Goal: Transaction & Acquisition: Purchase product/service

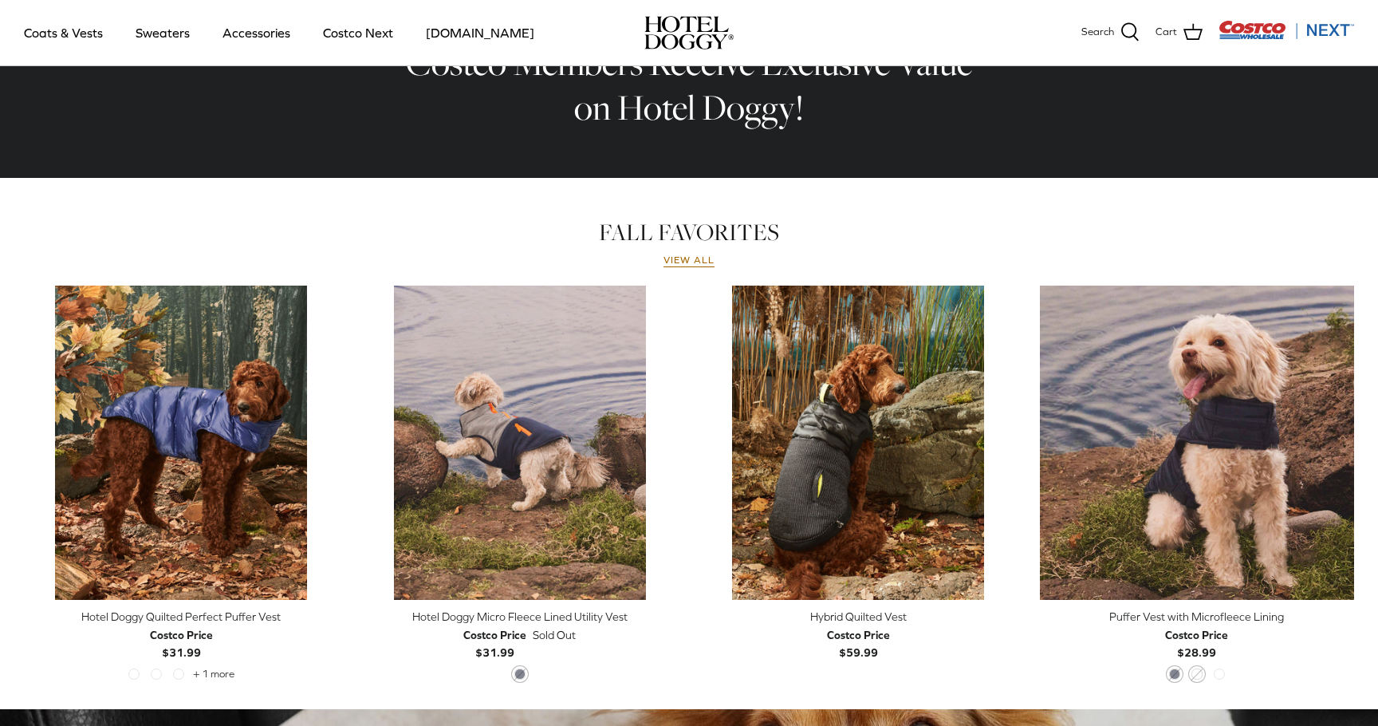
scroll to position [565, 0]
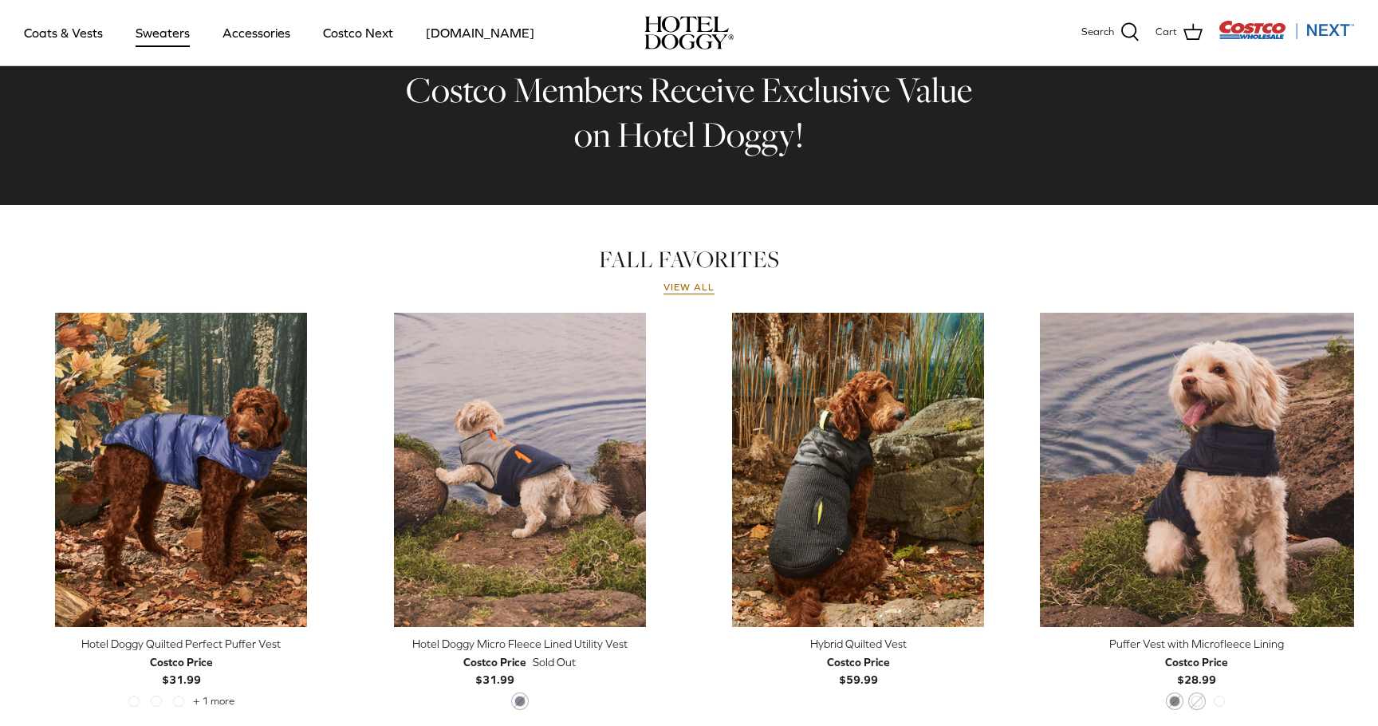
click at [159, 42] on link "Sweaters" at bounding box center [162, 33] width 83 height 54
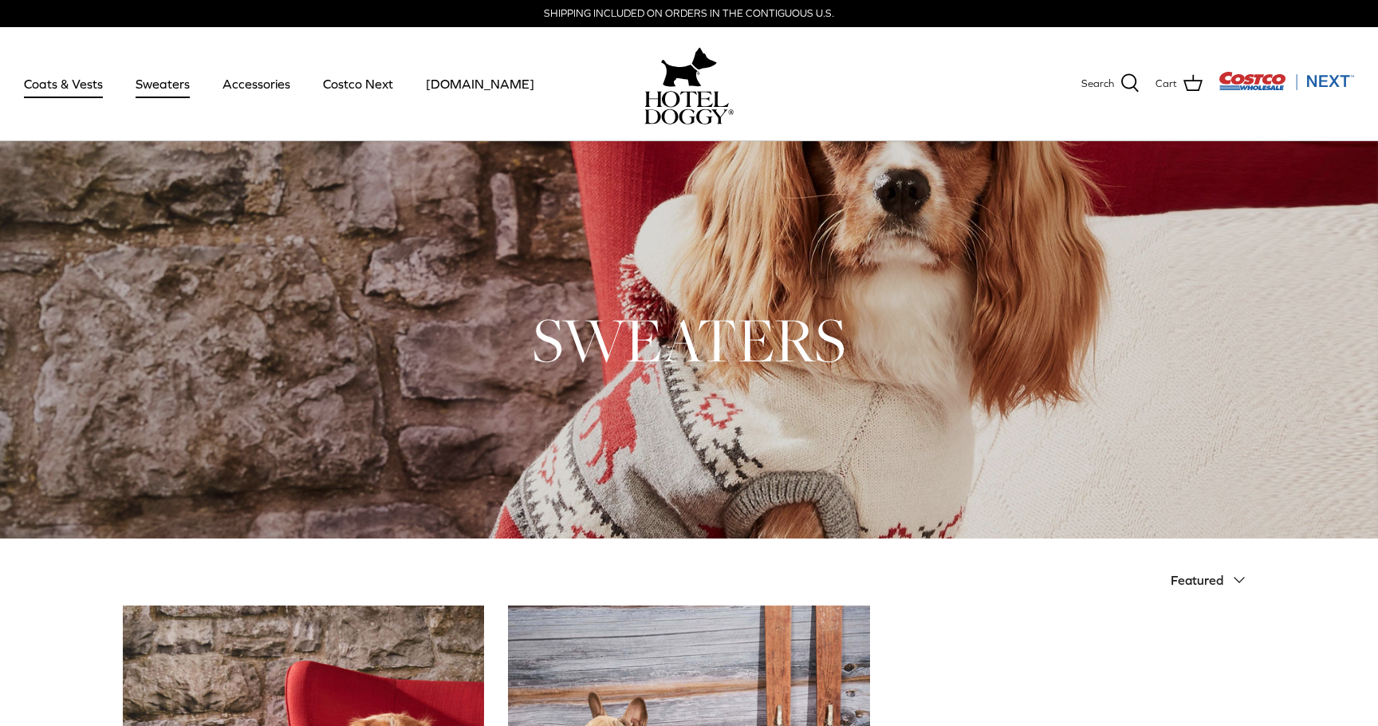
click at [69, 81] on link "Coats & Vests" at bounding box center [64, 84] width 108 height 54
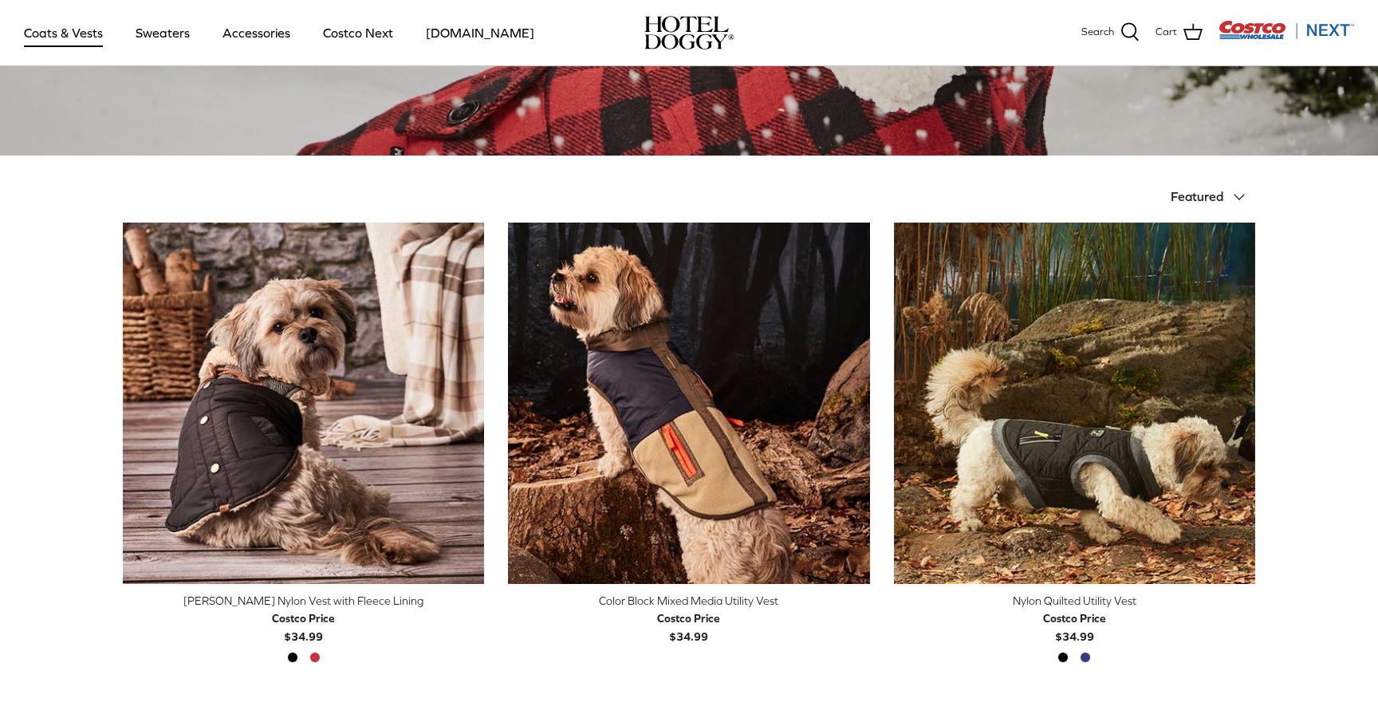
scroll to position [334, 0]
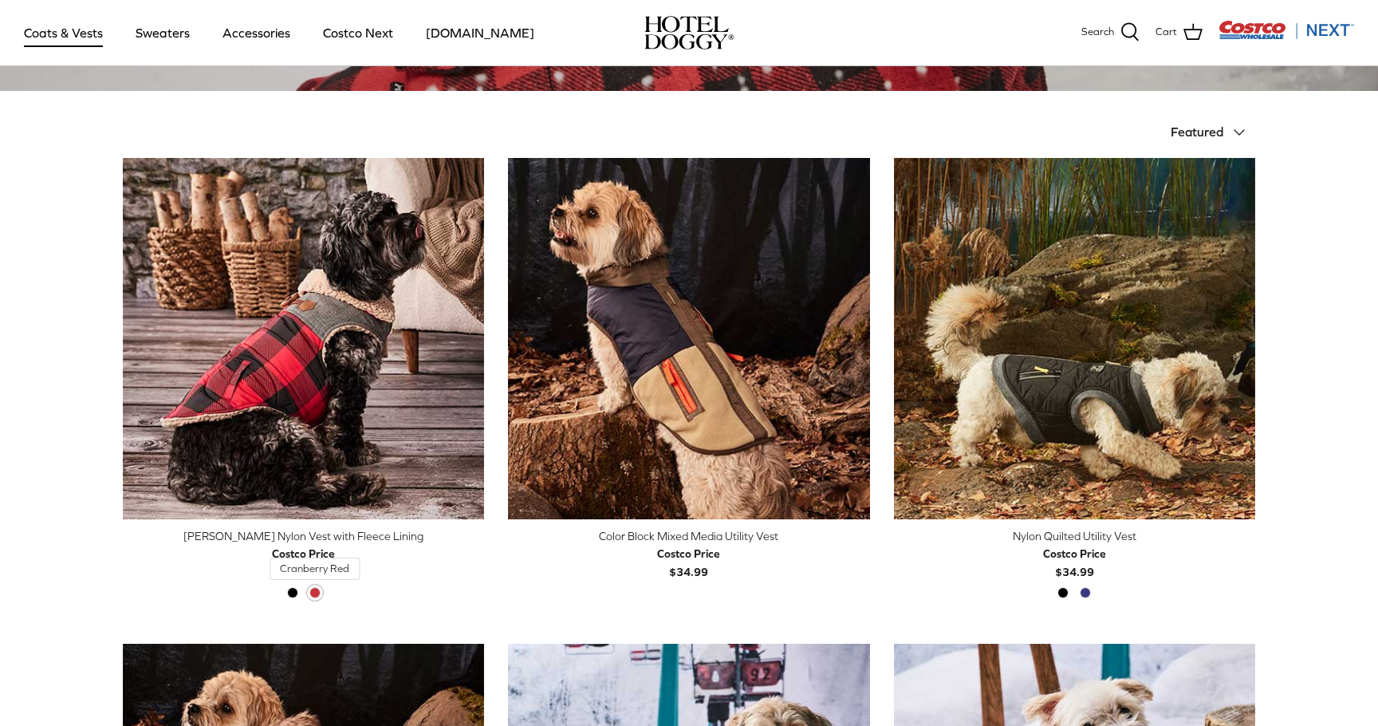
click at [315, 592] on span "Cranberry Red" at bounding box center [314, 592] width 11 height 11
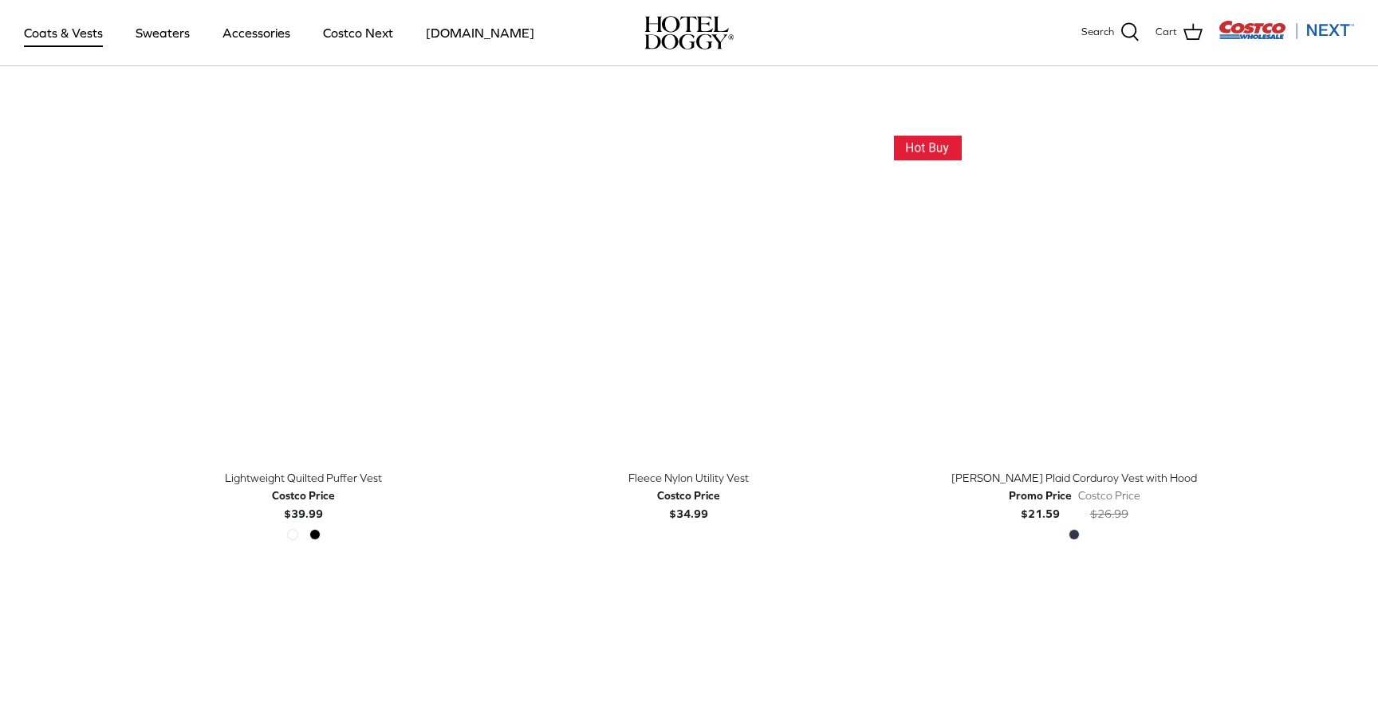
scroll to position [1844, 0]
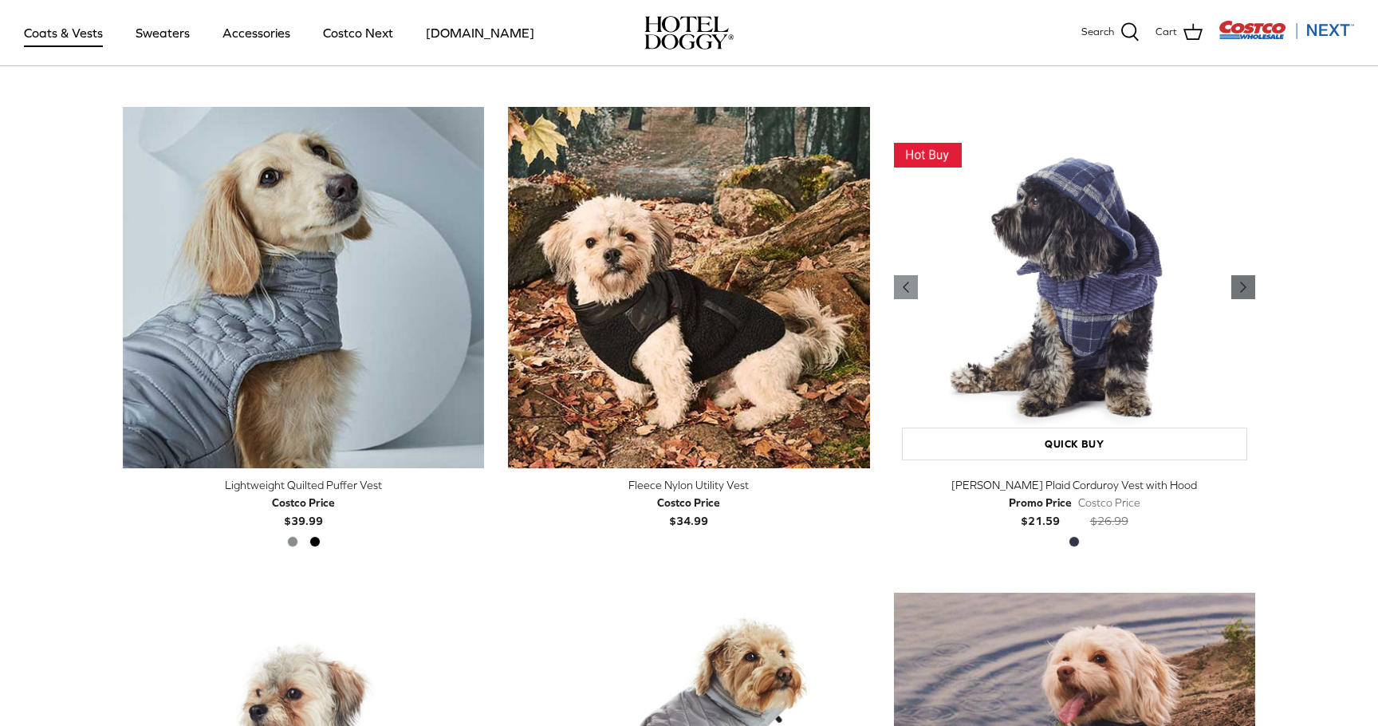
click at [1239, 281] on icon "Right" at bounding box center [1243, 286] width 19 height 19
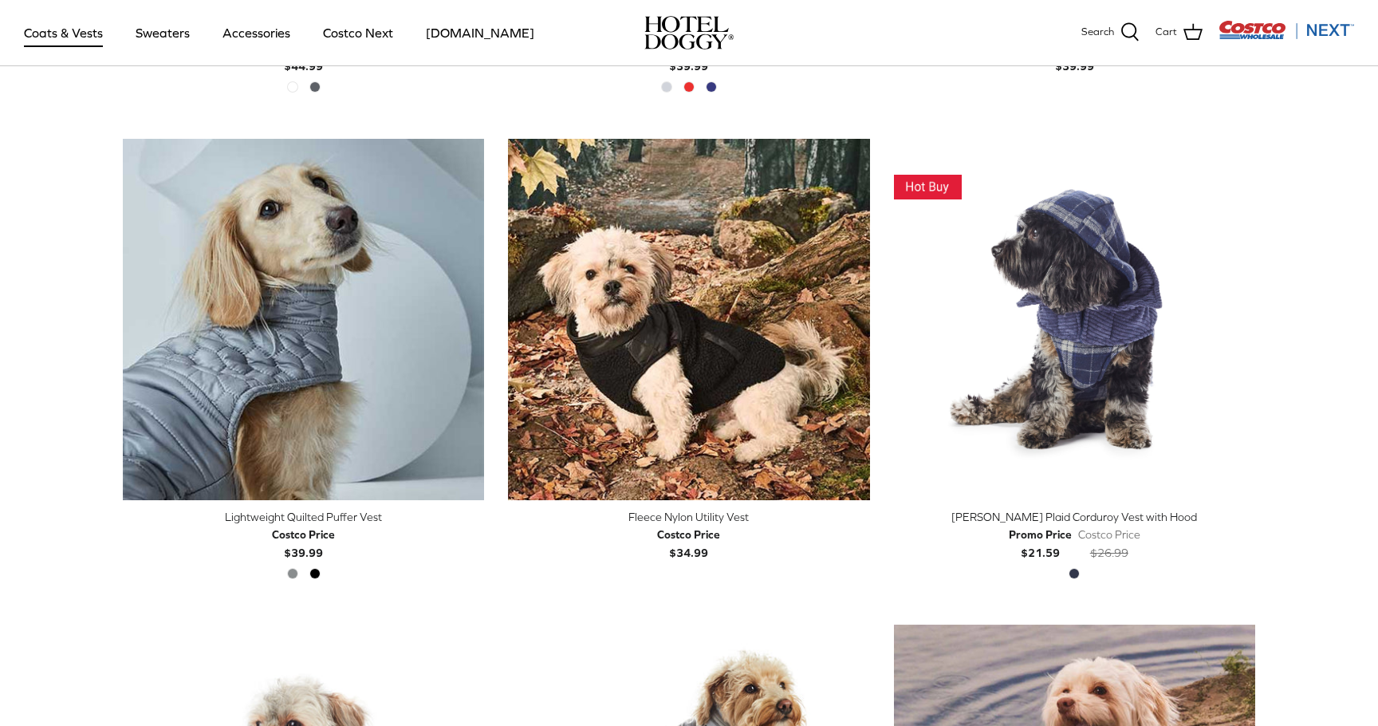
scroll to position [1796, 0]
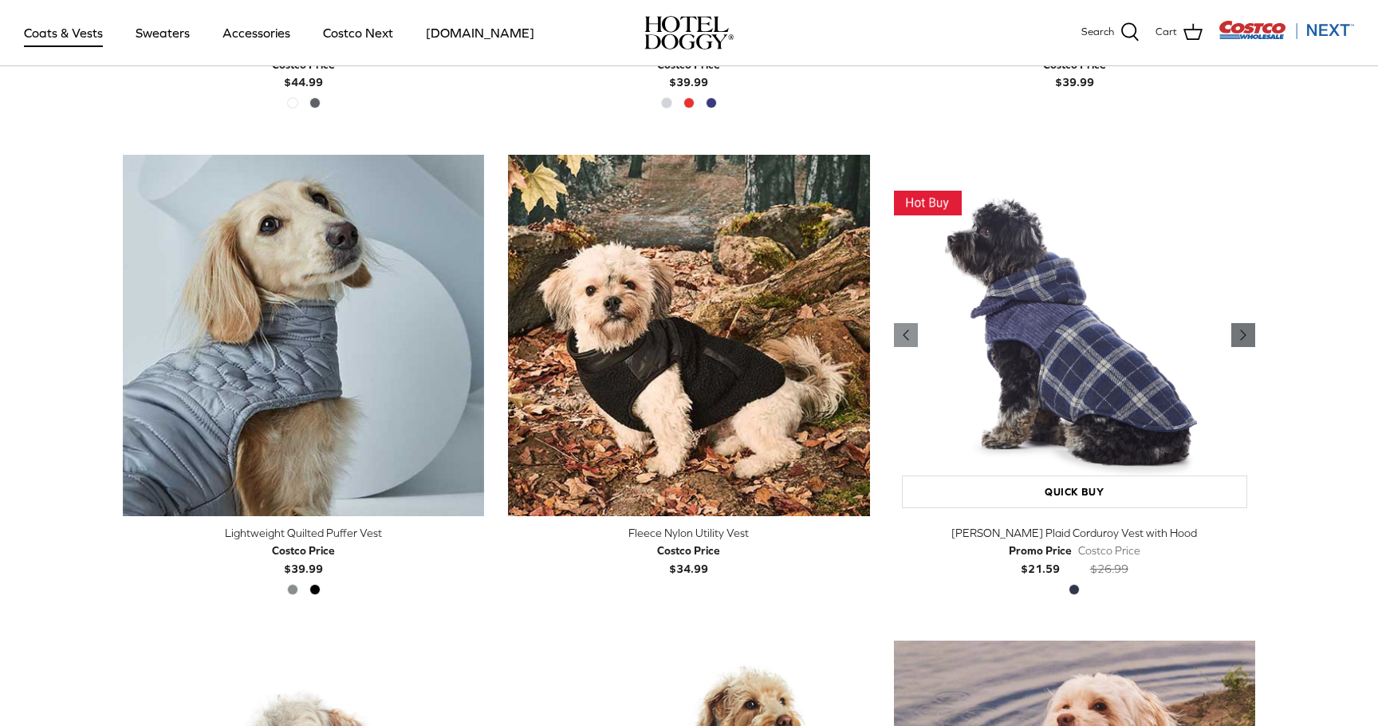
click at [1232, 340] on link "Right" at bounding box center [1243, 335] width 24 height 24
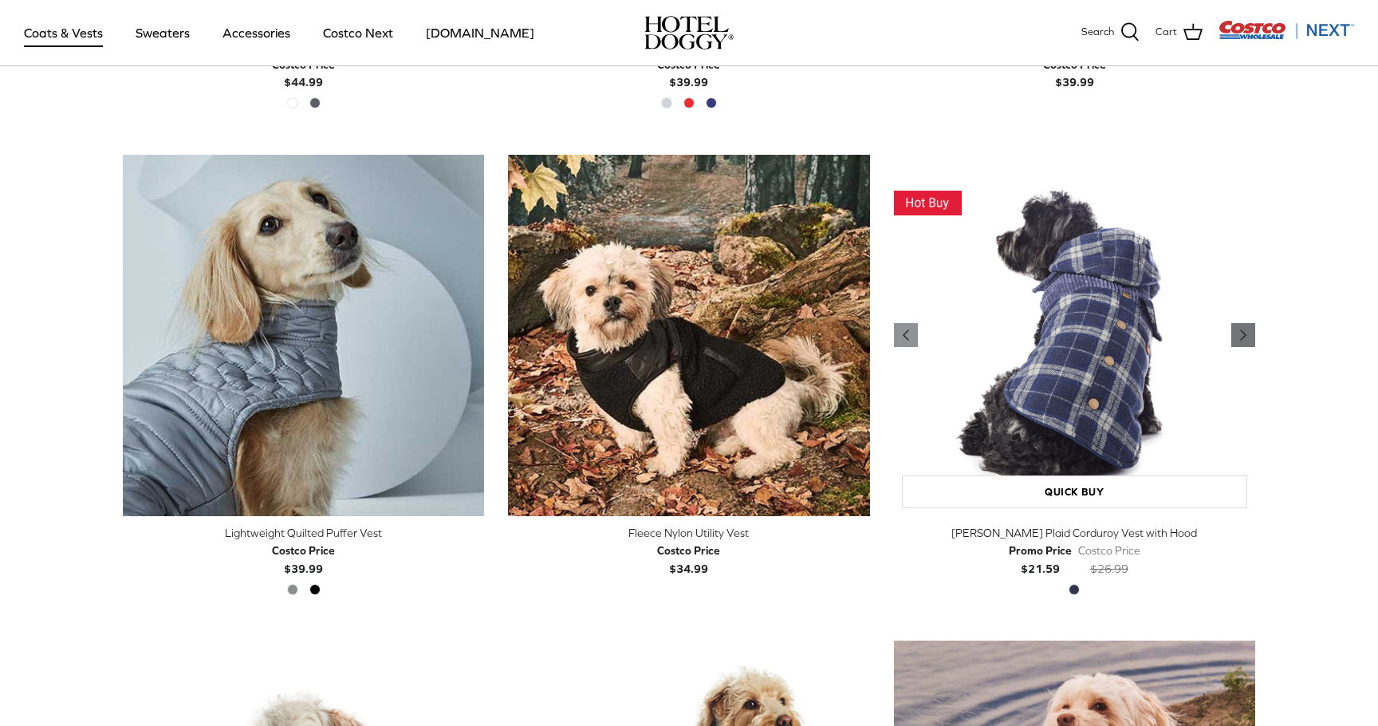
click at [1233, 337] on link "Right" at bounding box center [1243, 335] width 24 height 24
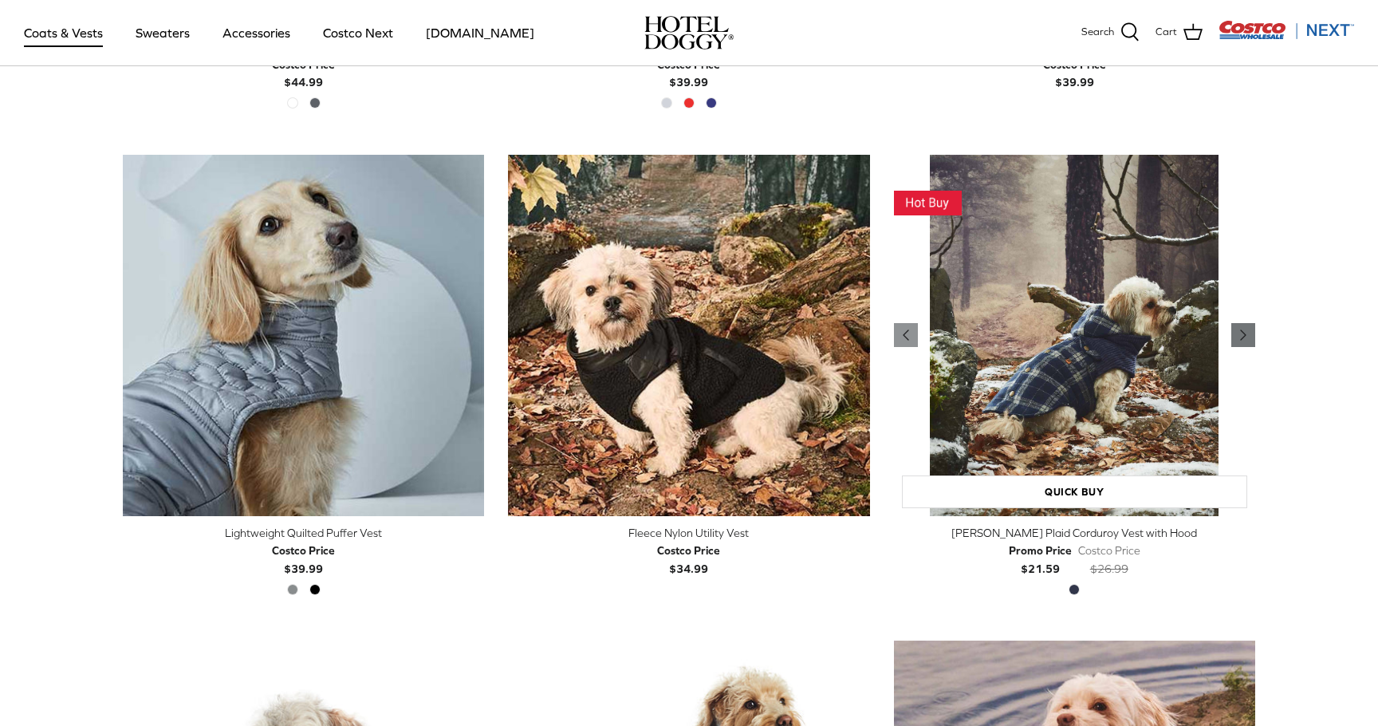
click at [1233, 337] on link "Right" at bounding box center [1243, 335] width 24 height 24
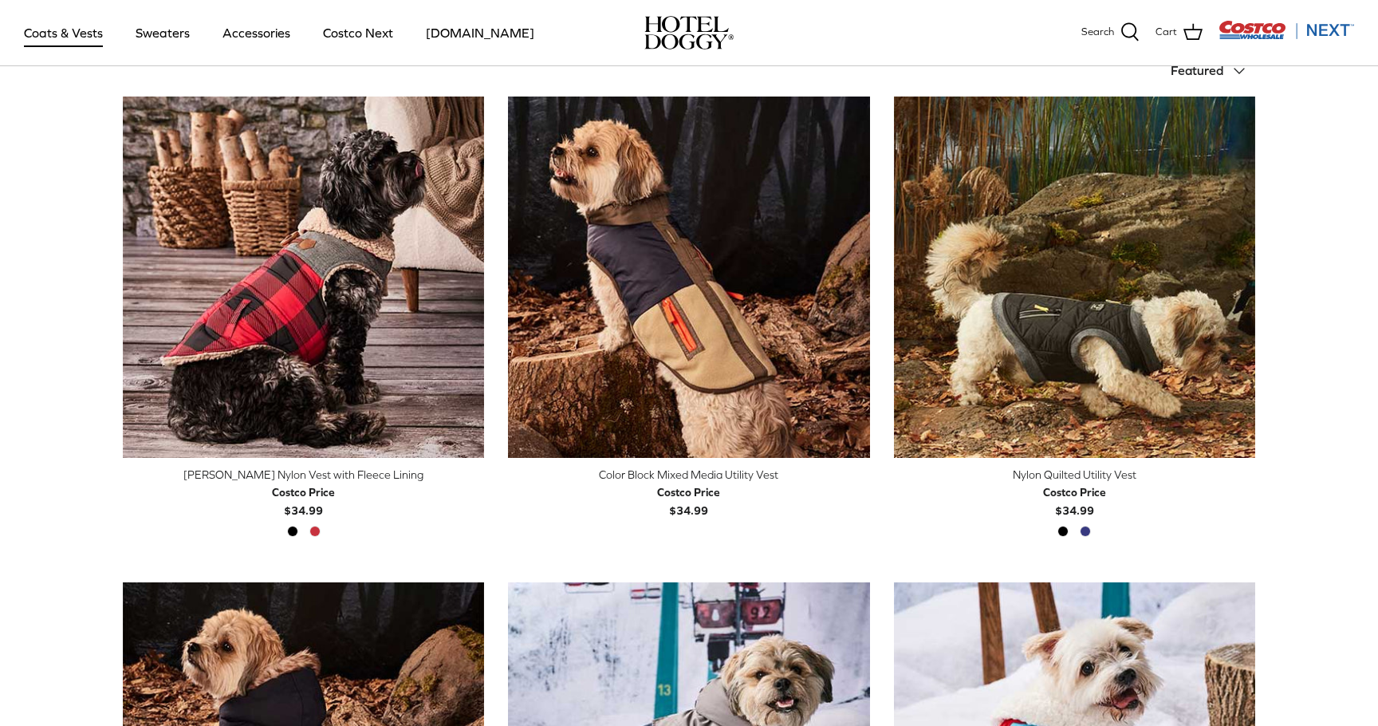
scroll to position [395, 0]
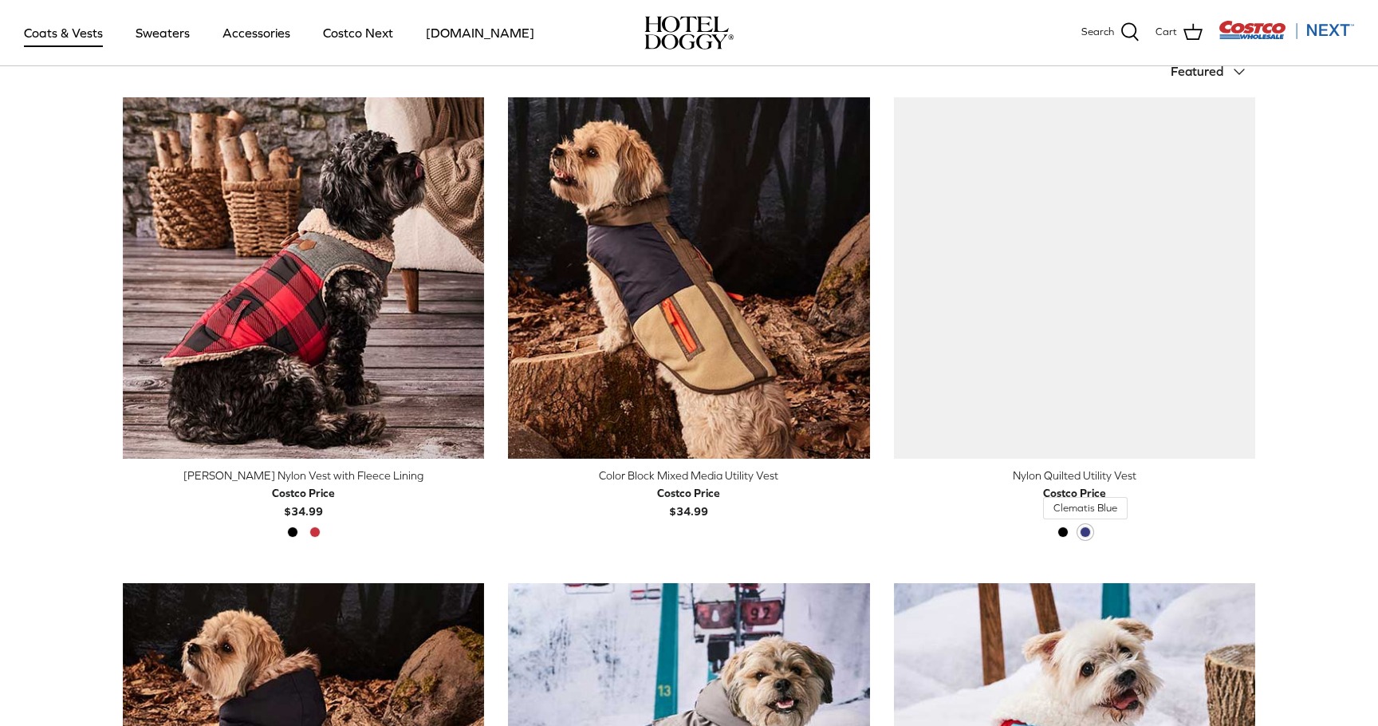
click at [1083, 533] on span "Clematis Blue" at bounding box center [1085, 531] width 11 height 11
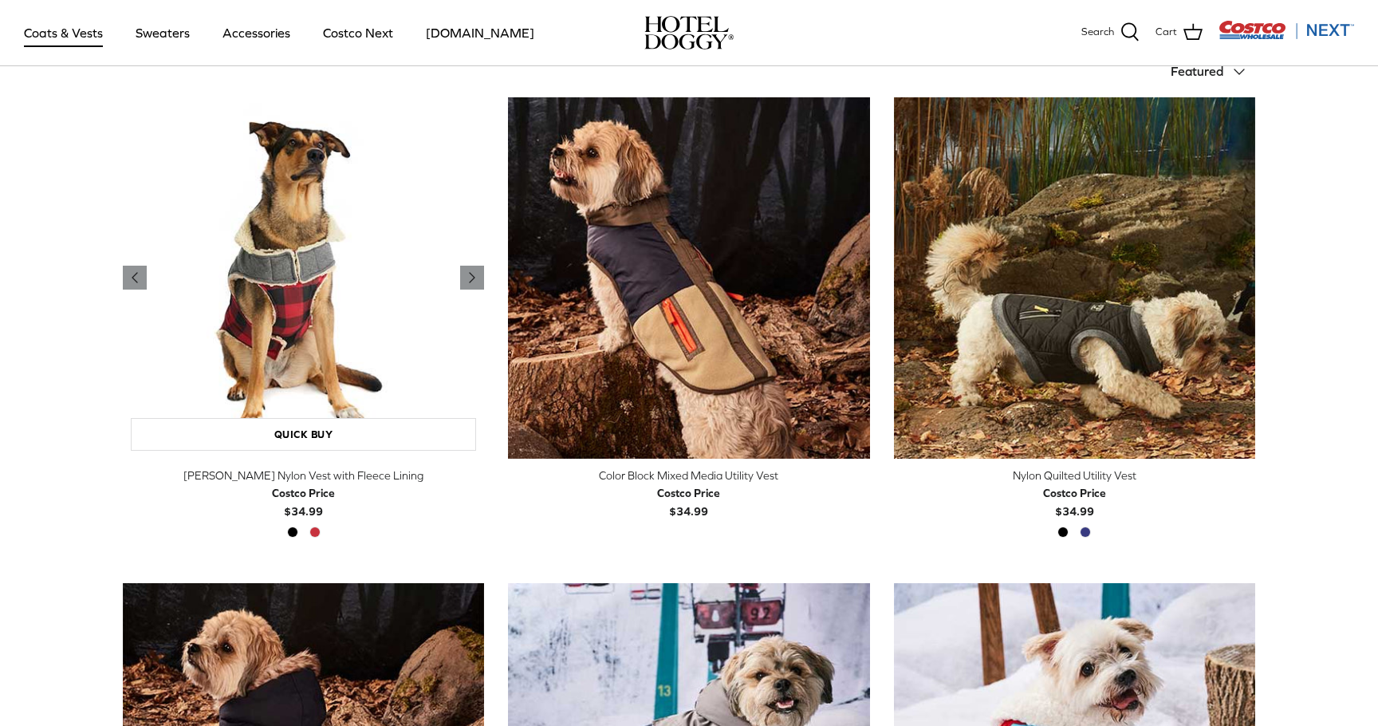
click at [335, 323] on img "Melton Nylon Vest with Fleece Lining" at bounding box center [303, 277] width 361 height 361
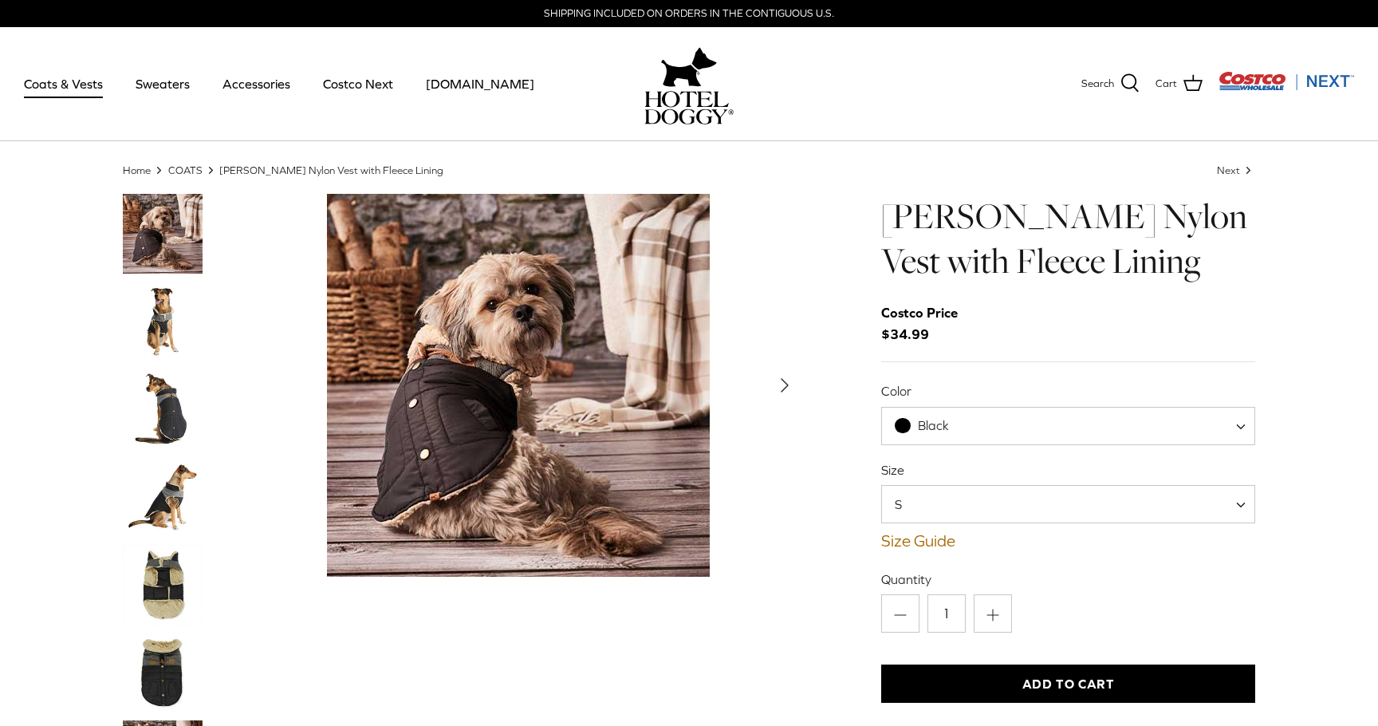
click at [934, 414] on span "Black" at bounding box center [1068, 426] width 374 height 38
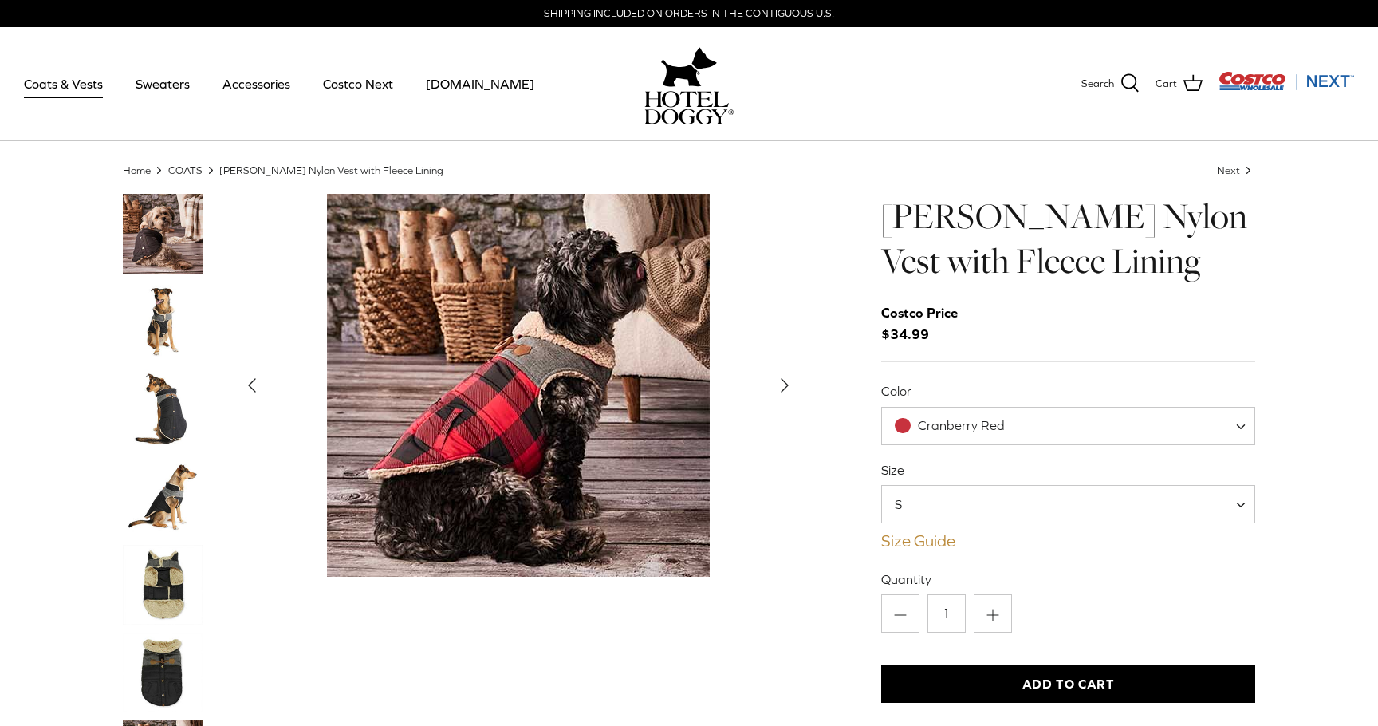
click at [939, 538] on link "Size Guide" at bounding box center [1068, 540] width 374 height 19
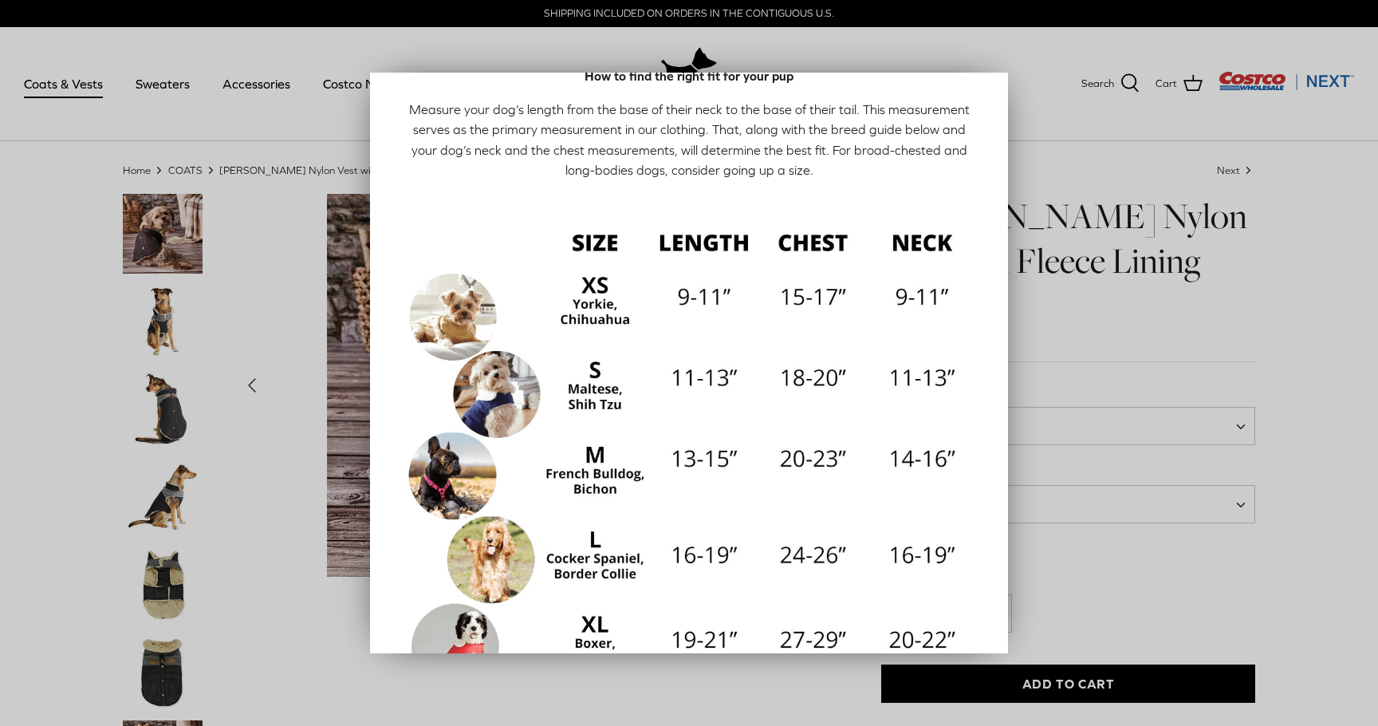
scroll to position [82, 0]
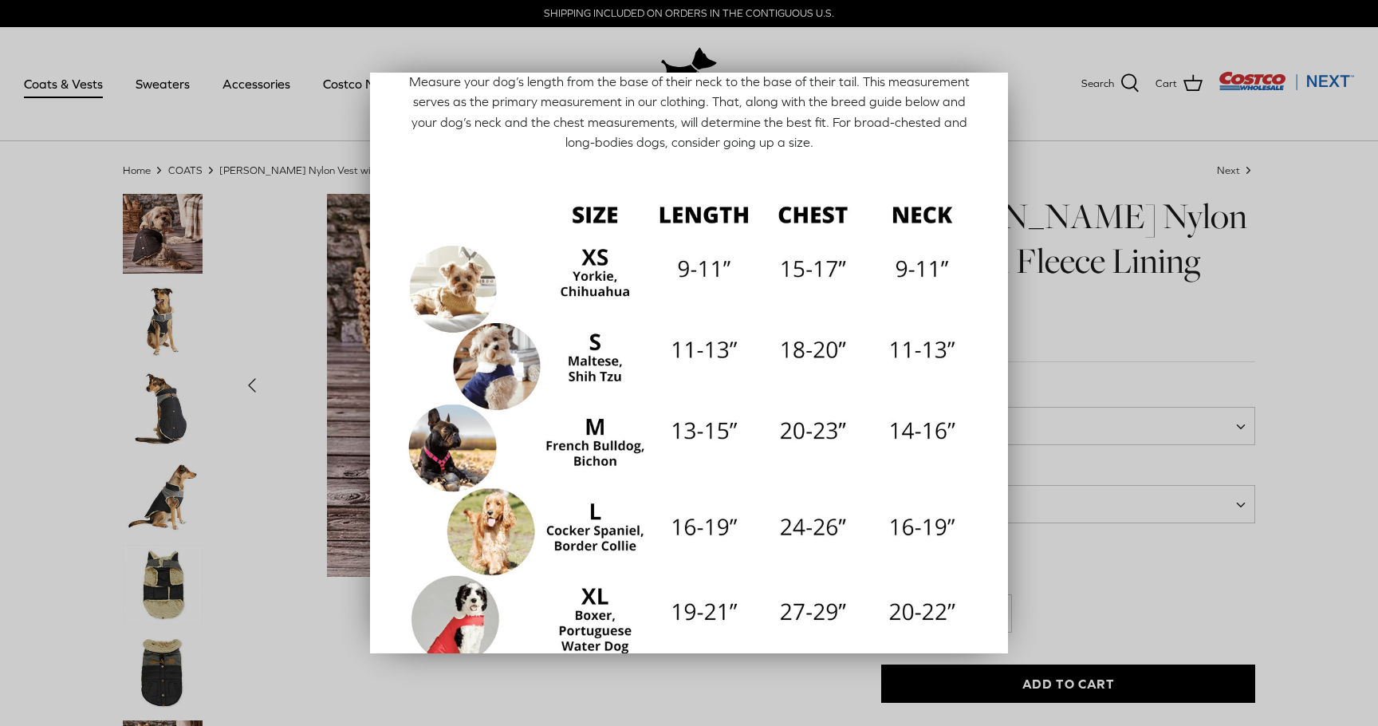
click at [1158, 529] on div at bounding box center [689, 363] width 1378 height 726
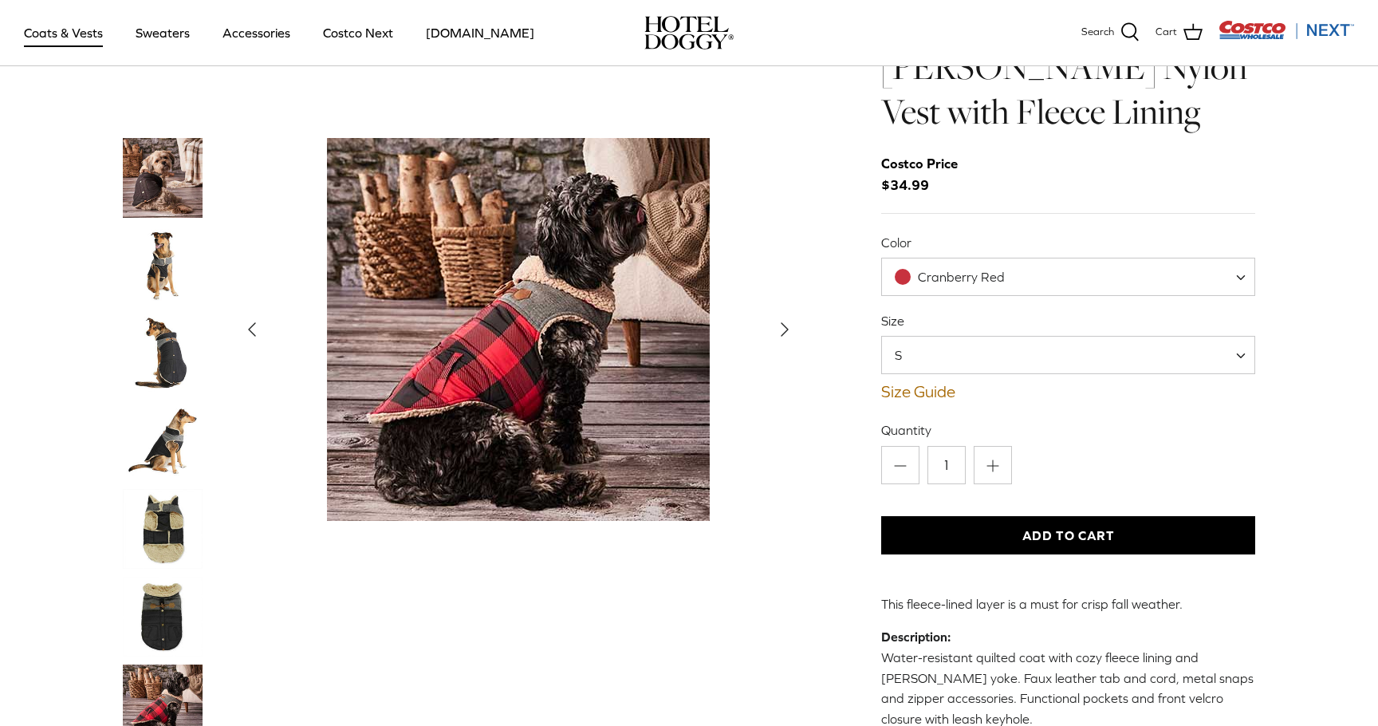
scroll to position [58, 0]
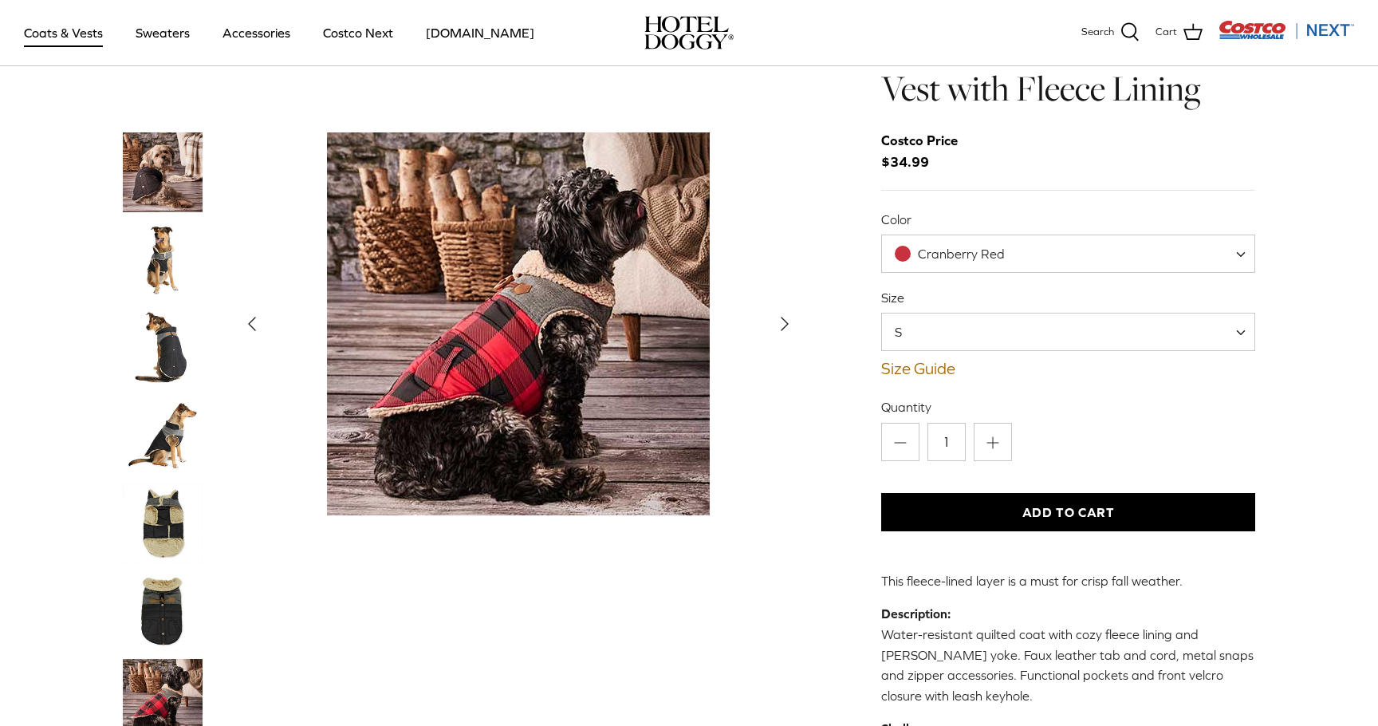
click at [935, 347] on span "S" at bounding box center [1068, 332] width 374 height 38
click at [1083, 340] on span "S" at bounding box center [1068, 332] width 374 height 38
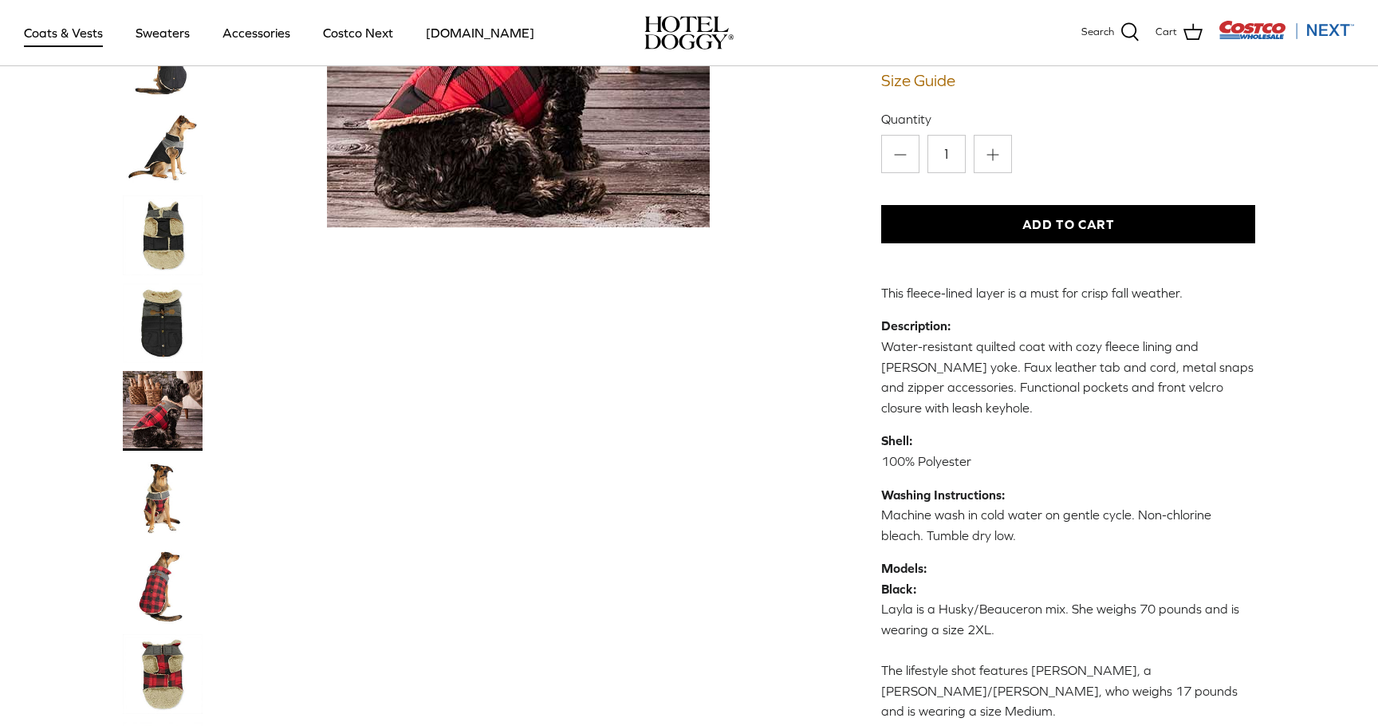
scroll to position [0, 0]
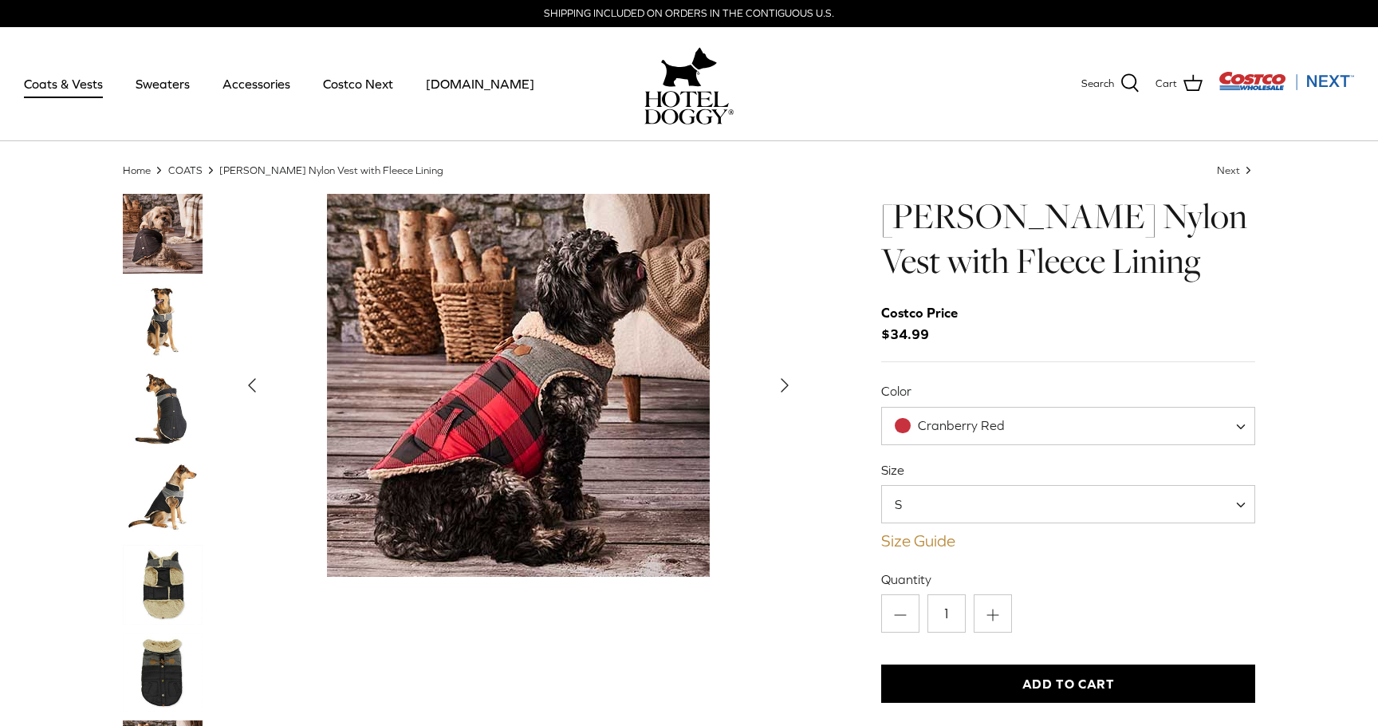
click at [926, 535] on link "Size Guide" at bounding box center [1068, 540] width 374 height 19
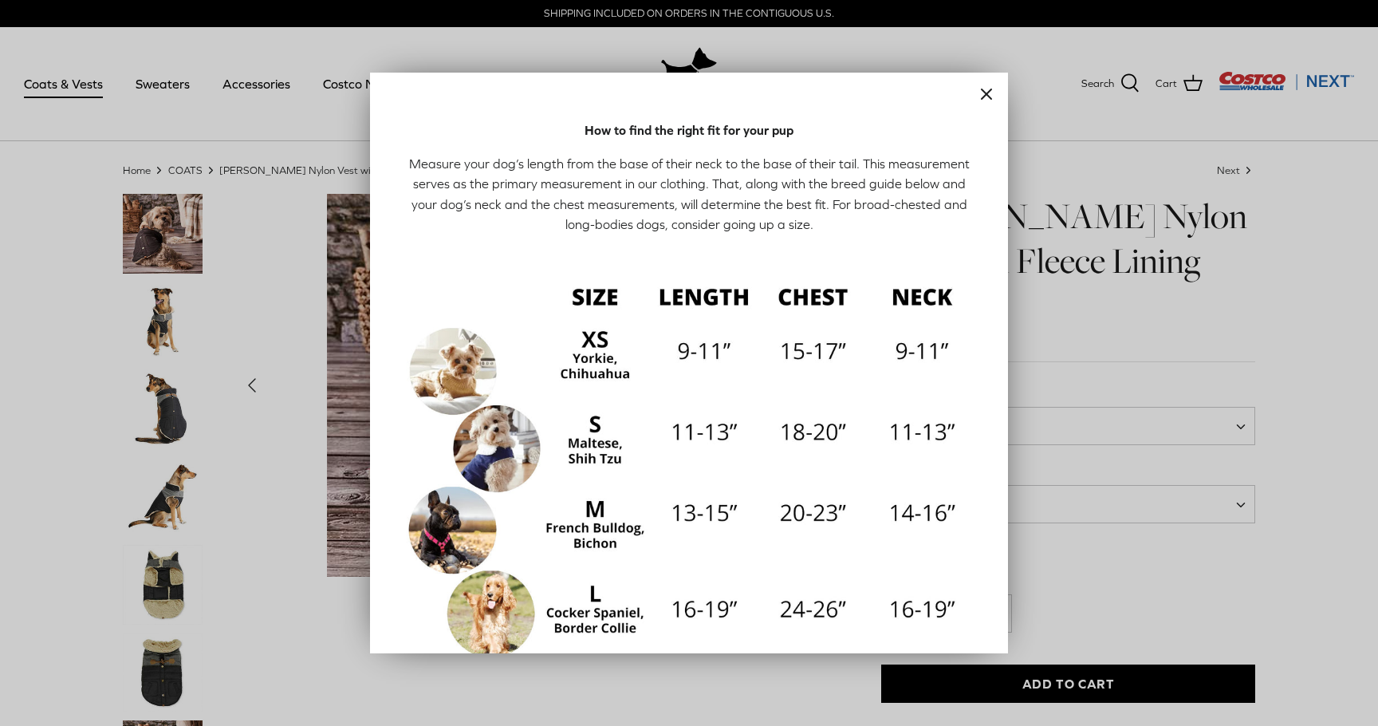
click at [1231, 626] on div at bounding box center [689, 363] width 1378 height 726
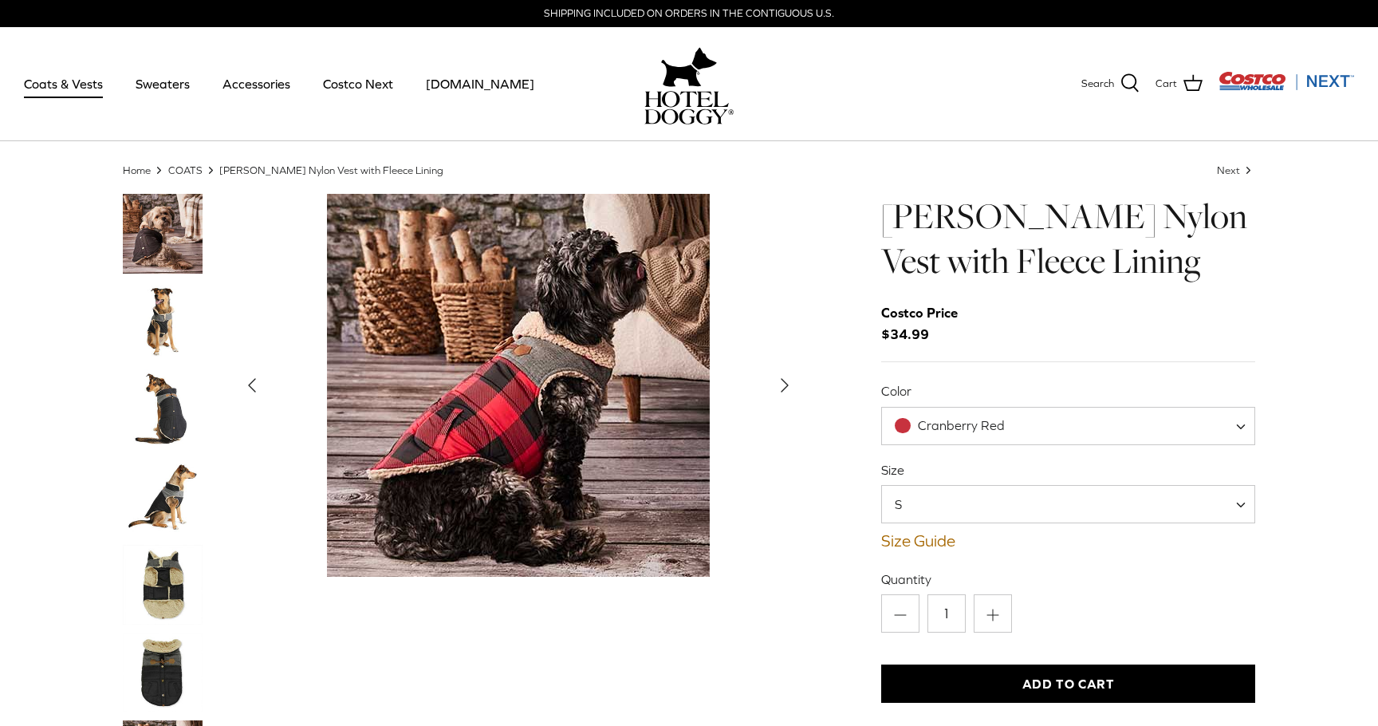
click at [970, 496] on span "S" at bounding box center [1068, 504] width 374 height 38
click at [171, 265] on img "Thumbnail Link" at bounding box center [163, 234] width 80 height 80
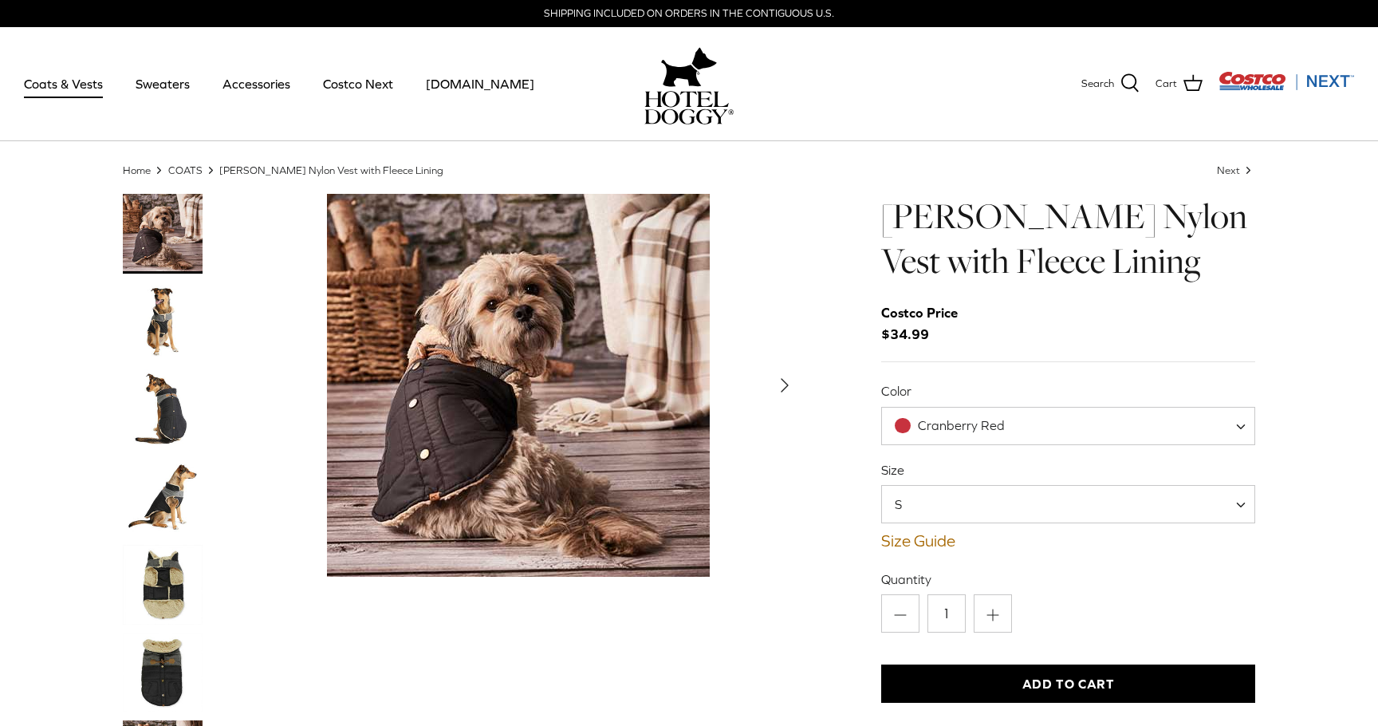
click at [179, 522] on img "Thumbnail Link" at bounding box center [163, 497] width 80 height 80
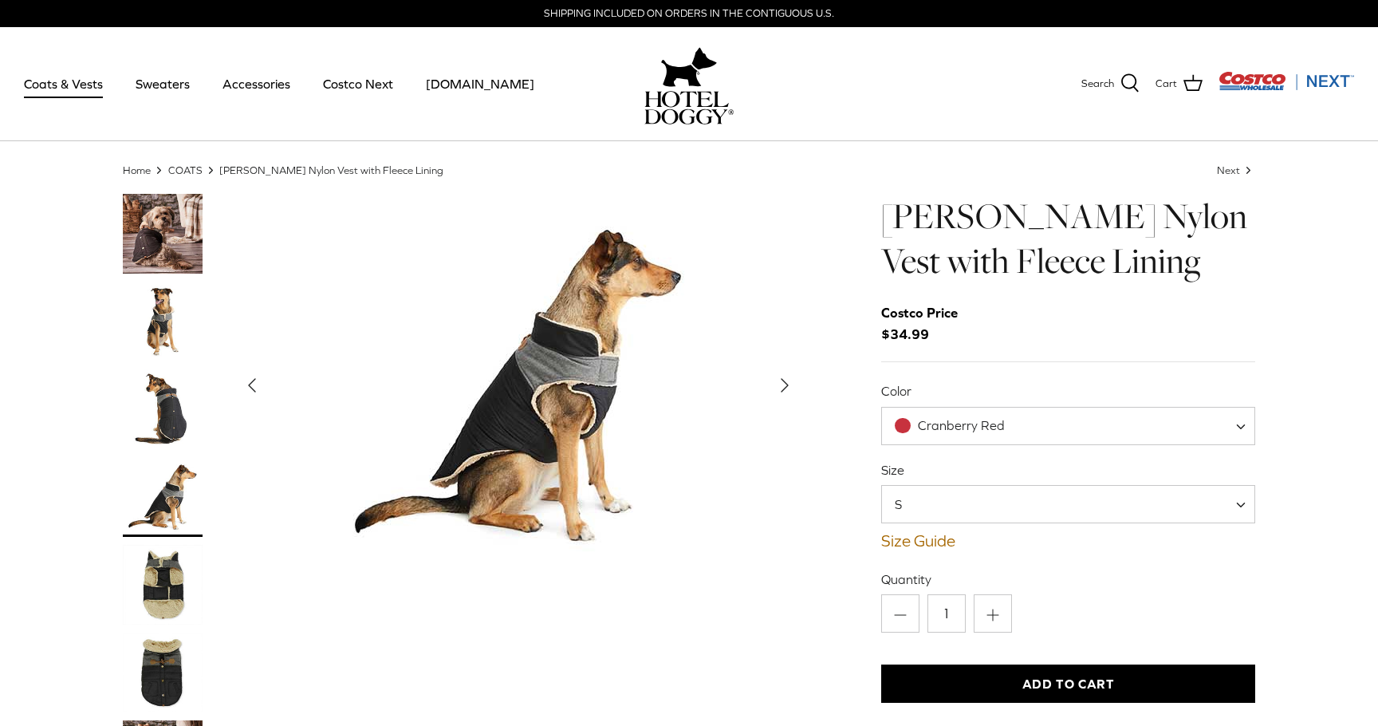
click at [958, 402] on div "Color Black Cranberry Red Cranberry Red" at bounding box center [1068, 413] width 374 height 62
click at [955, 438] on span "Cranberry Red" at bounding box center [1068, 426] width 374 height 38
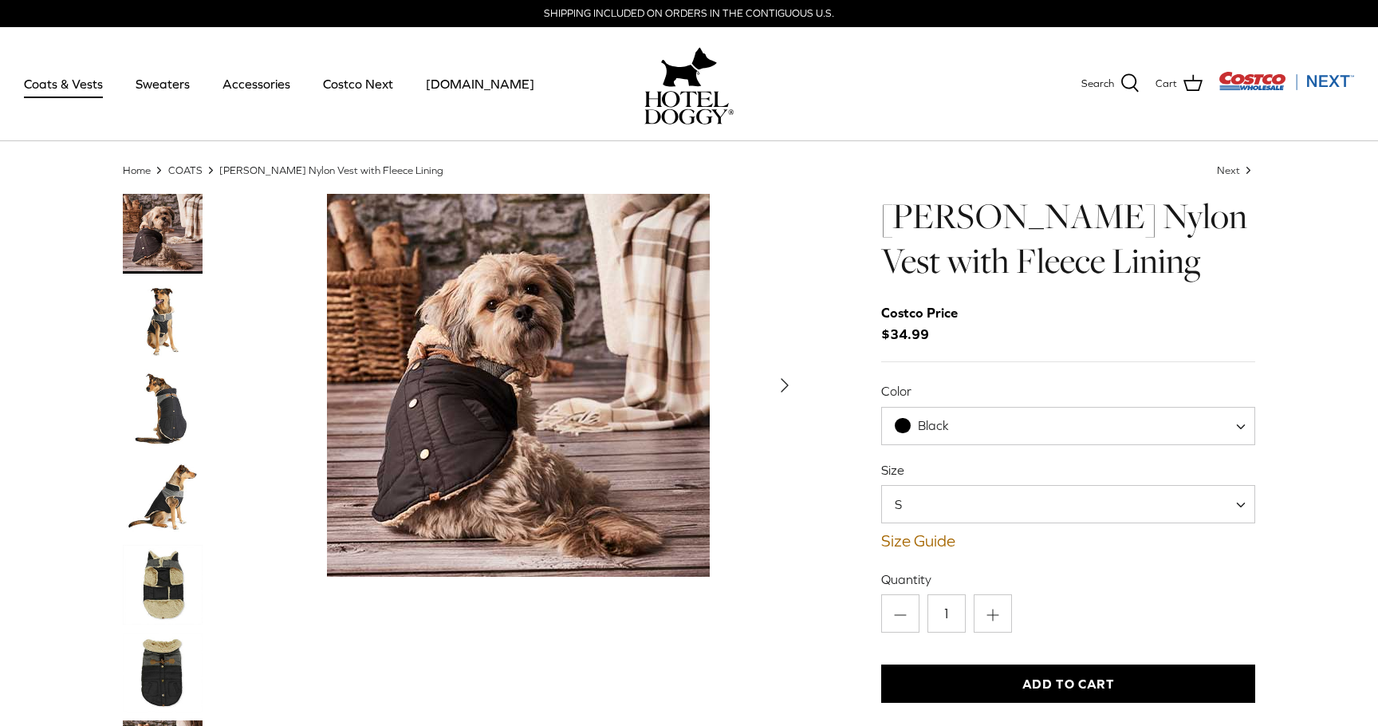
click at [953, 418] on span "Black" at bounding box center [931, 425] width 99 height 17
select select "Cranberry Red"
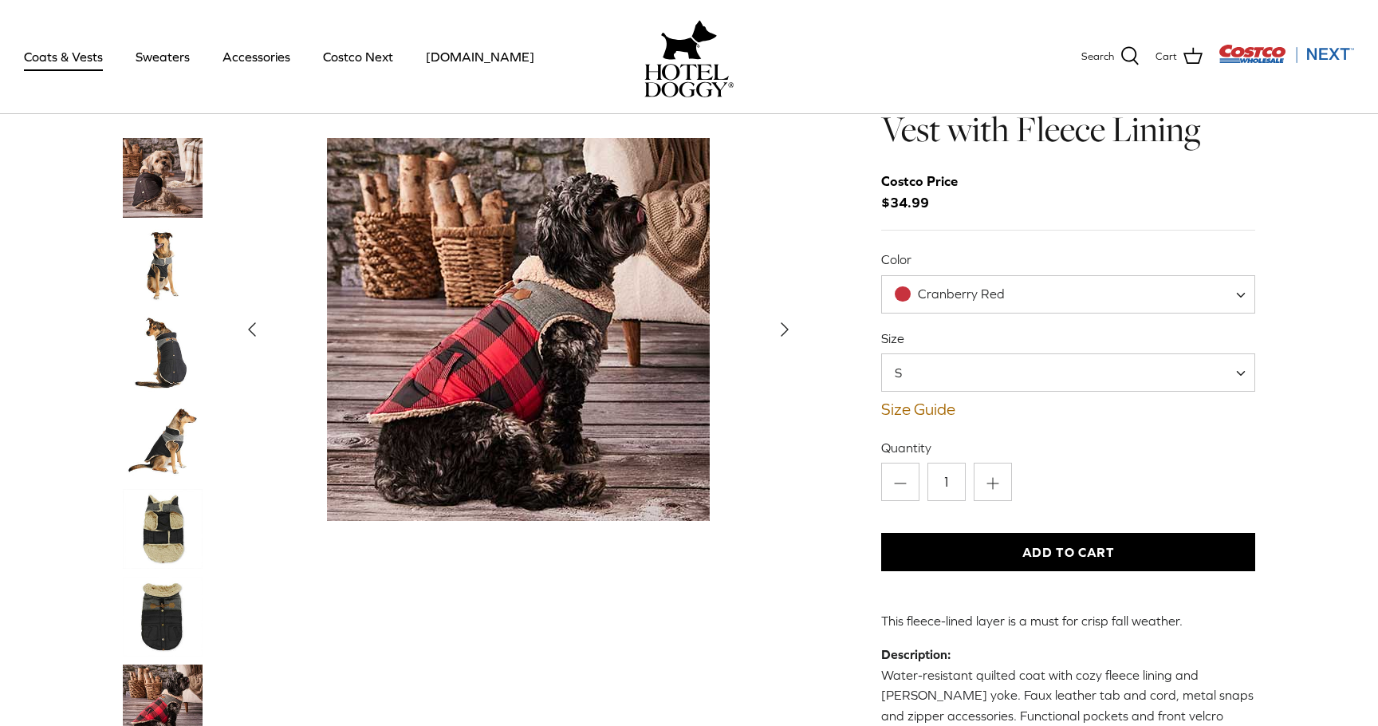
scroll to position [144, 0]
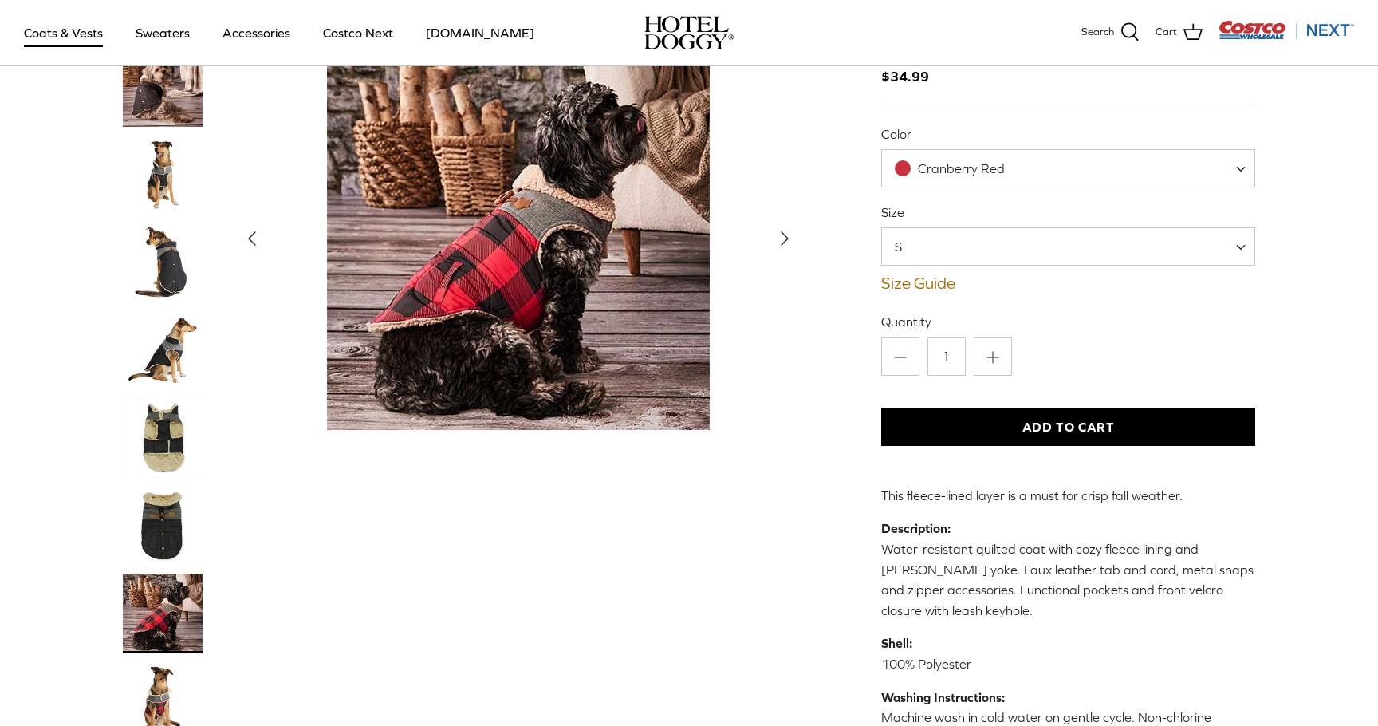
click at [955, 435] on button "Add to Cart" at bounding box center [1068, 426] width 374 height 38
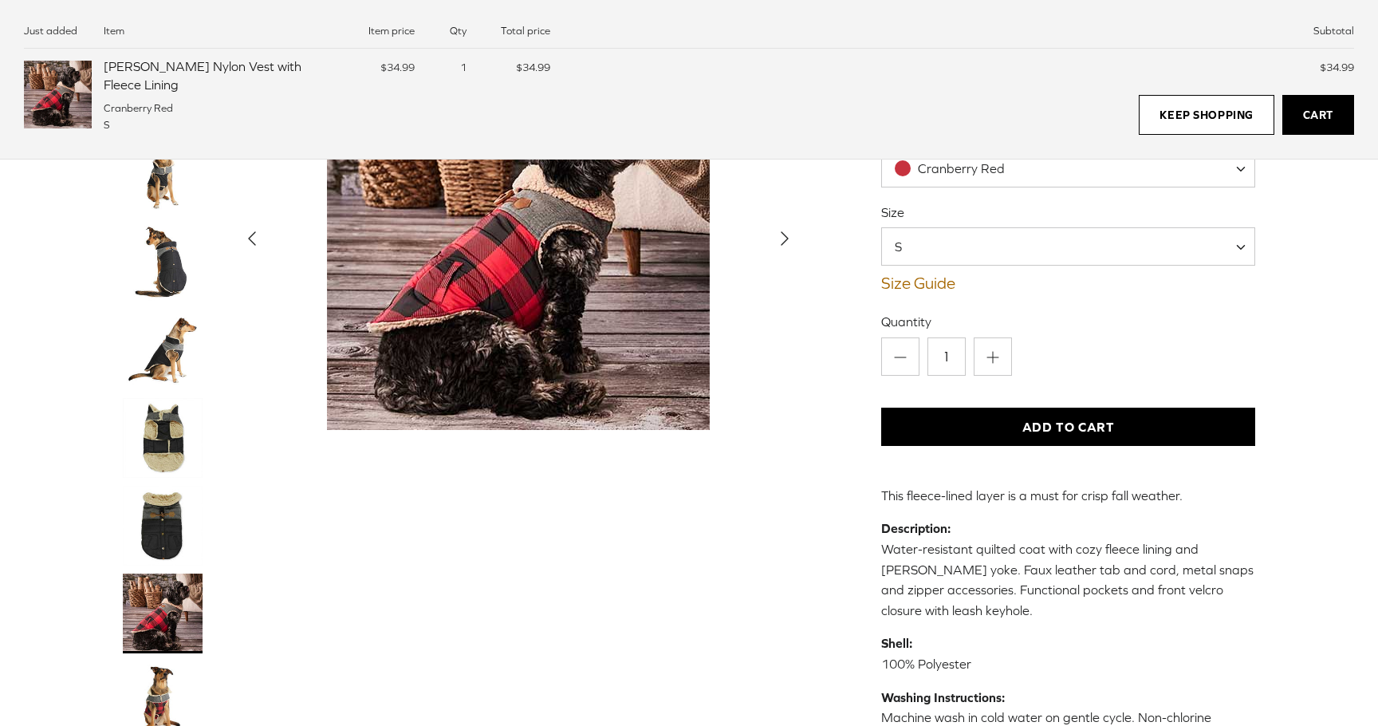
scroll to position [0, 0]
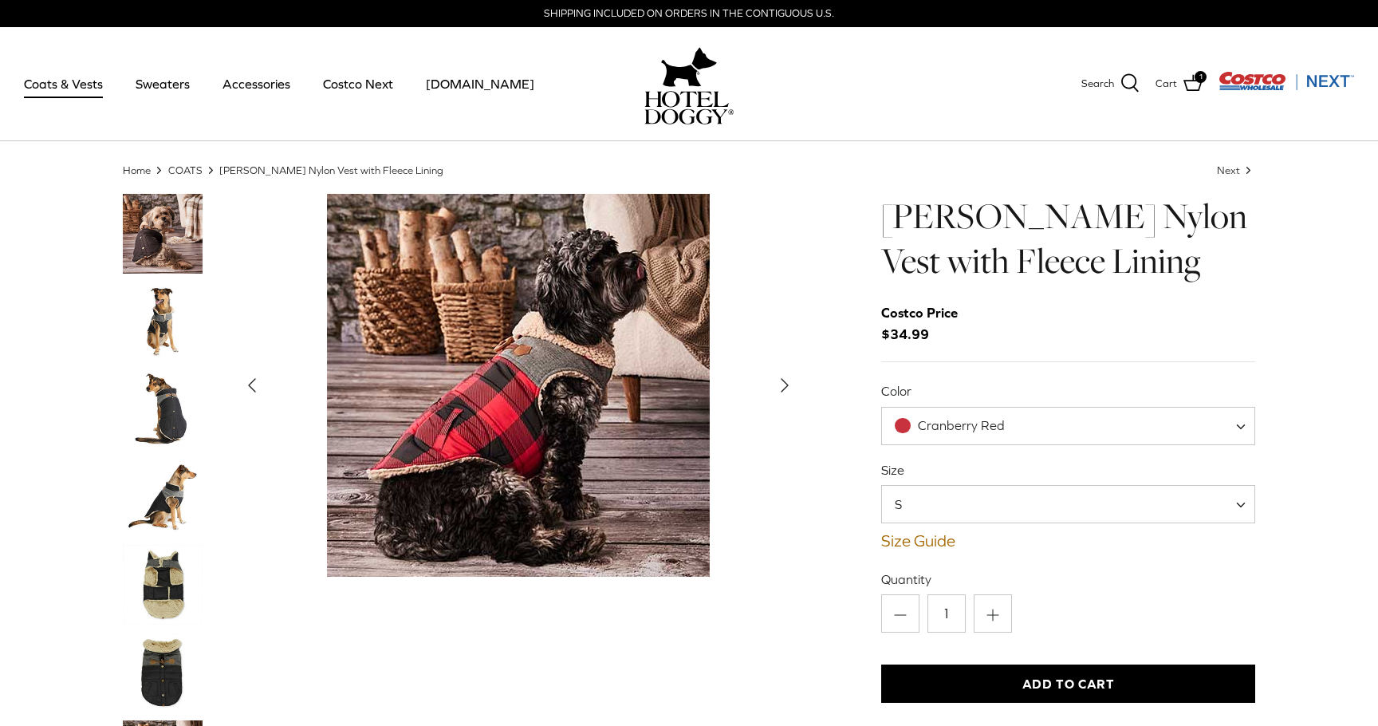
click at [69, 87] on link "Coats & Vests" at bounding box center [64, 84] width 108 height 54
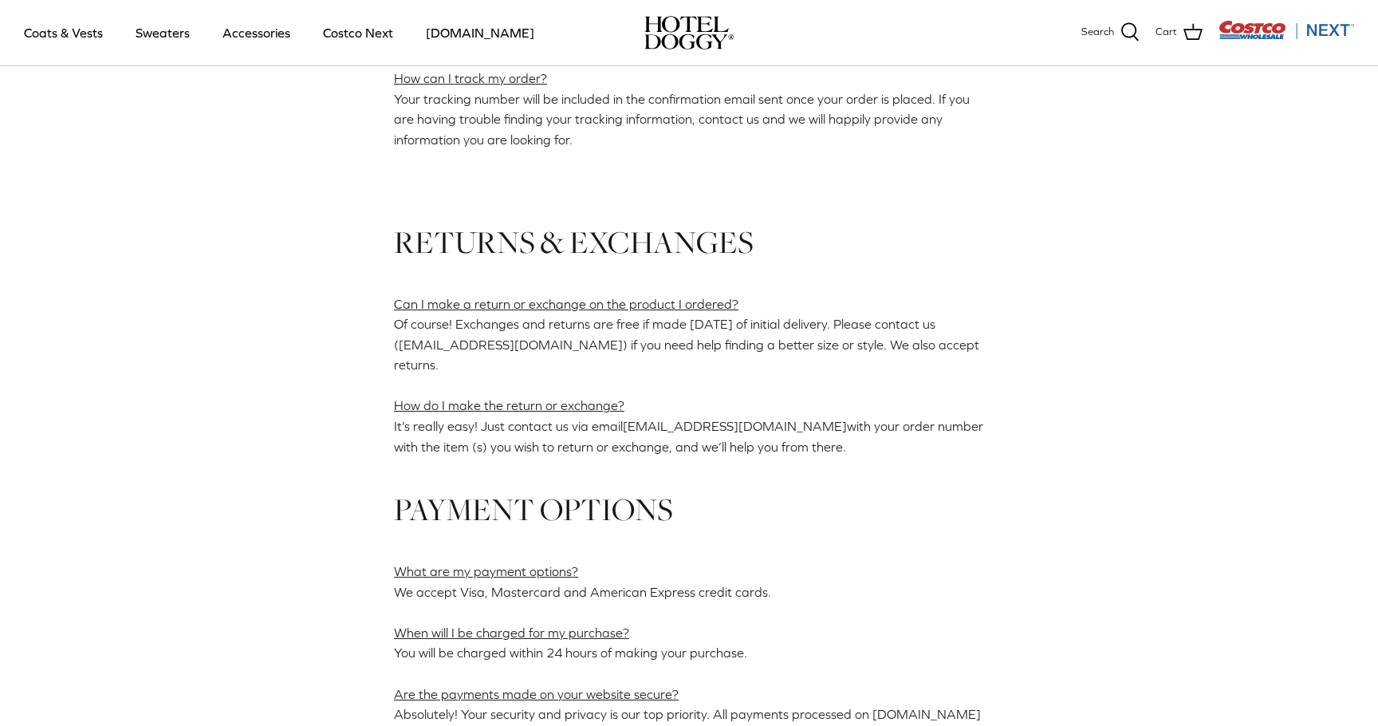
scroll to position [942, 0]
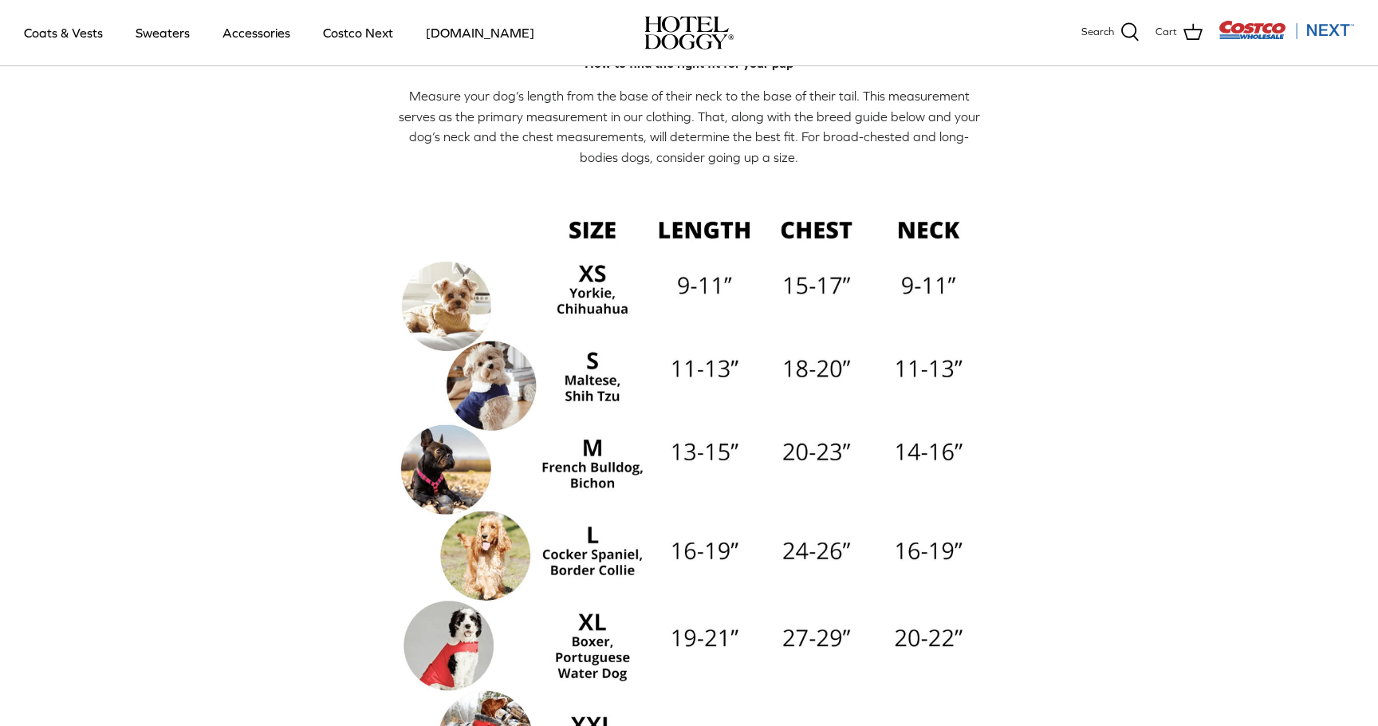
scroll to position [76, 0]
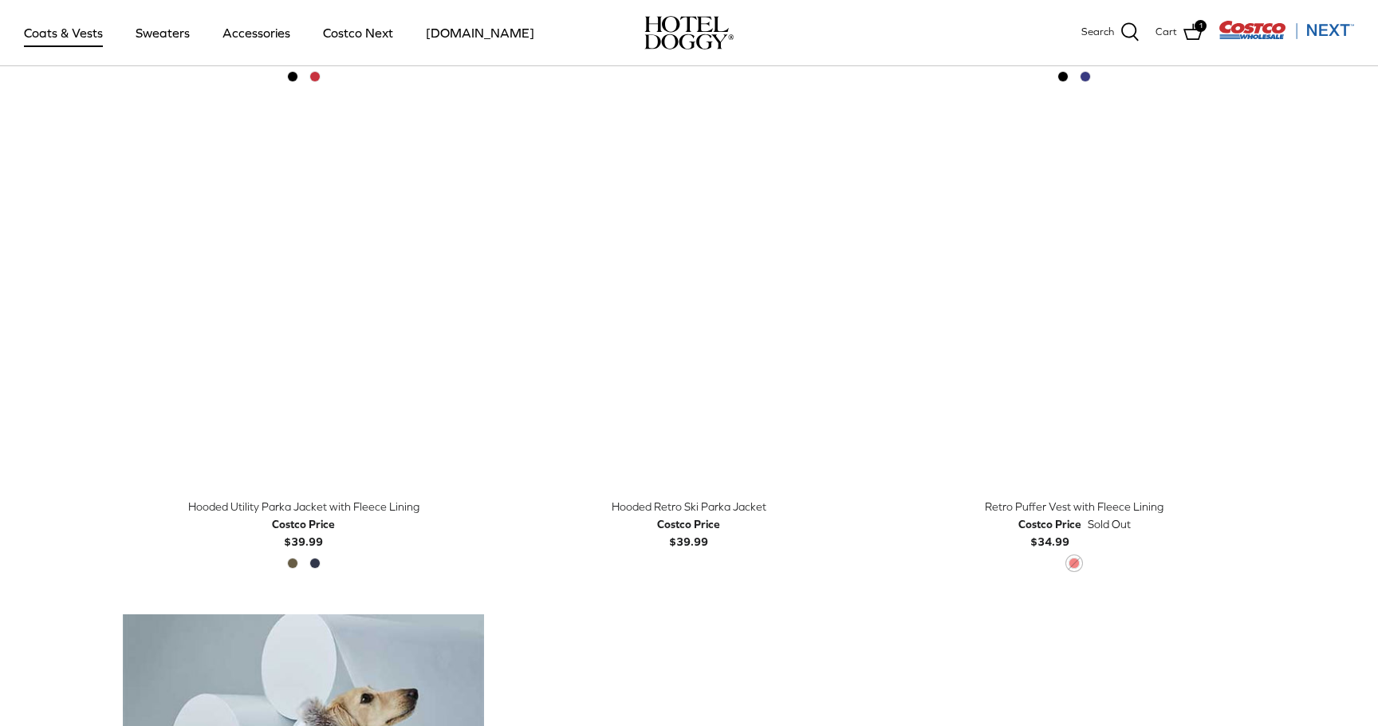
scroll to position [838, 0]
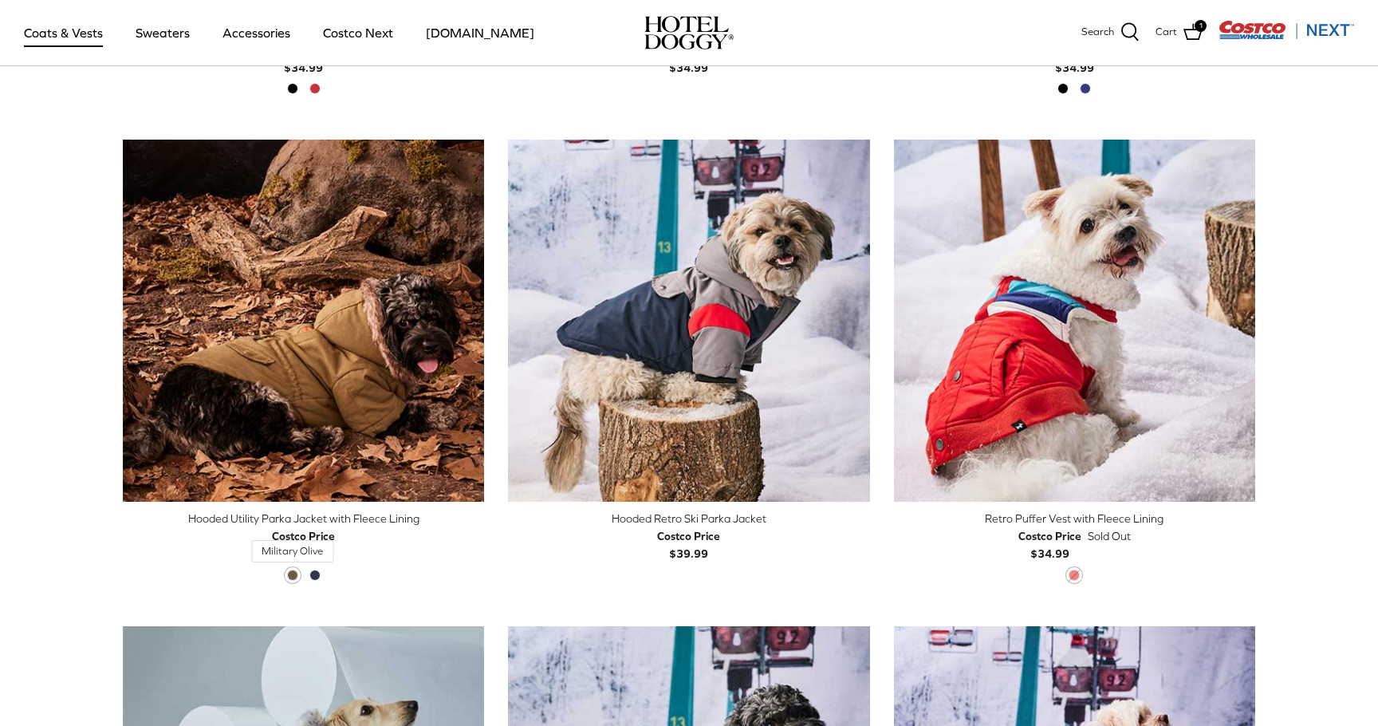
click at [292, 575] on span "Military Olive" at bounding box center [292, 574] width 11 height 11
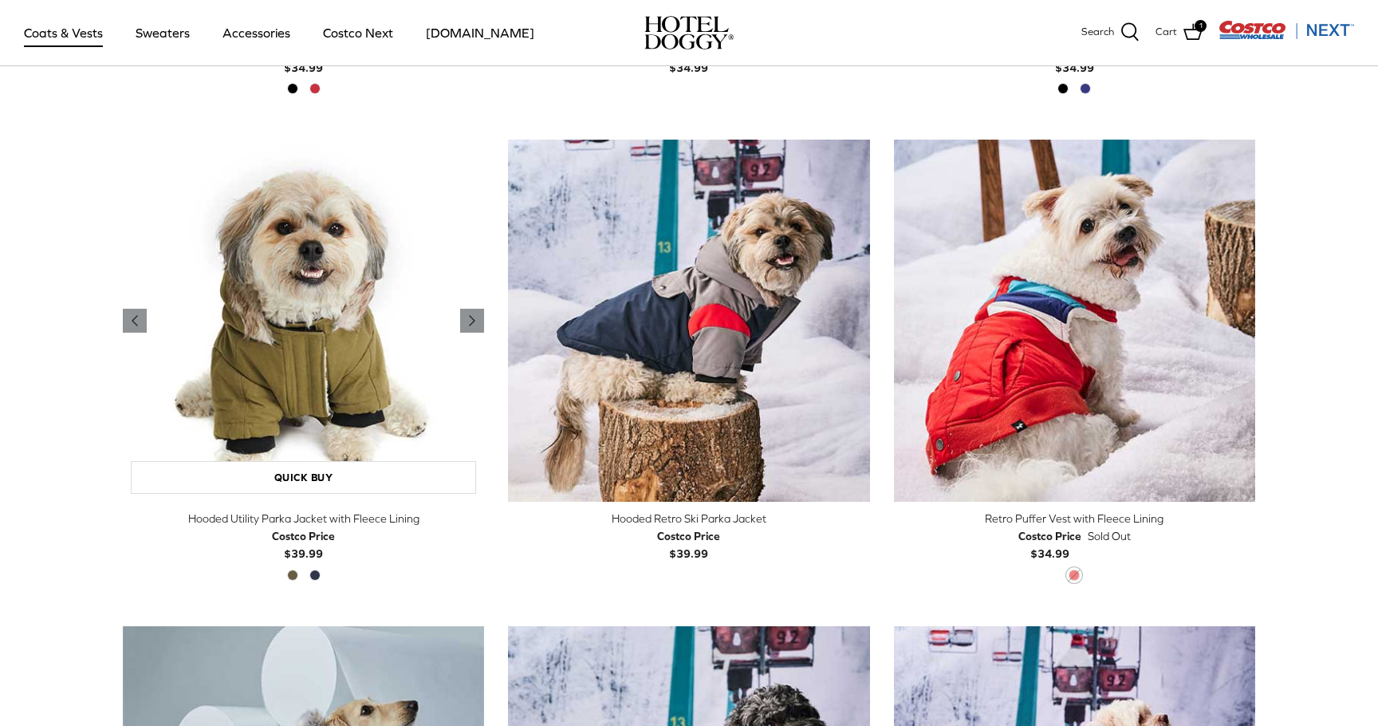
click at [376, 285] on img "Hooded Utility Parka Jacket with Fleece Lining" at bounding box center [303, 320] width 361 height 361
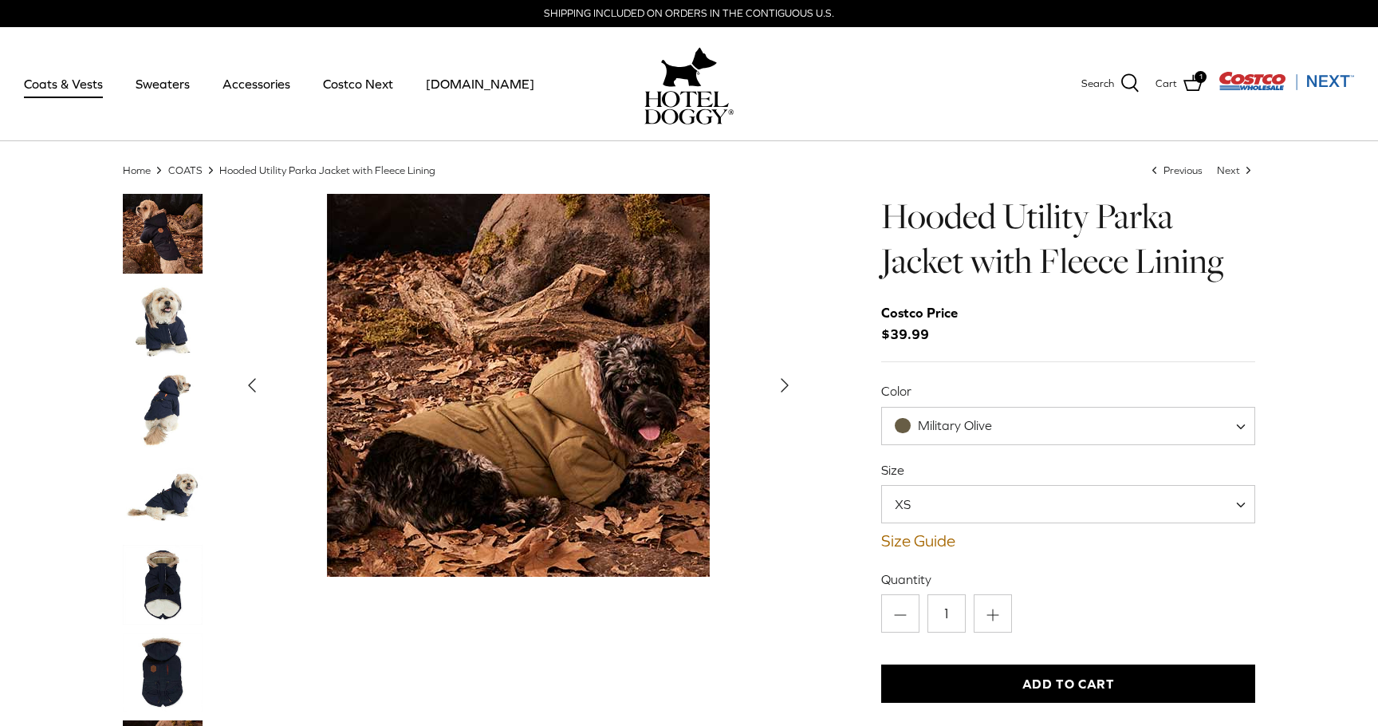
click at [163, 324] on img "Thumbnail Link" at bounding box center [163, 321] width 80 height 80
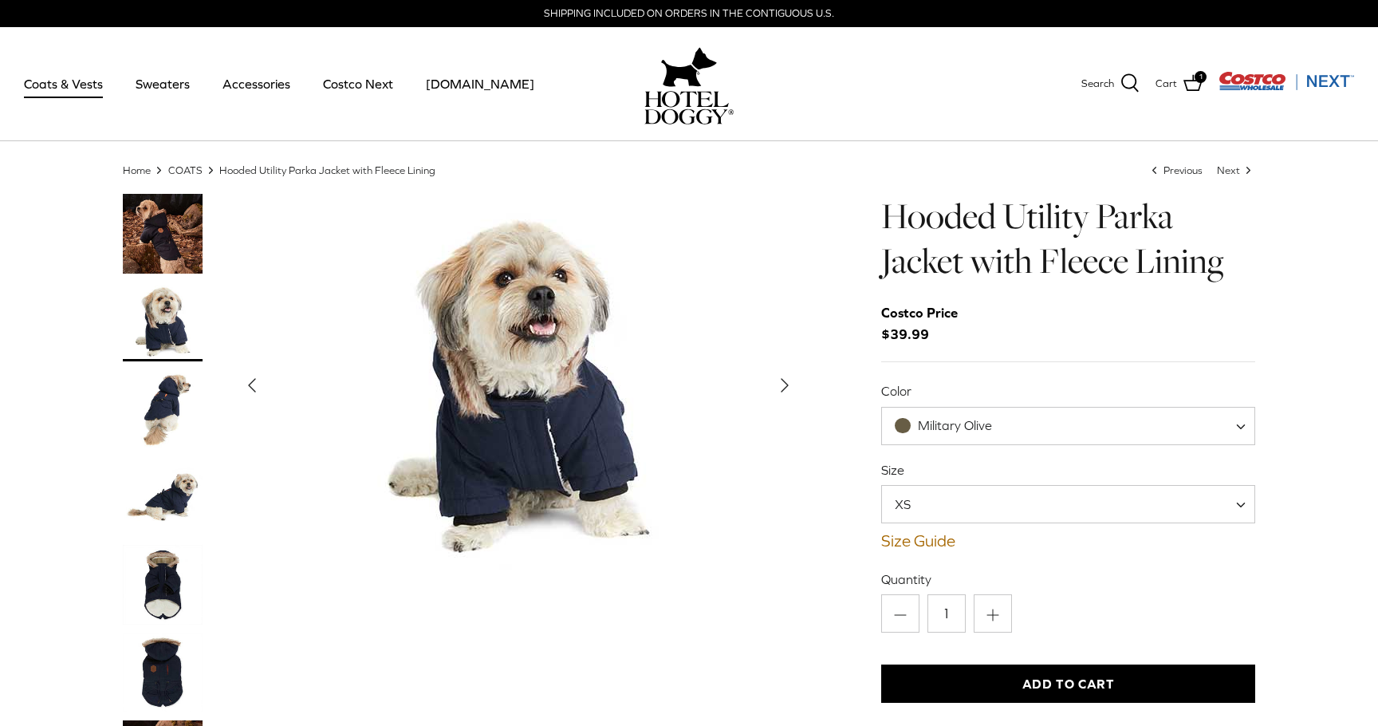
click at [182, 396] on img "Thumbnail Link" at bounding box center [163, 409] width 80 height 80
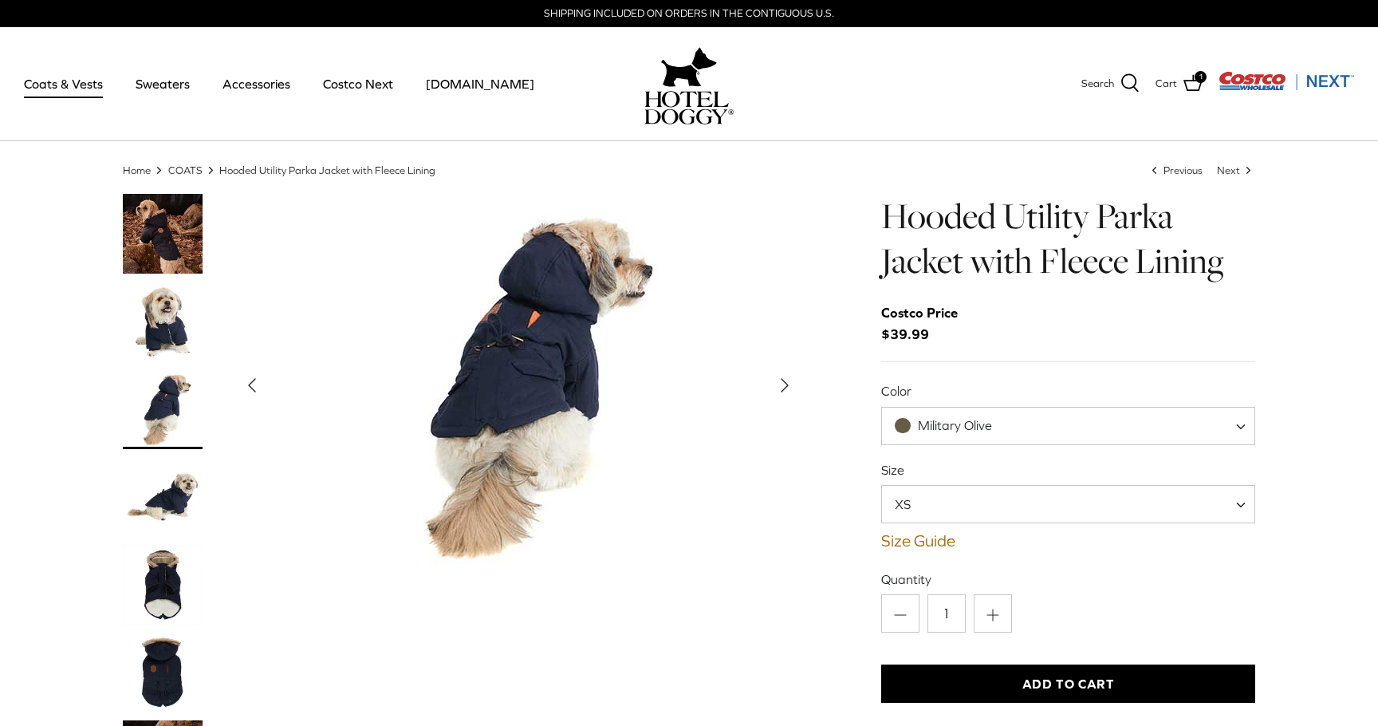
click at [166, 439] on img "Thumbnail Link" at bounding box center [163, 409] width 80 height 80
click at [160, 234] on img "Thumbnail Link" at bounding box center [163, 234] width 80 height 80
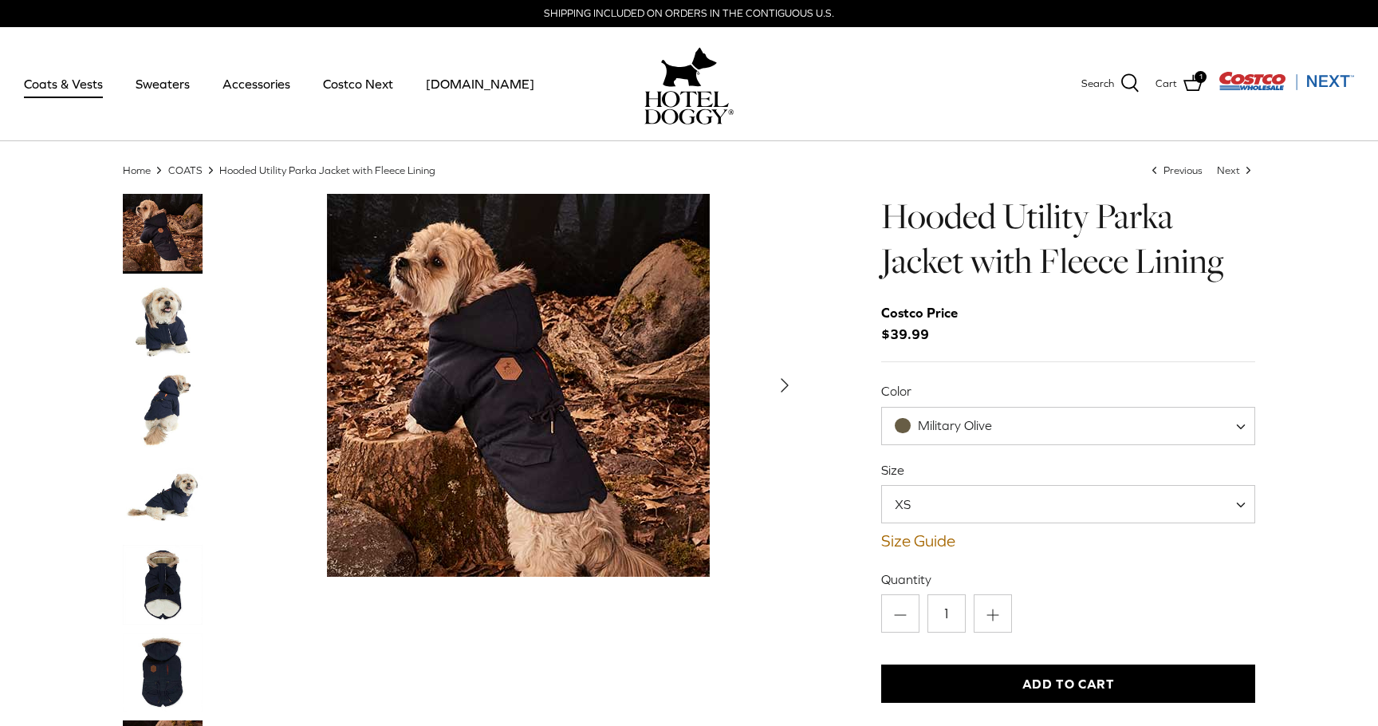
click at [158, 333] on img "Thumbnail Link" at bounding box center [163, 321] width 80 height 80
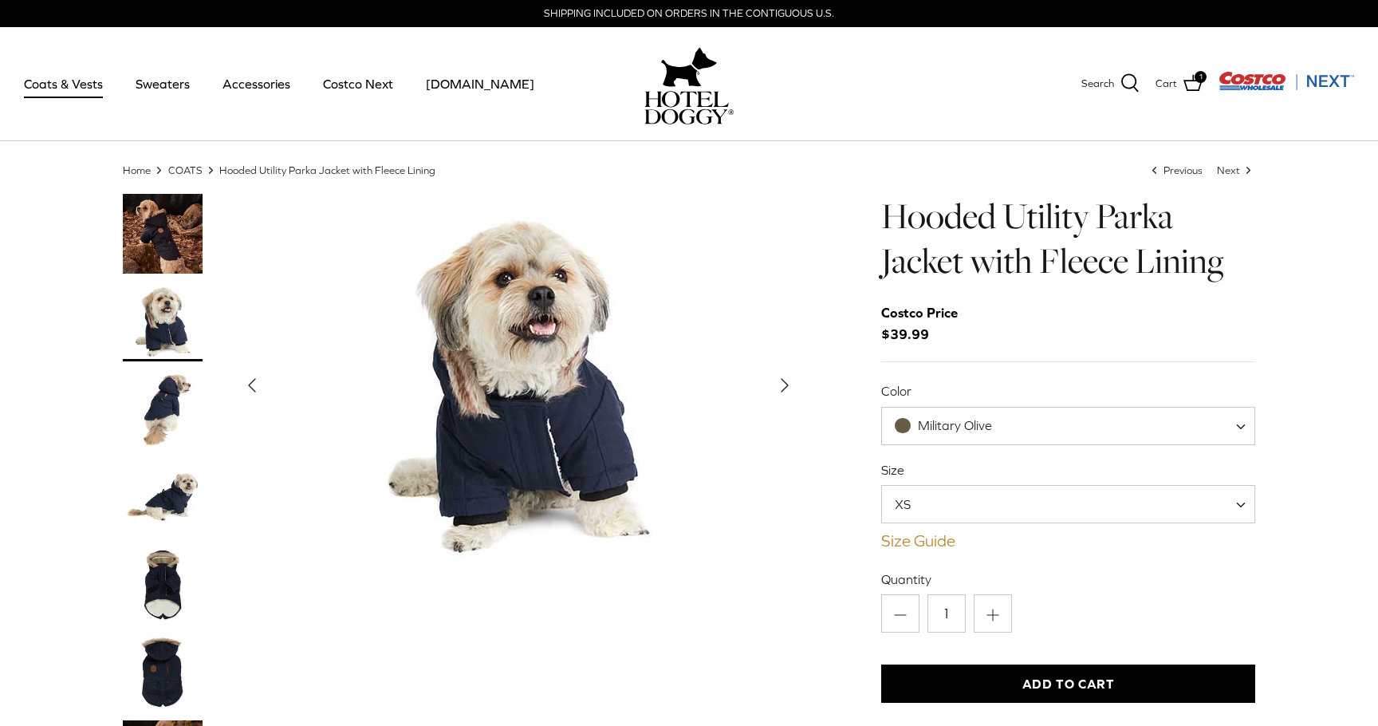
click at [925, 548] on link "Size Guide" at bounding box center [1068, 540] width 374 height 19
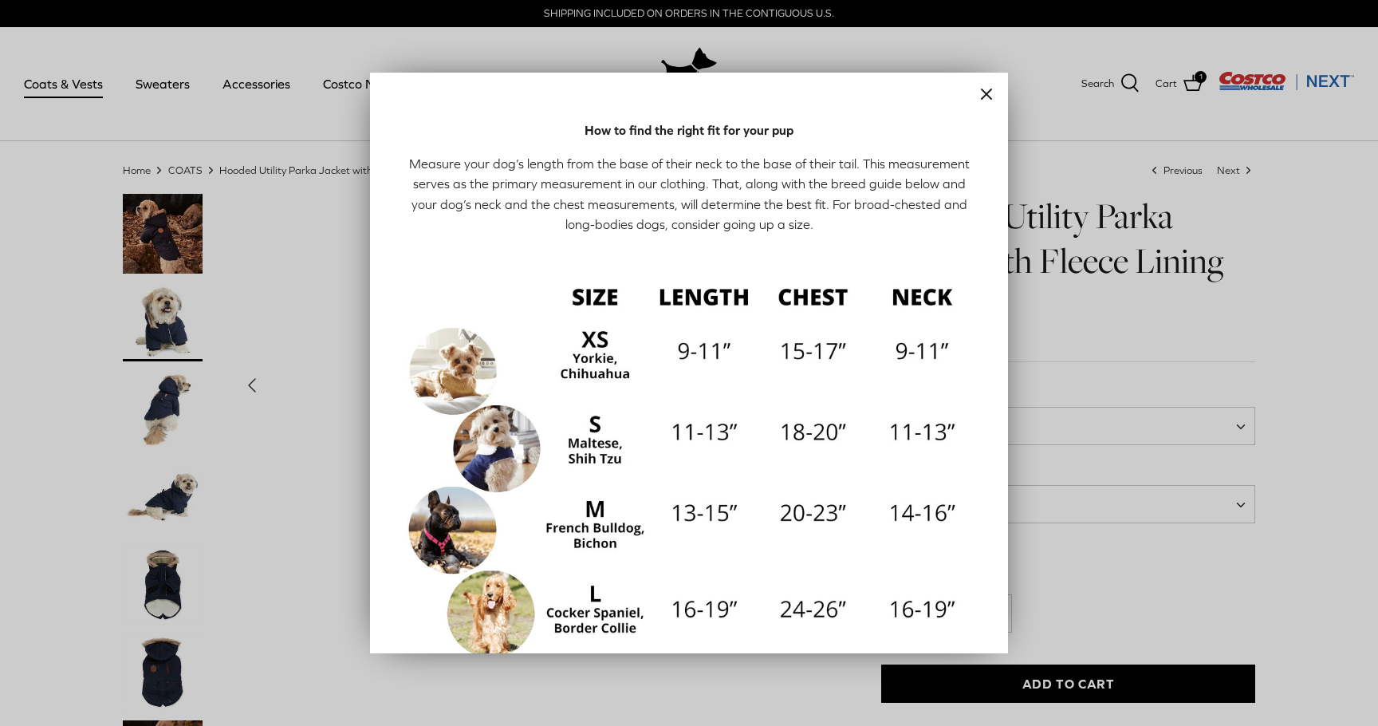
click at [1068, 518] on div at bounding box center [689, 363] width 1378 height 726
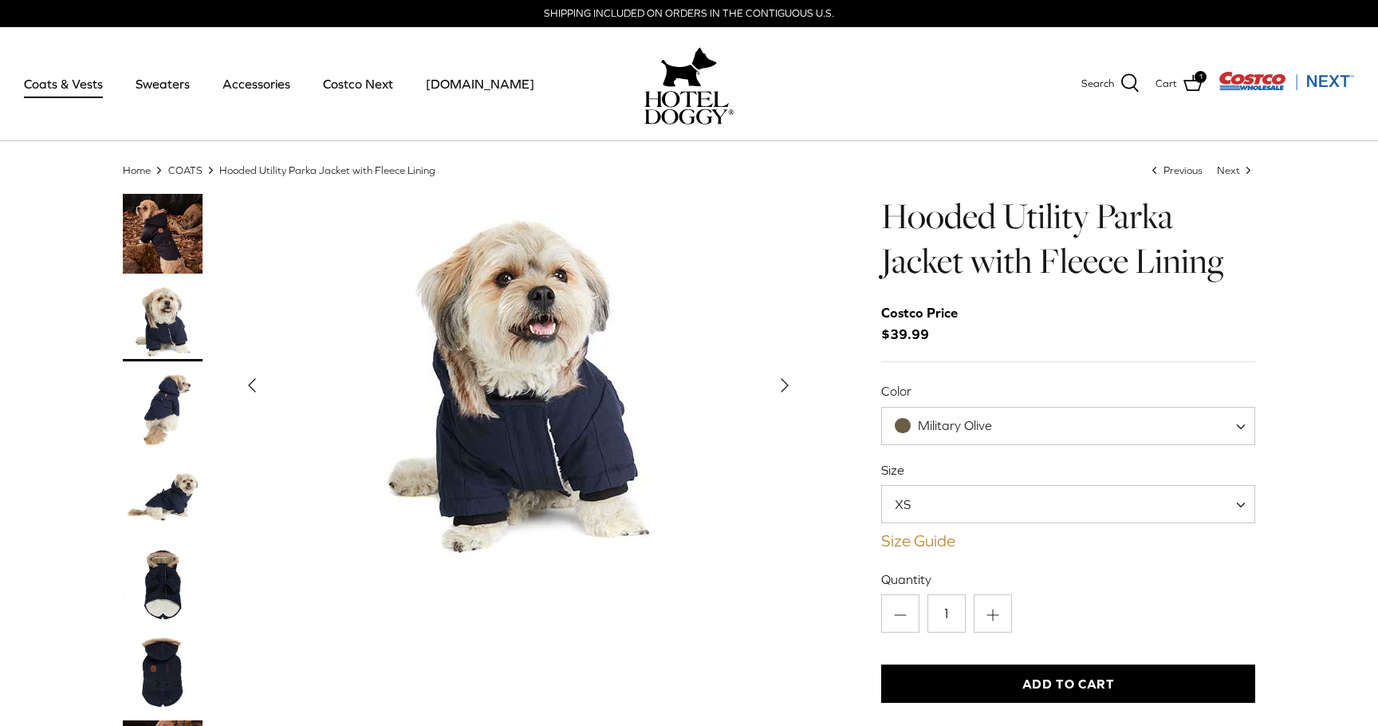
click at [935, 541] on link "Size Guide" at bounding box center [1068, 540] width 374 height 19
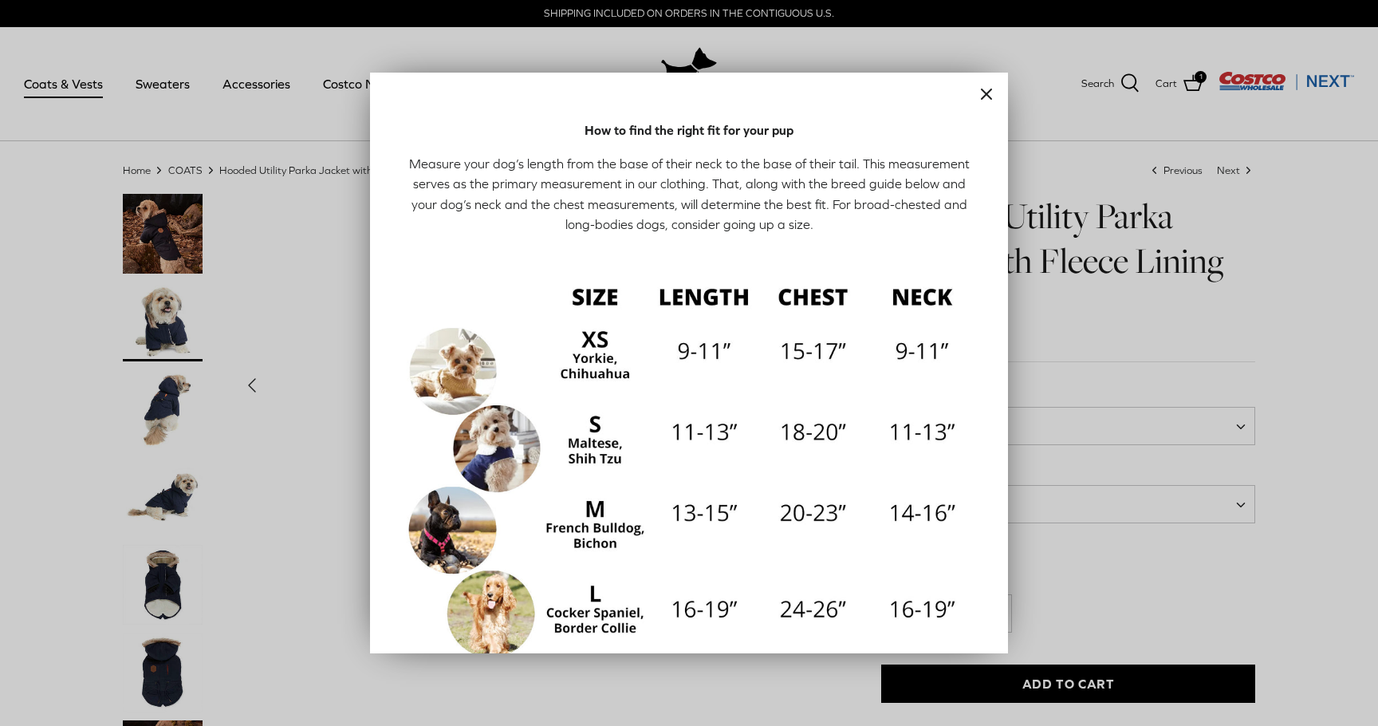
click at [1038, 570] on div at bounding box center [689, 363] width 1378 height 726
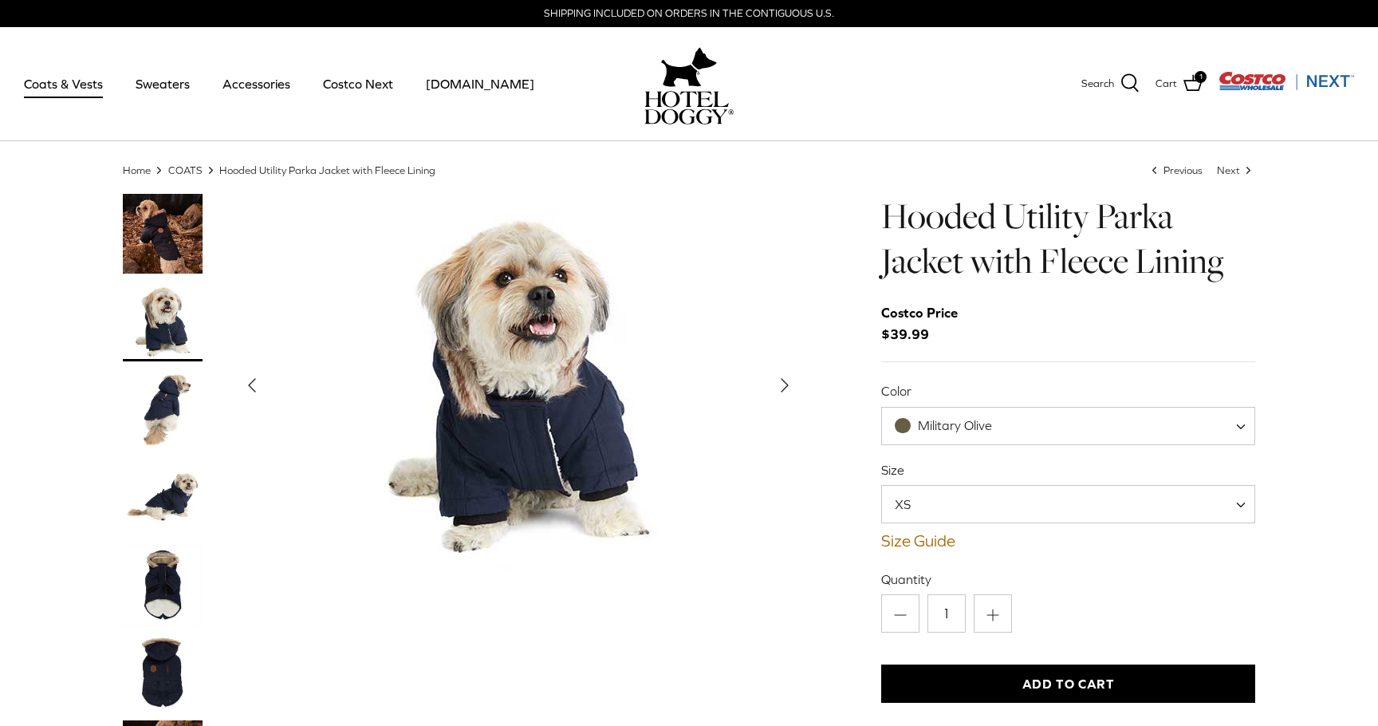
click at [986, 495] on span "XS" at bounding box center [1068, 504] width 374 height 38
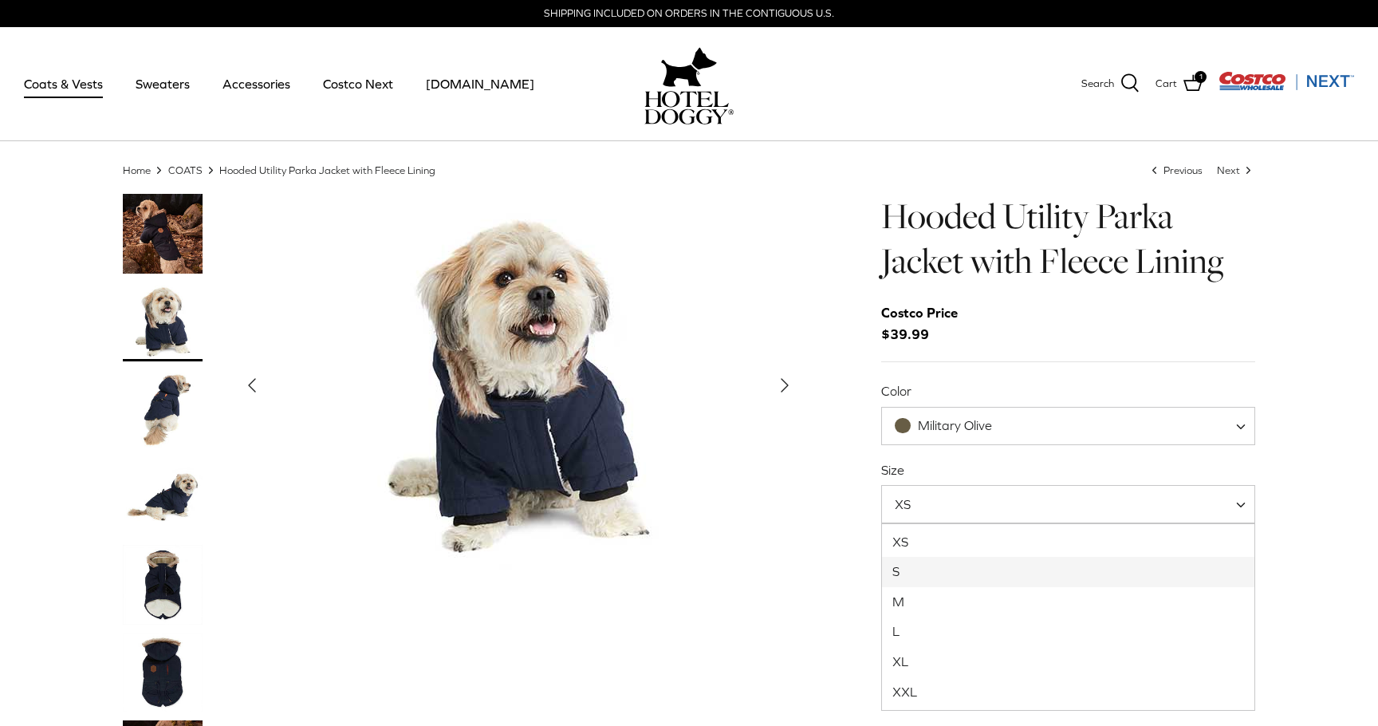
select select "S"
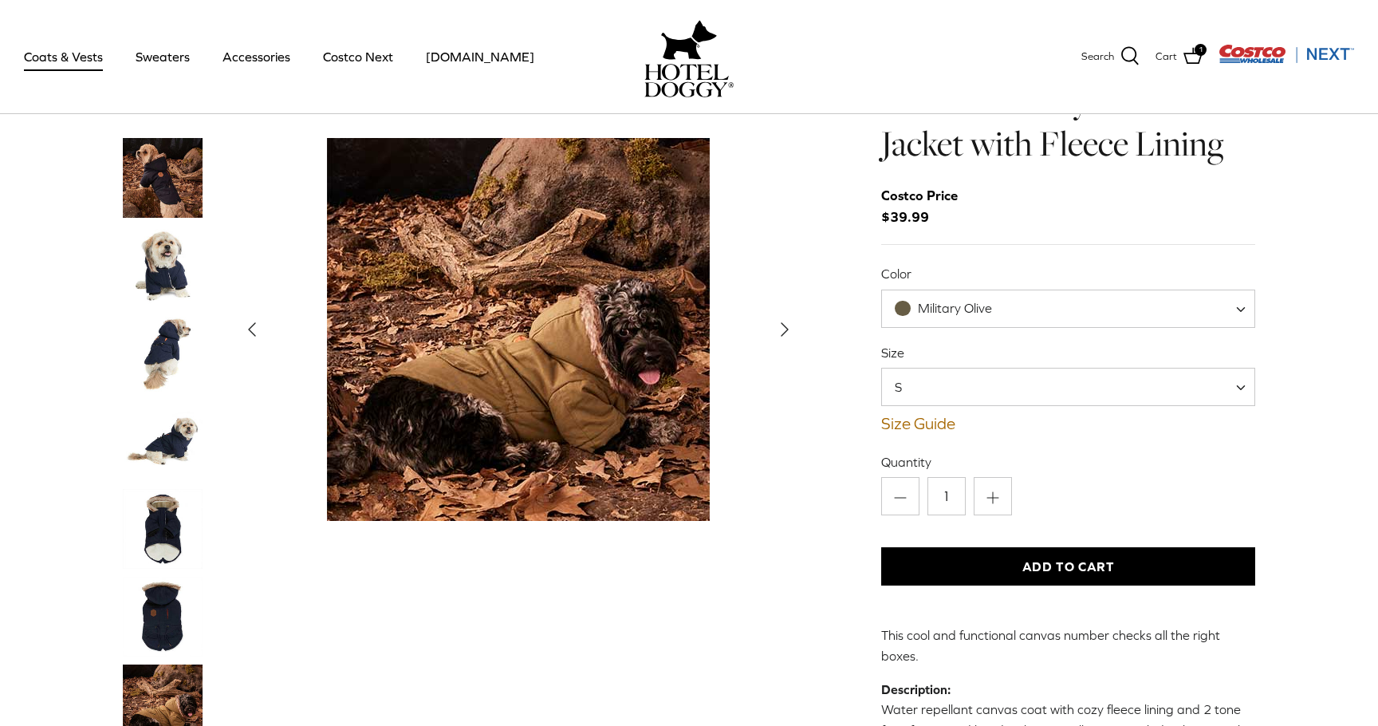
scroll to position [126, 0]
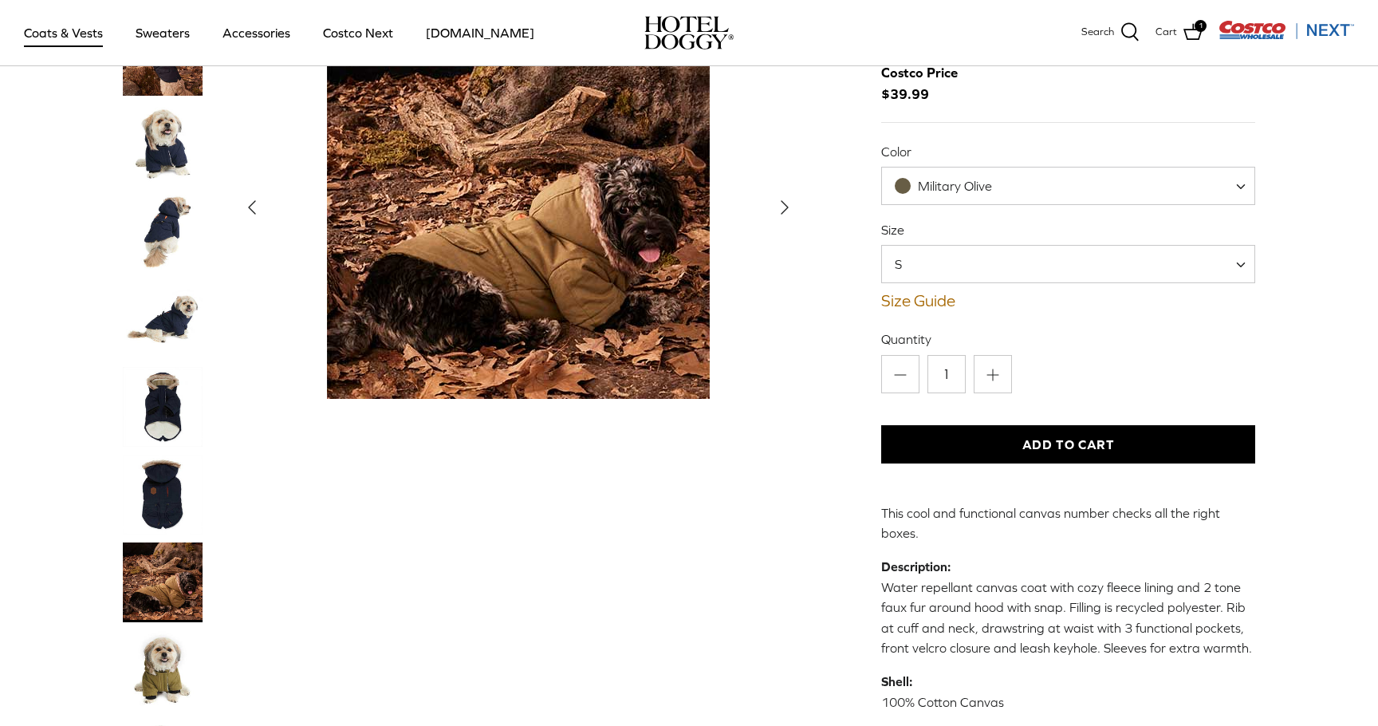
click at [1028, 438] on button "Add to Cart" at bounding box center [1068, 444] width 374 height 38
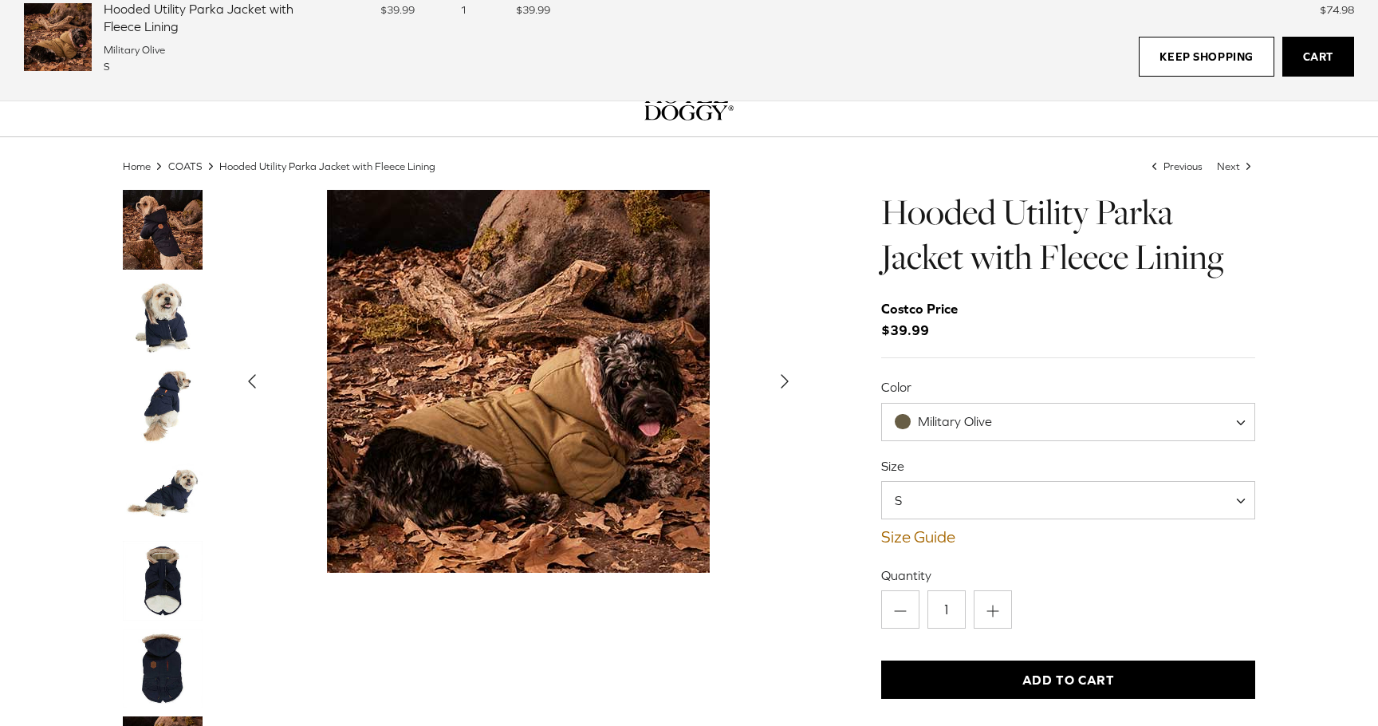
scroll to position [0, 0]
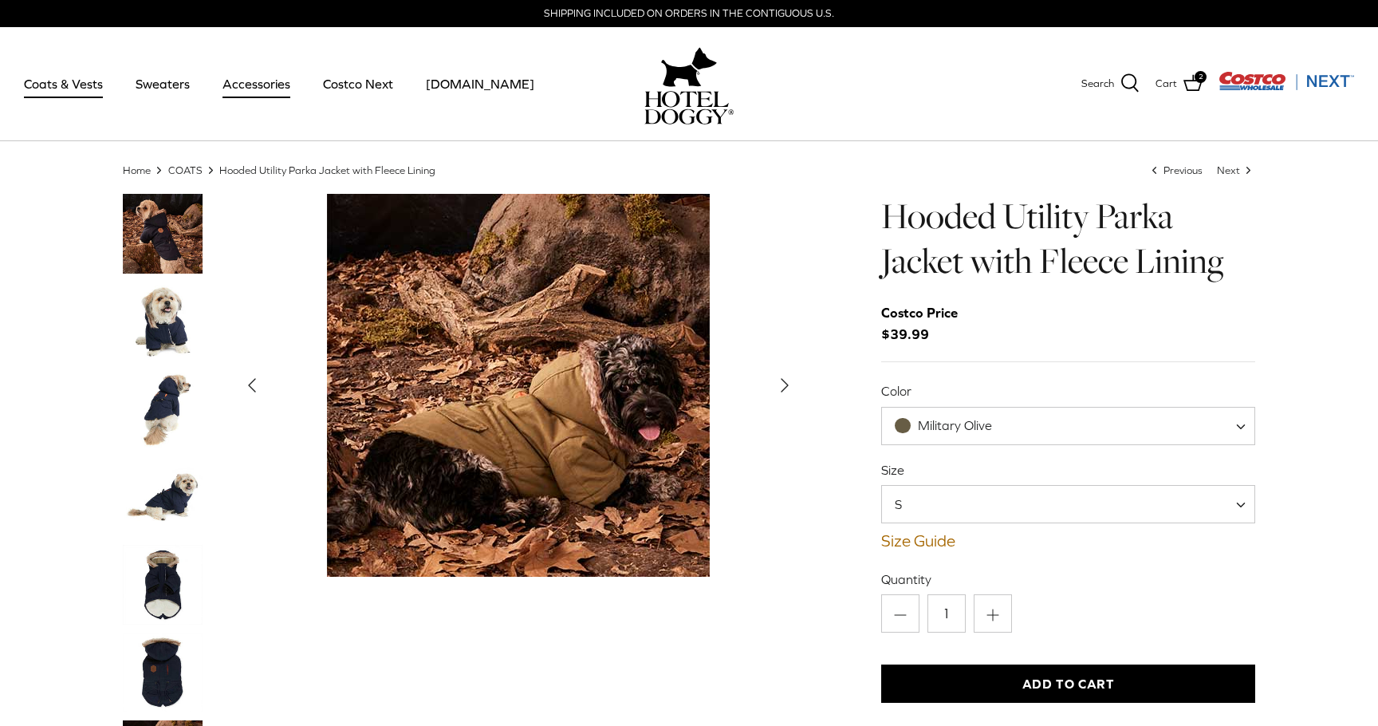
click at [246, 85] on link "Accessories" at bounding box center [256, 84] width 96 height 54
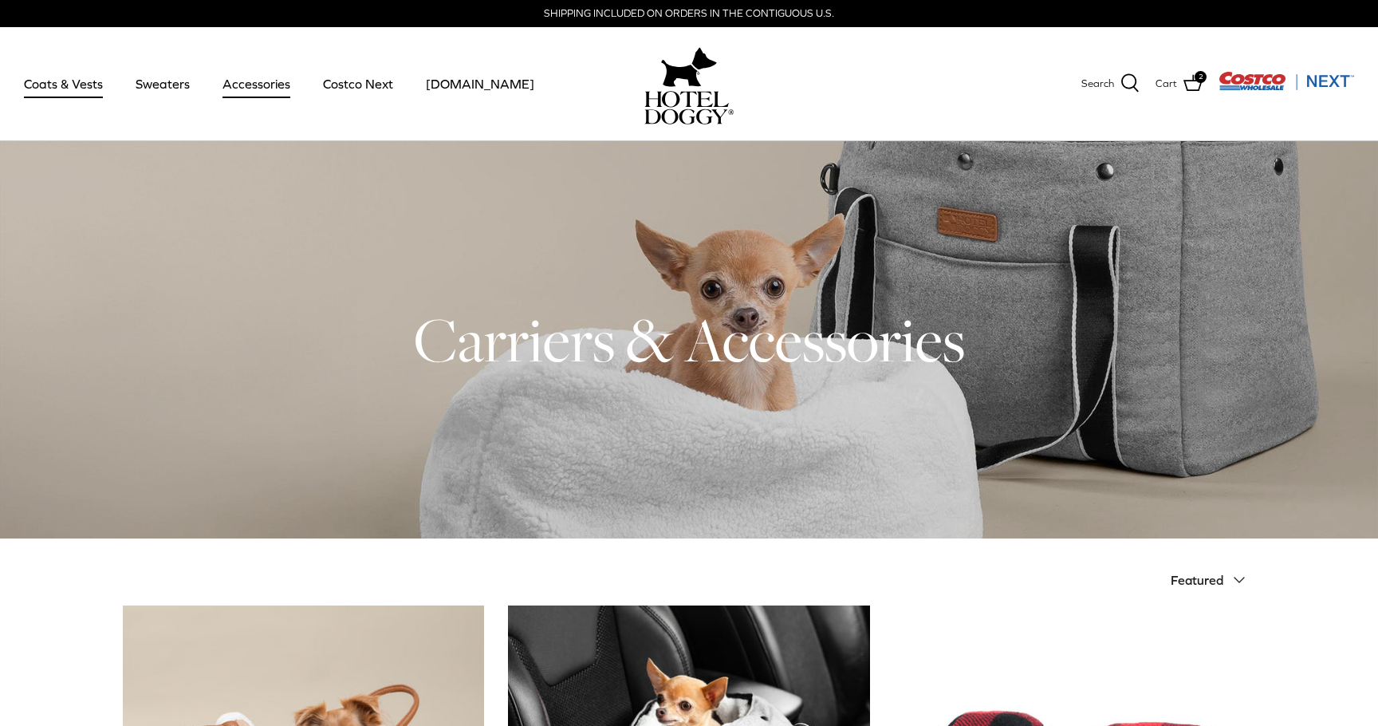
click at [53, 78] on link "Coats & Vests" at bounding box center [64, 84] width 108 height 54
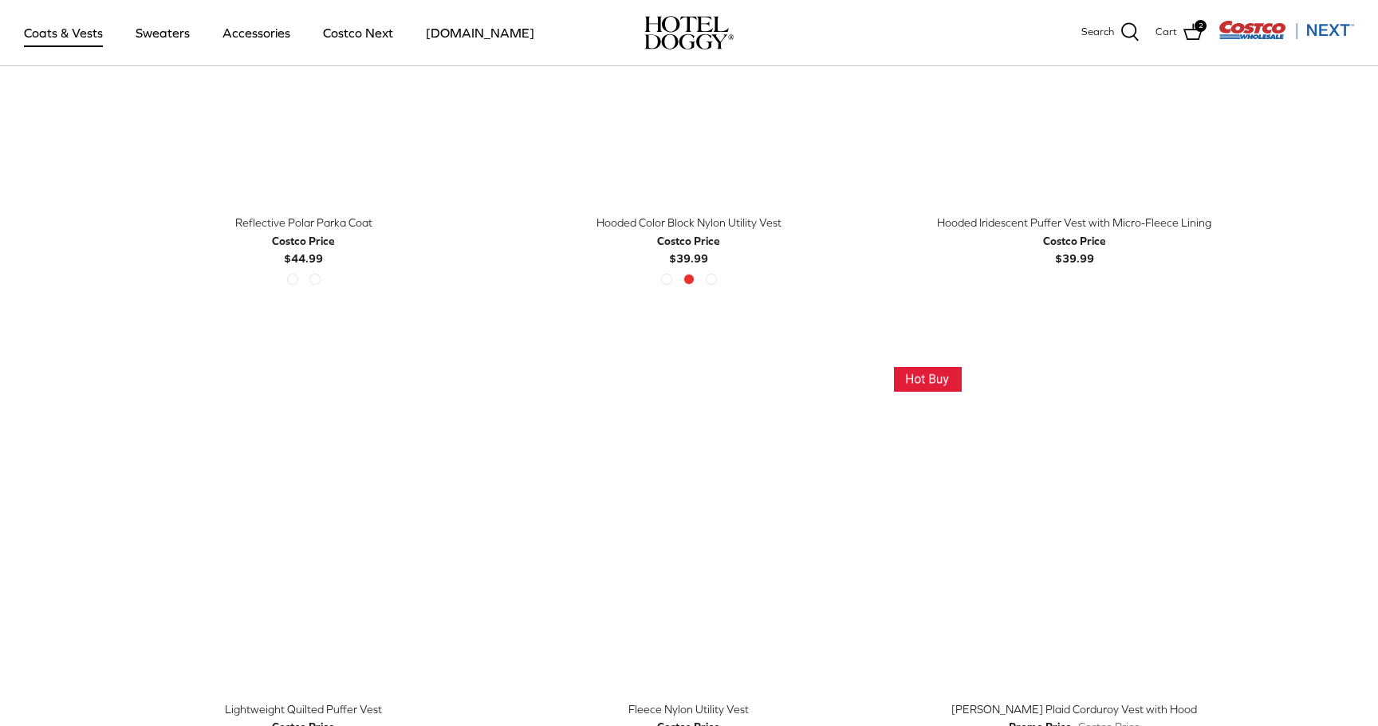
scroll to position [1679, 0]
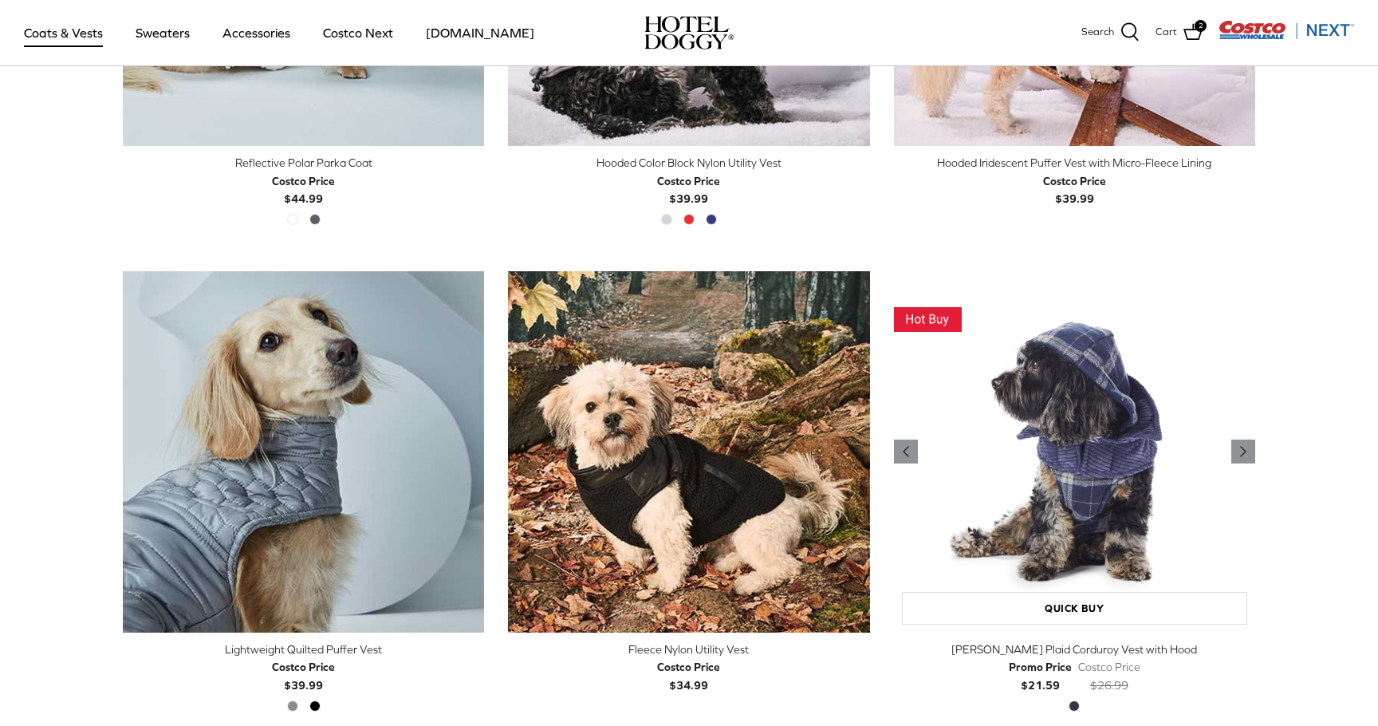
click at [1111, 544] on img "Melton Plaid Corduroy Vest with Hood" at bounding box center [1074, 451] width 361 height 361
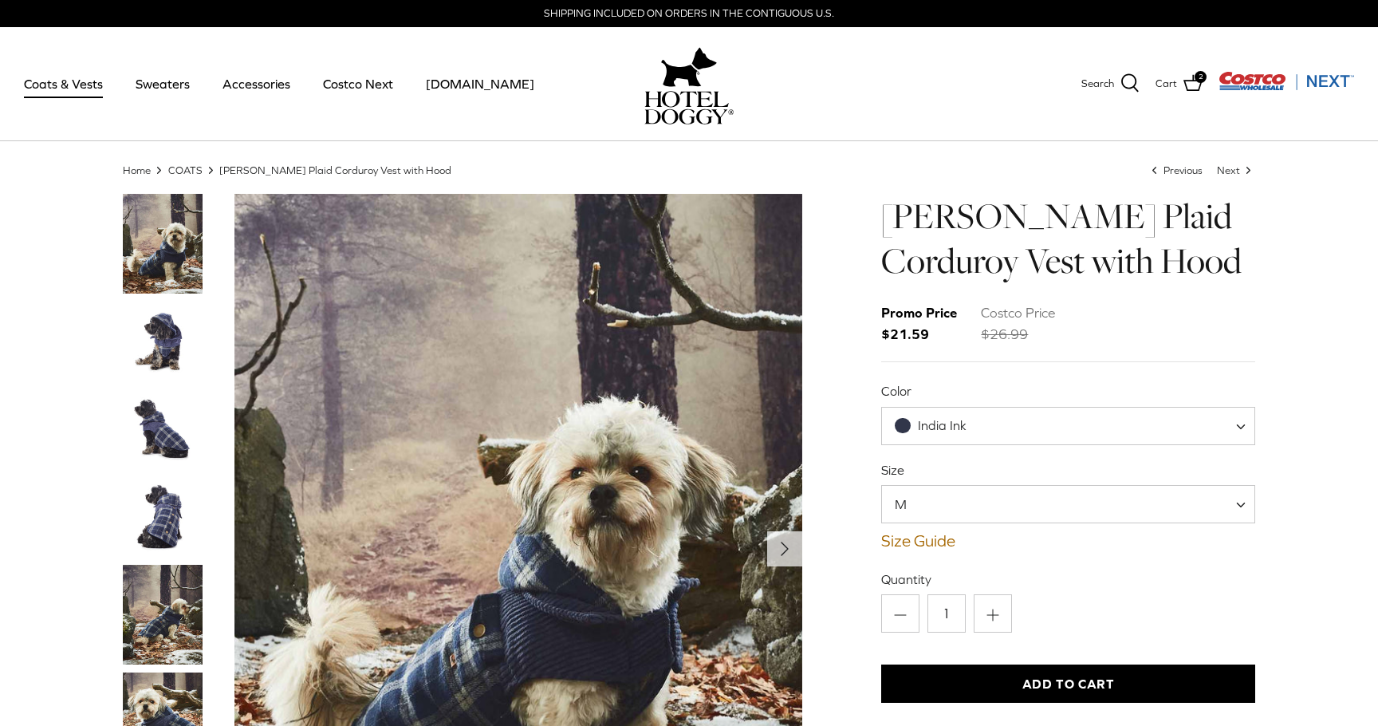
click at [926, 427] on span "India Ink" at bounding box center [942, 425] width 49 height 14
click at [187, 338] on img "Thumbnail Link" at bounding box center [163, 341] width 80 height 80
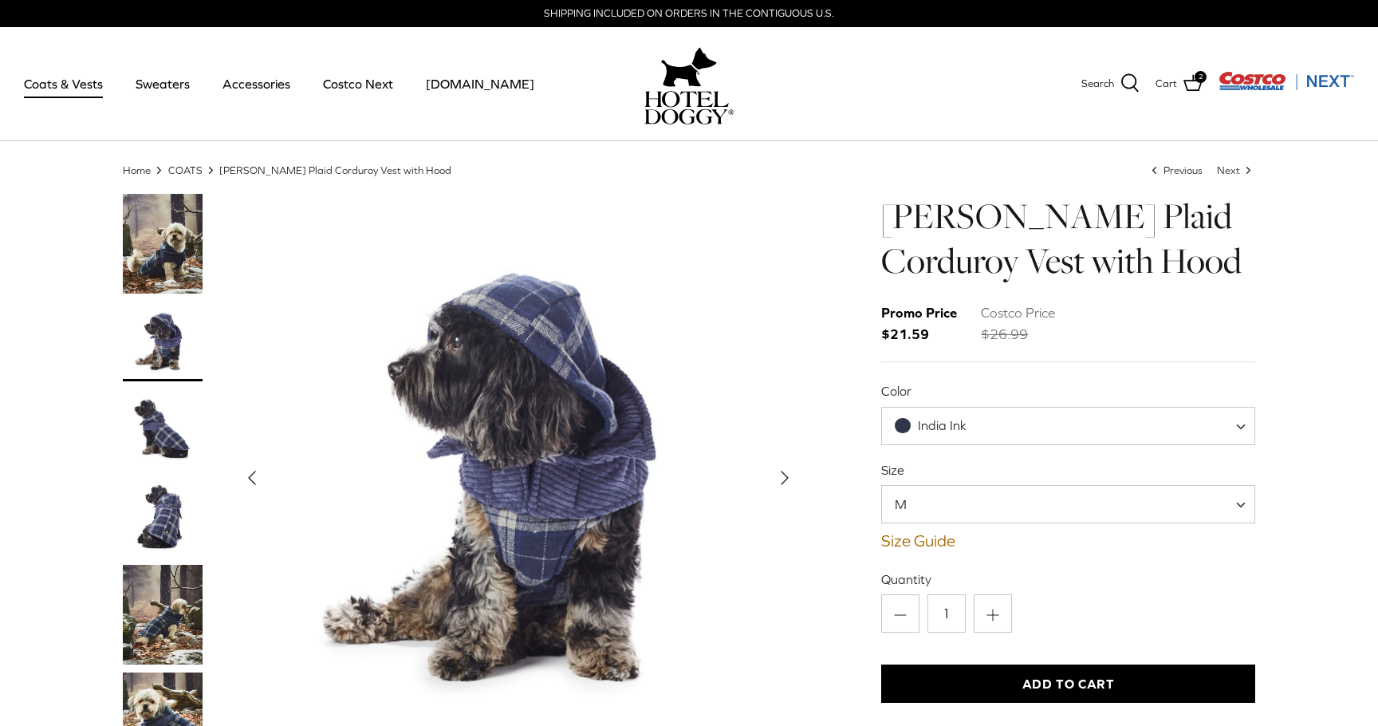
click at [171, 387] on div at bounding box center [179, 487] width 112 height 586
click at [156, 436] on img "Thumbnail Link" at bounding box center [163, 429] width 80 height 80
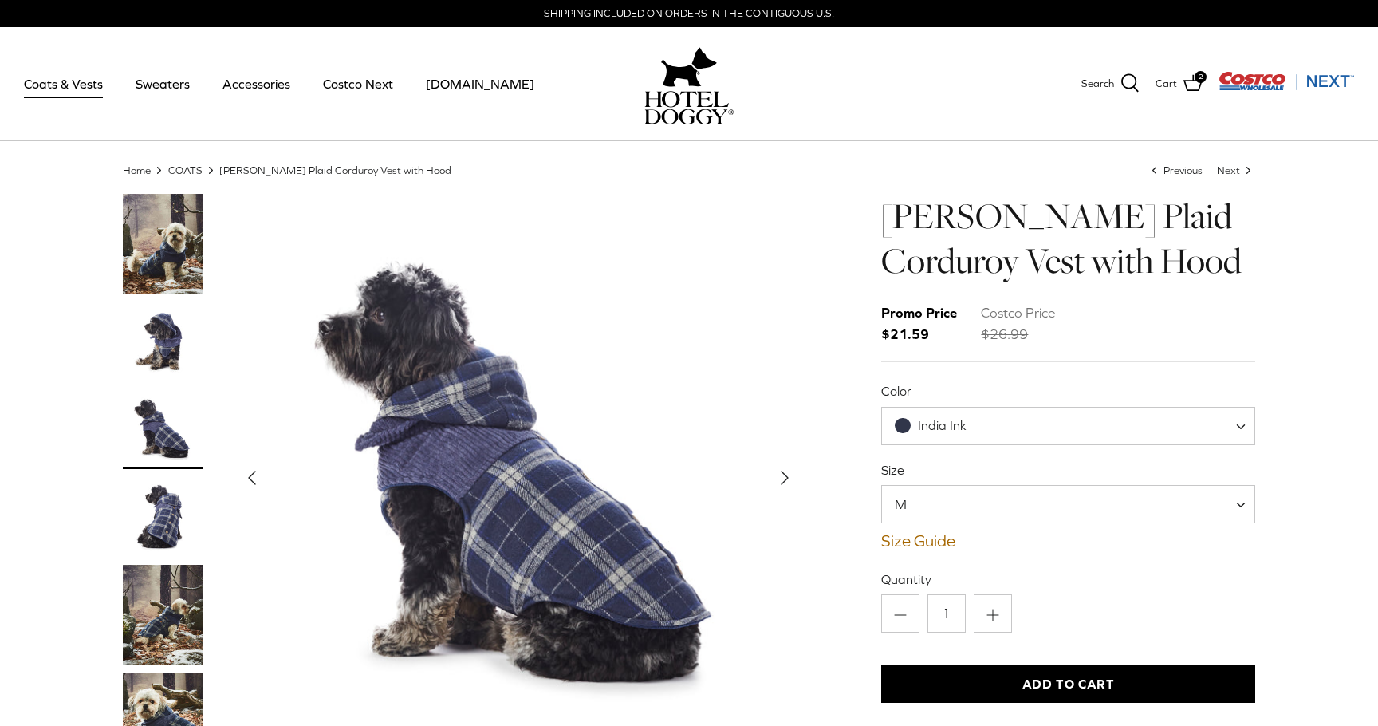
click at [159, 537] on img "Thumbnail Link" at bounding box center [163, 517] width 80 height 80
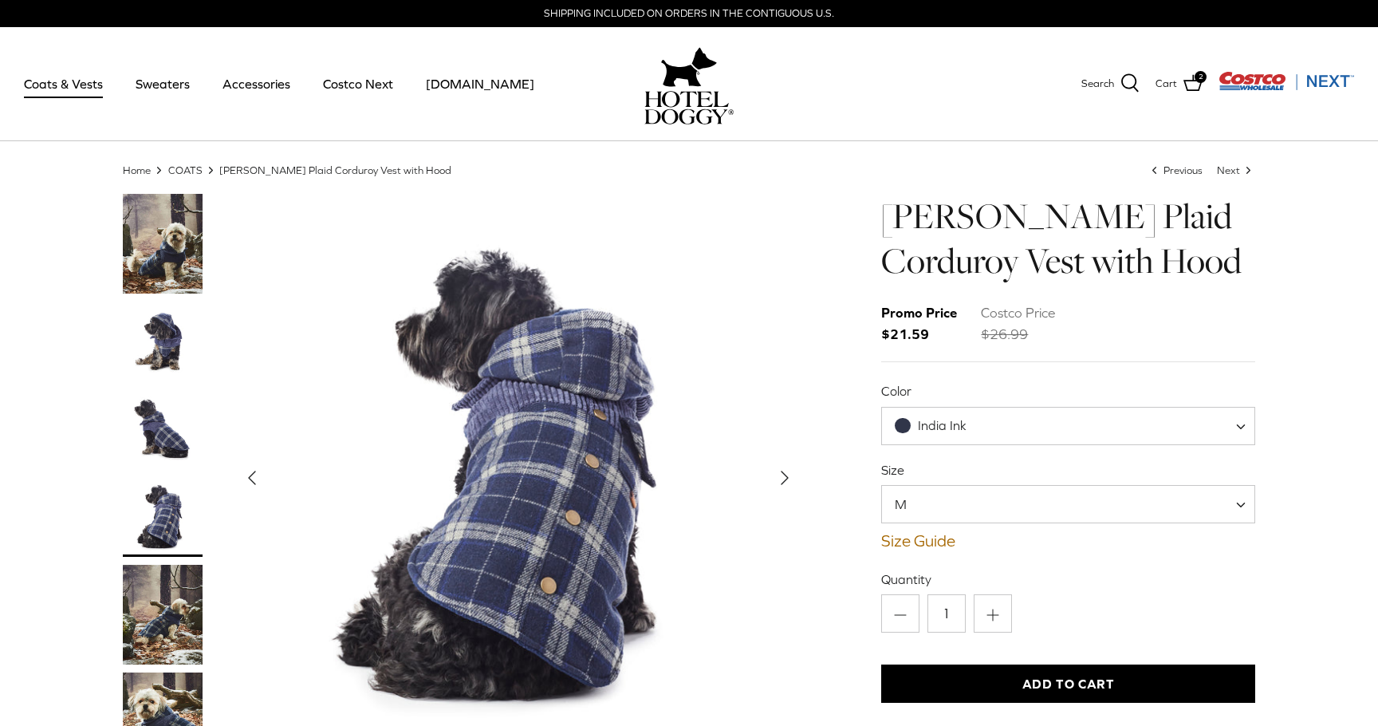
click at [171, 325] on img "Thumbnail Link" at bounding box center [163, 341] width 80 height 80
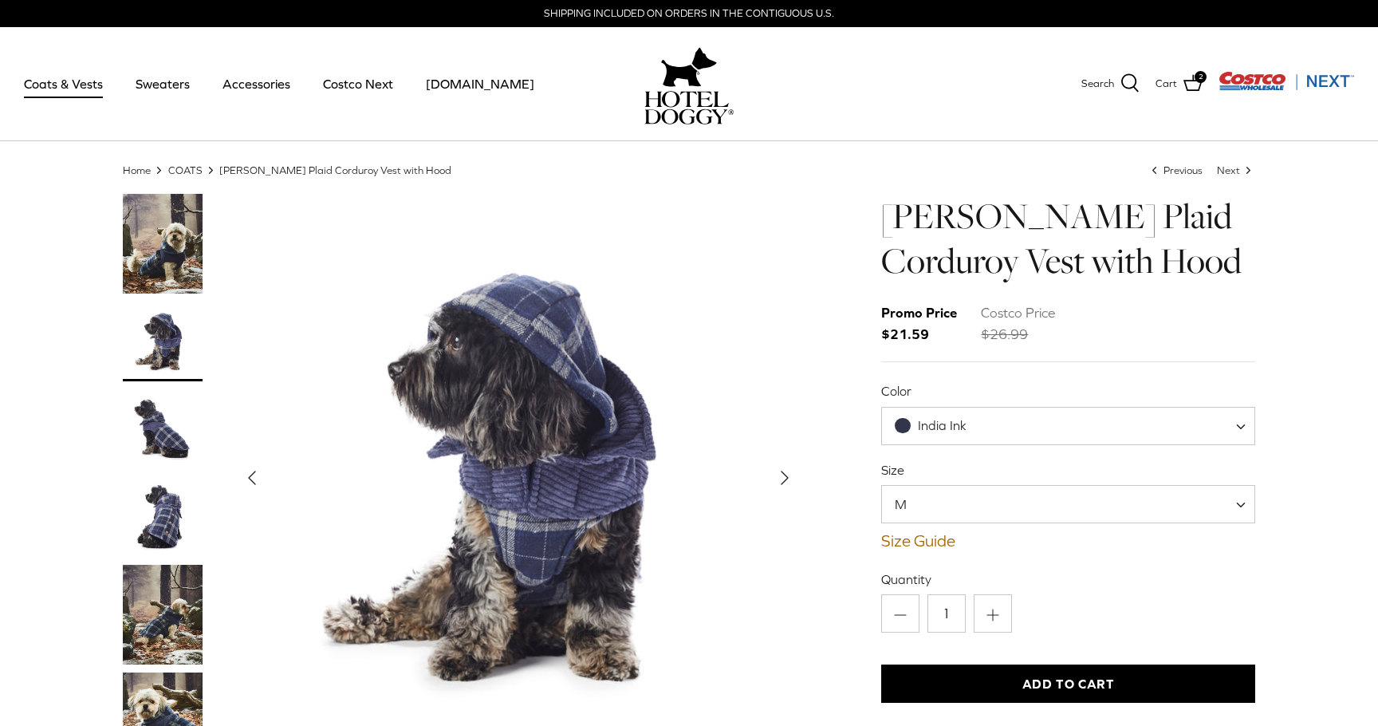
click at [166, 228] on img "Thumbnail Link" at bounding box center [163, 244] width 80 height 100
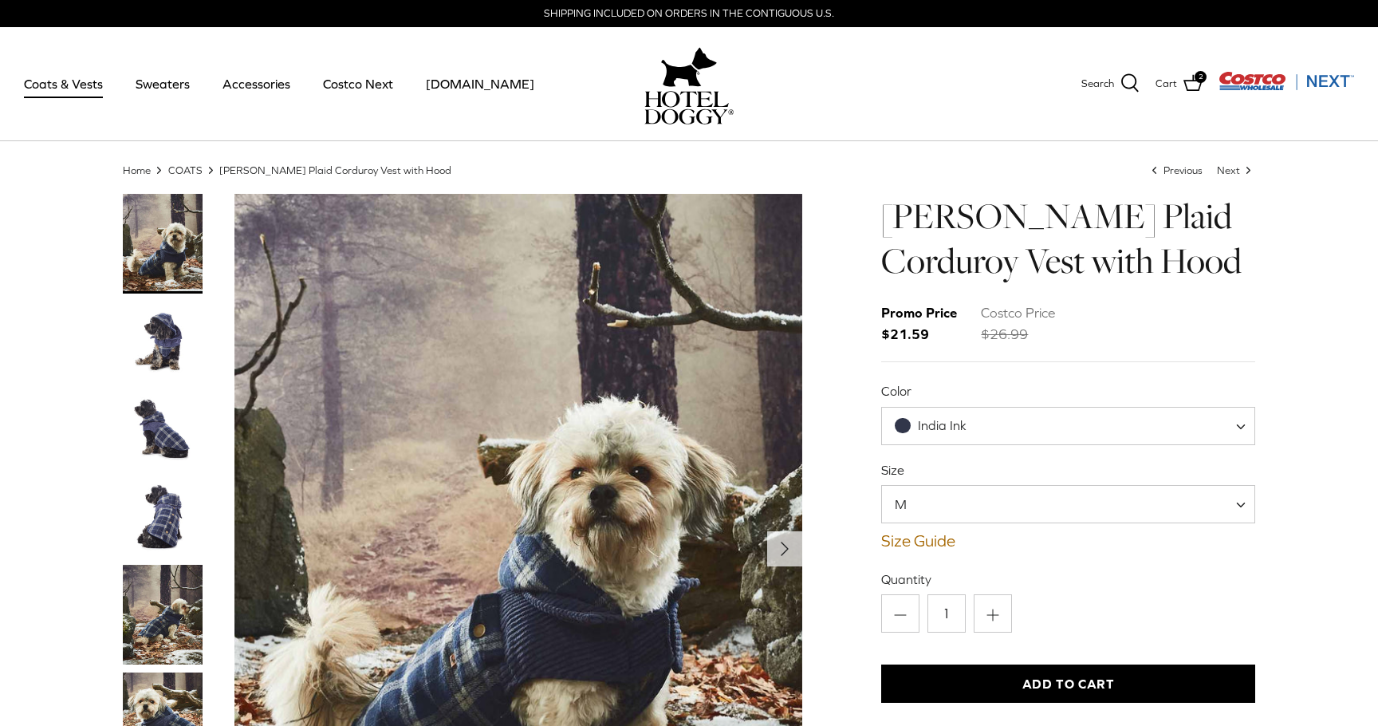
scroll to position [66, 0]
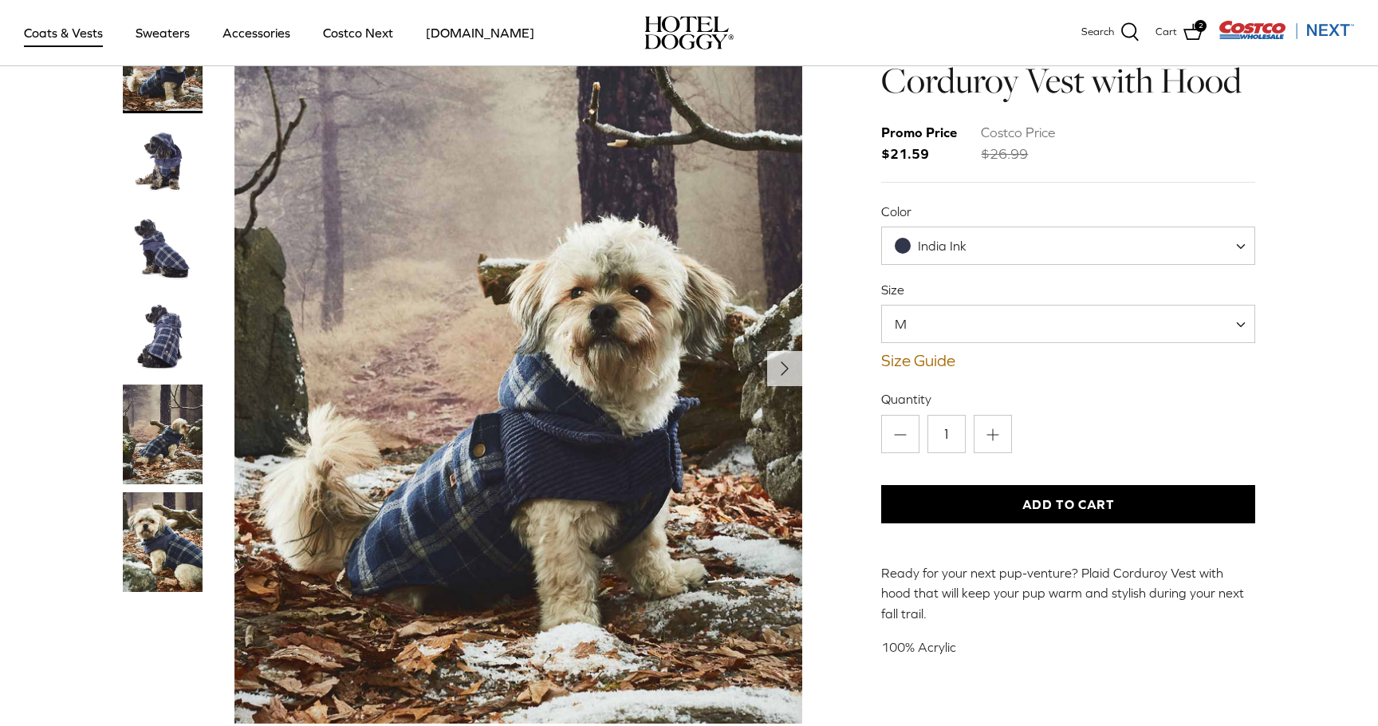
click at [184, 437] on img "Thumbnail Link" at bounding box center [163, 434] width 80 height 100
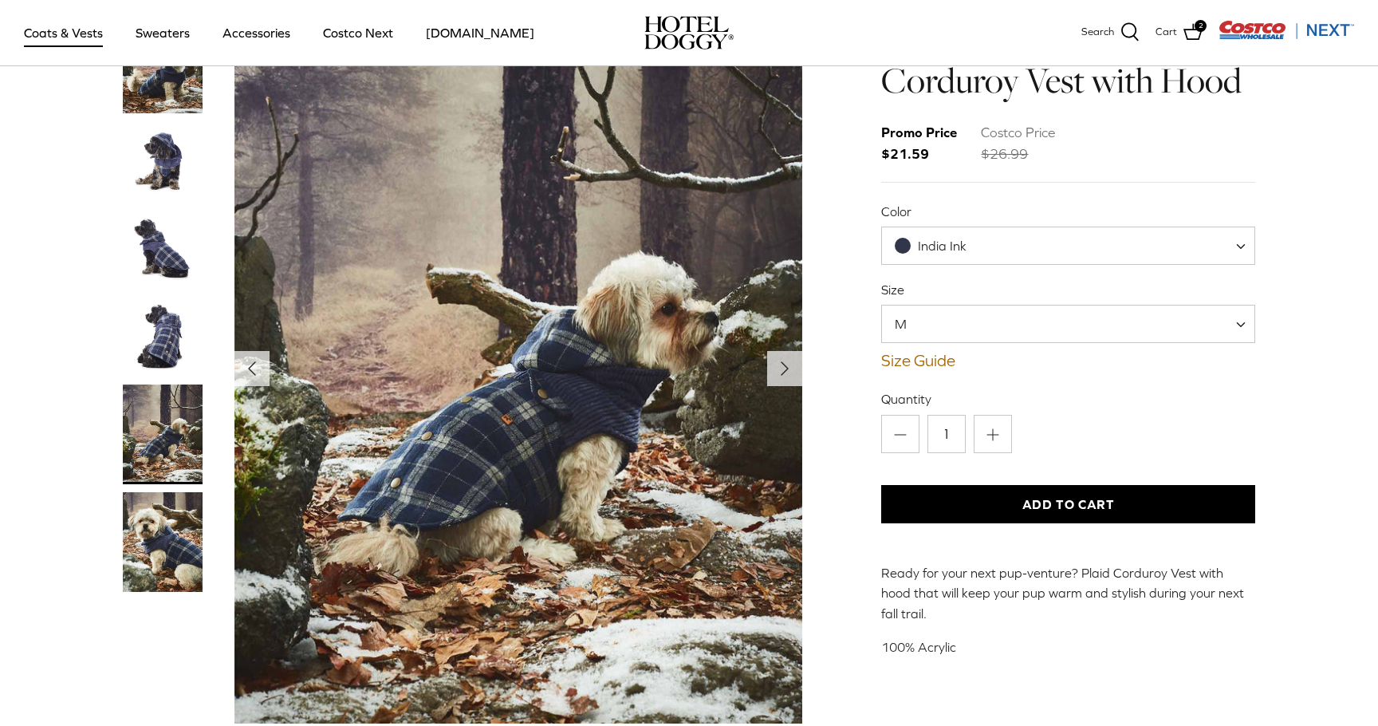
click at [171, 557] on img "Thumbnail Link" at bounding box center [163, 542] width 80 height 100
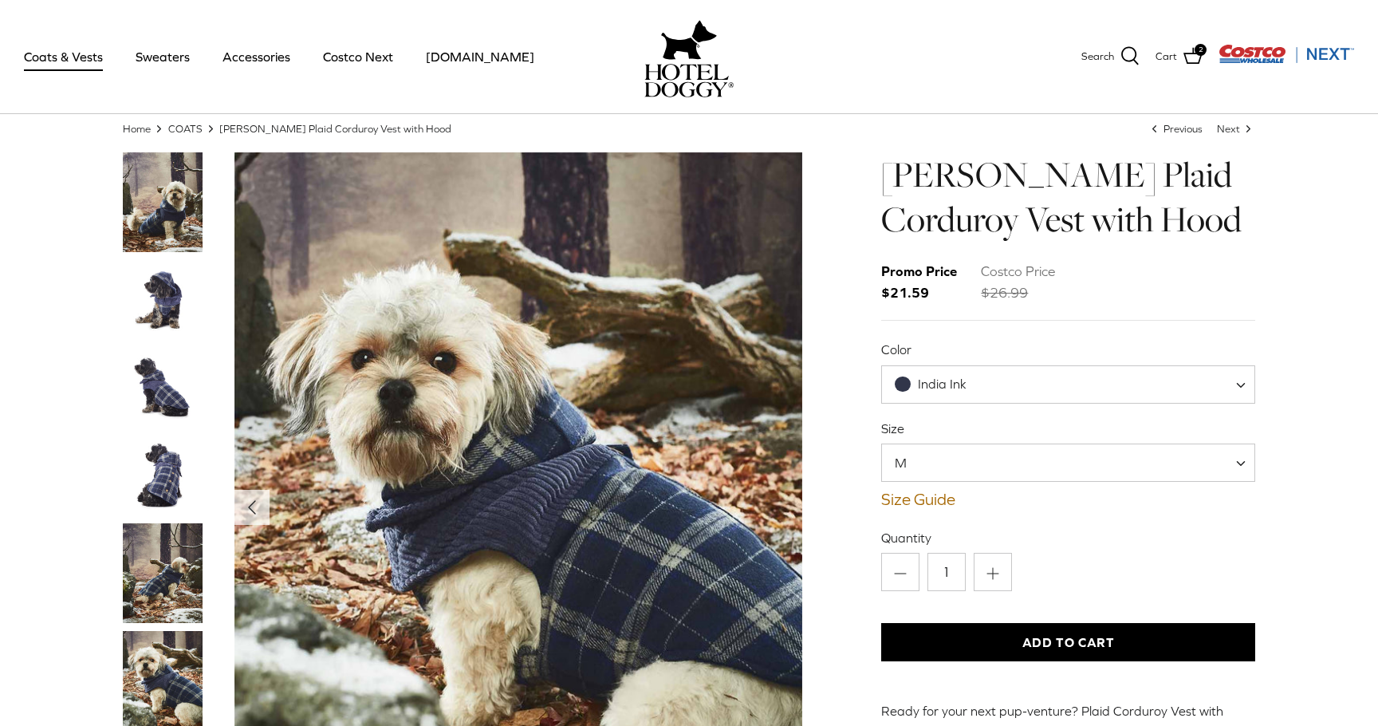
scroll to position [0, 0]
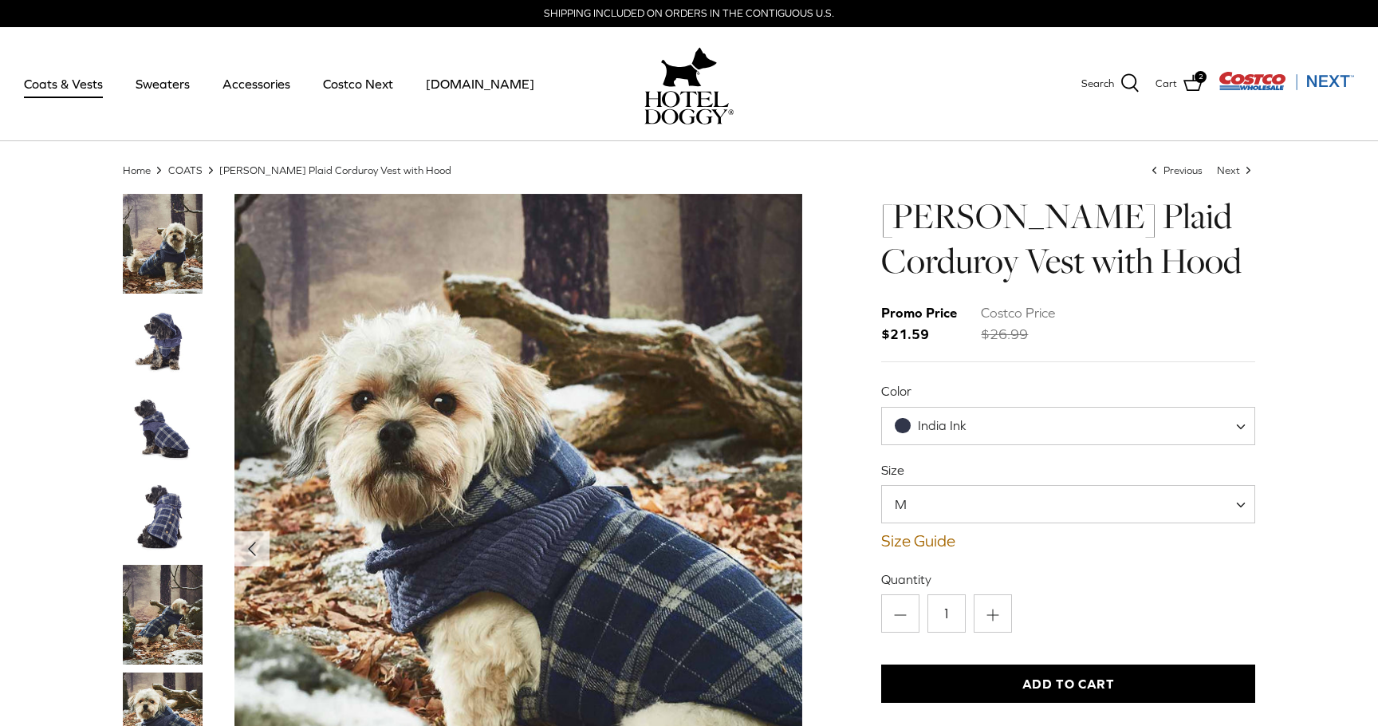
click at [178, 247] on img "Thumbnail Link" at bounding box center [163, 244] width 80 height 100
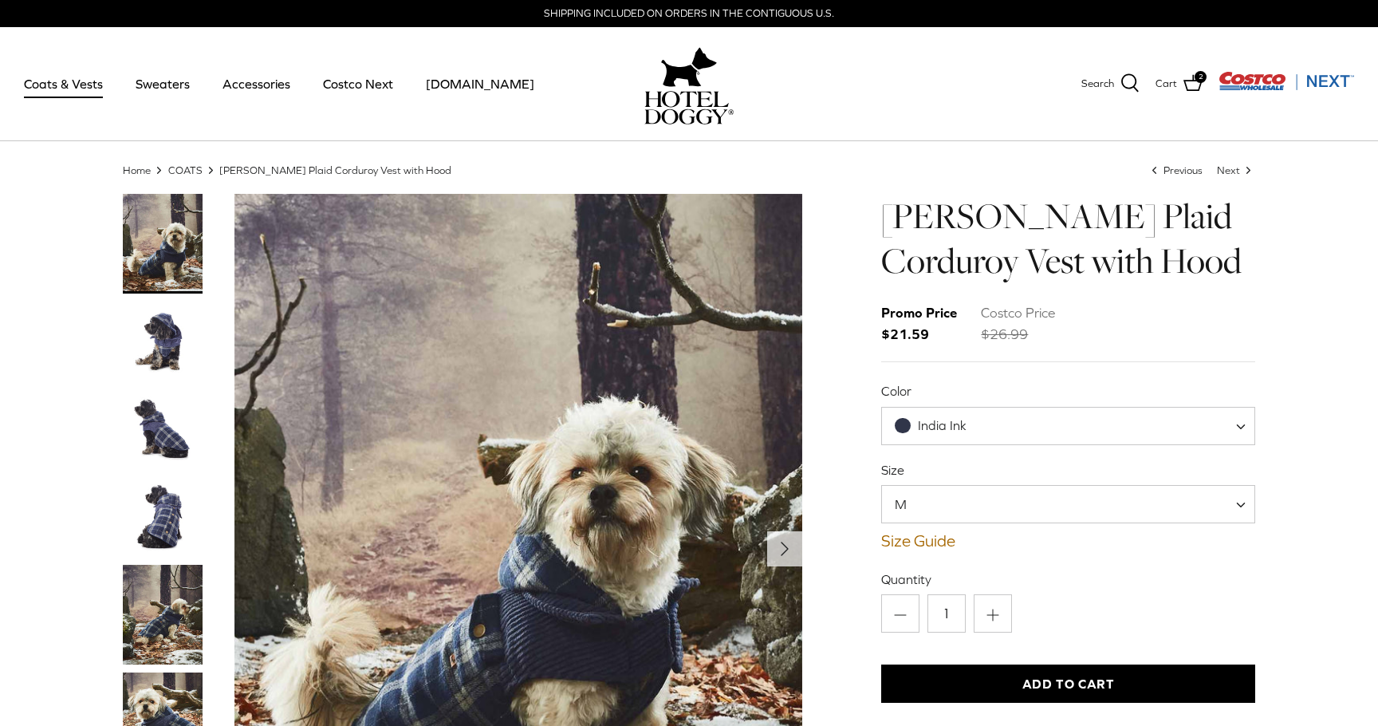
click at [1011, 505] on span "M" at bounding box center [1068, 504] width 374 height 38
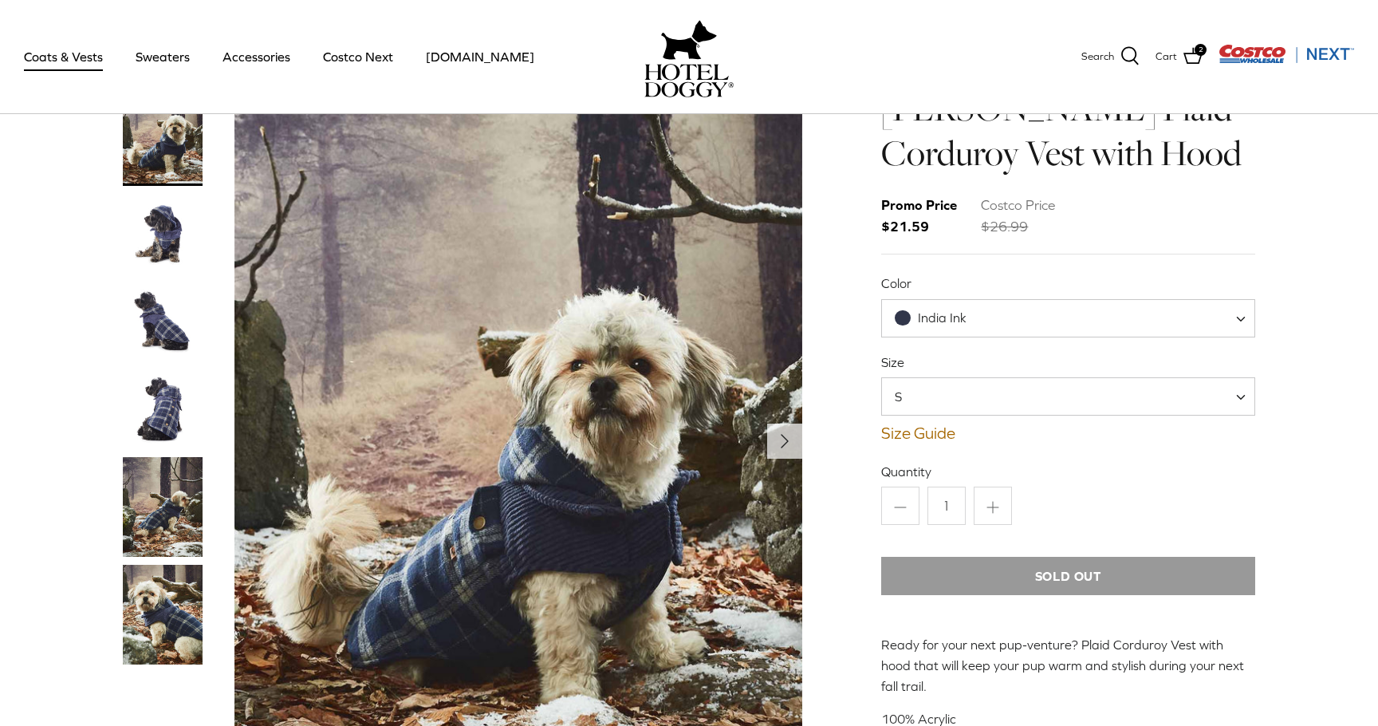
scroll to position [119, 0]
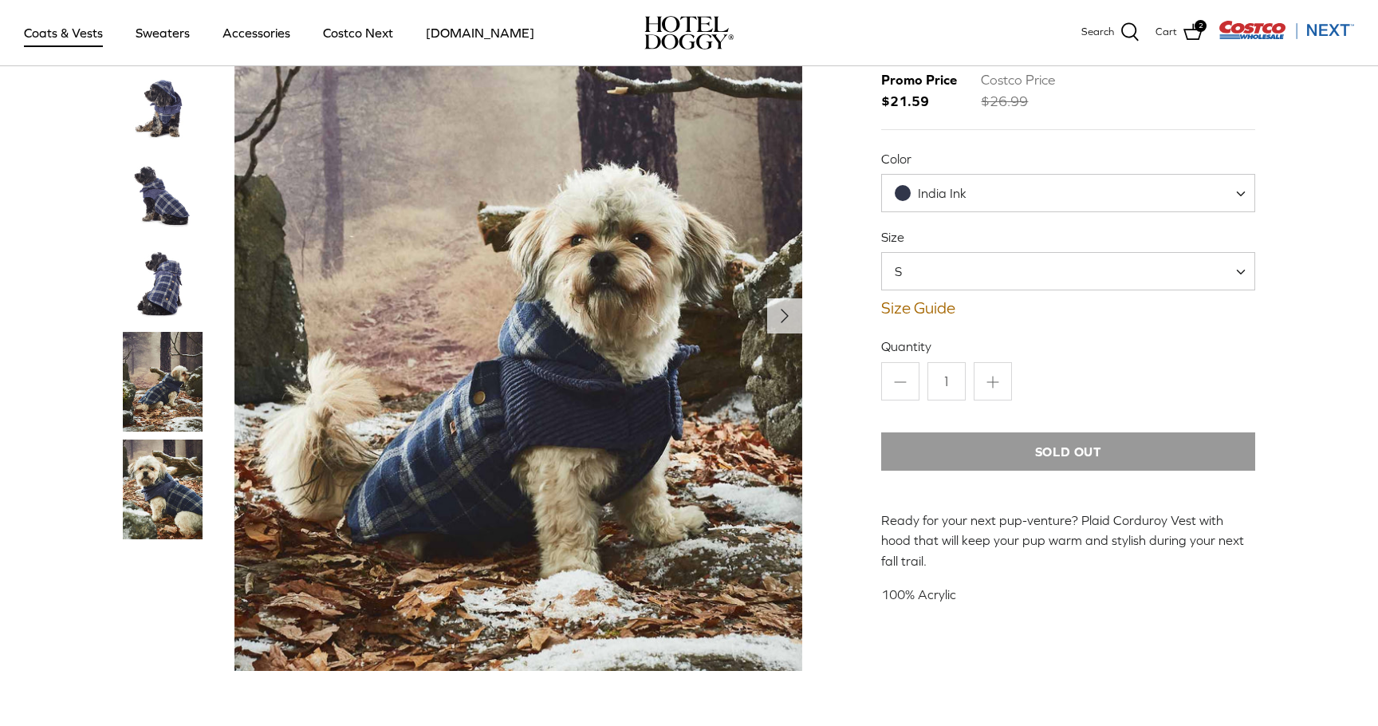
click at [989, 277] on span "S" at bounding box center [1068, 271] width 374 height 38
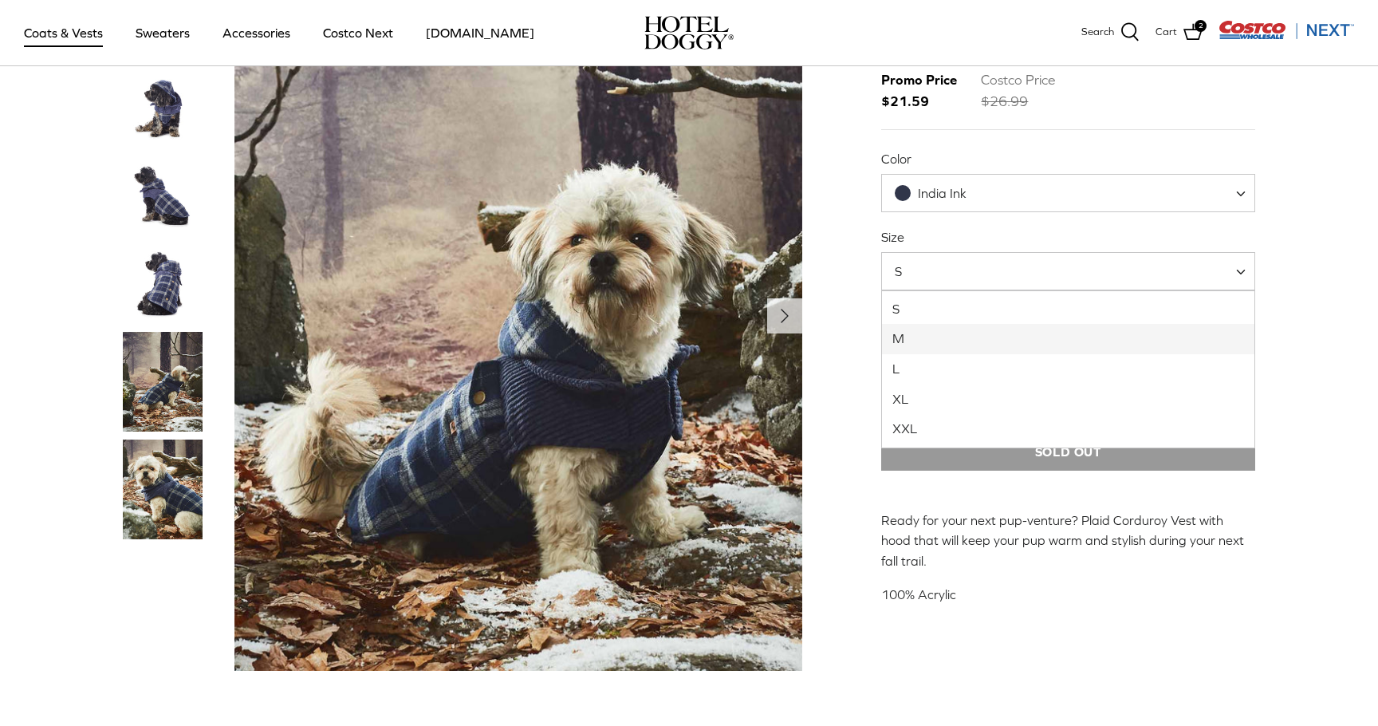
select select "M"
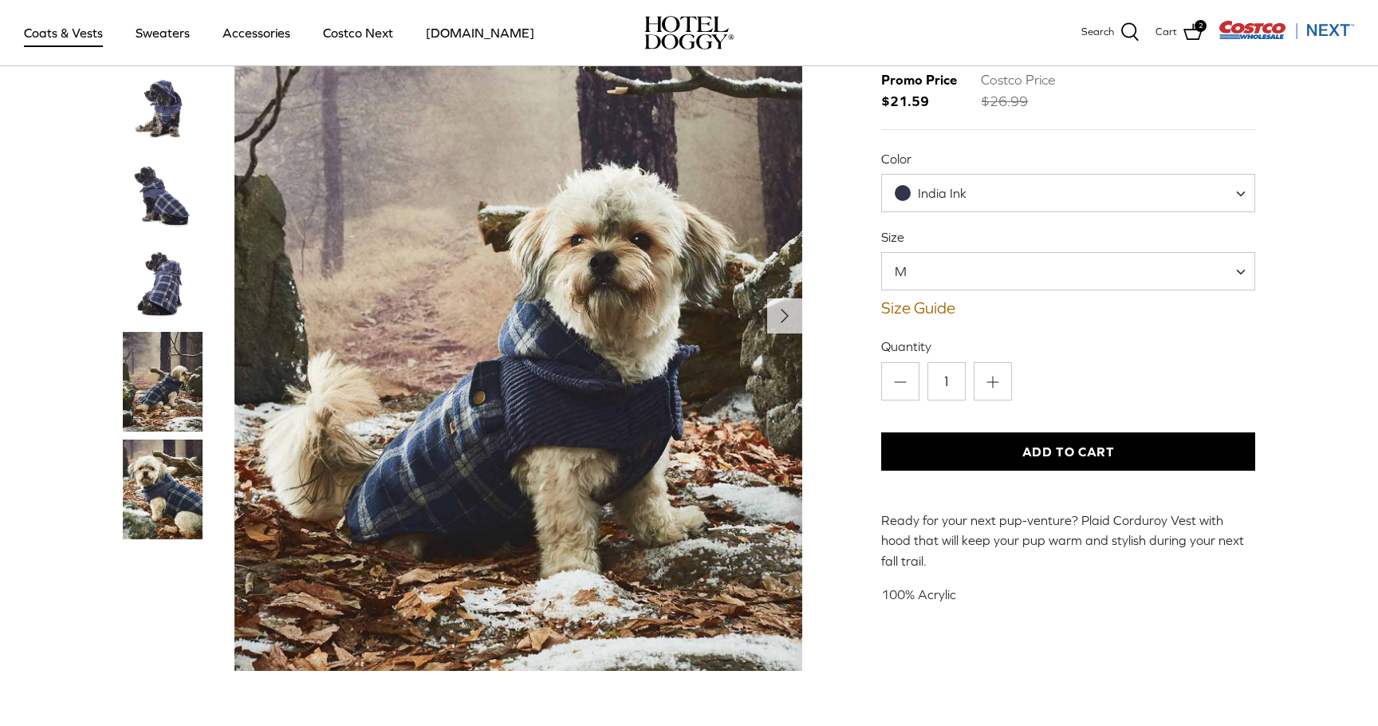
click at [1037, 455] on button "Add to Cart" at bounding box center [1068, 451] width 374 height 38
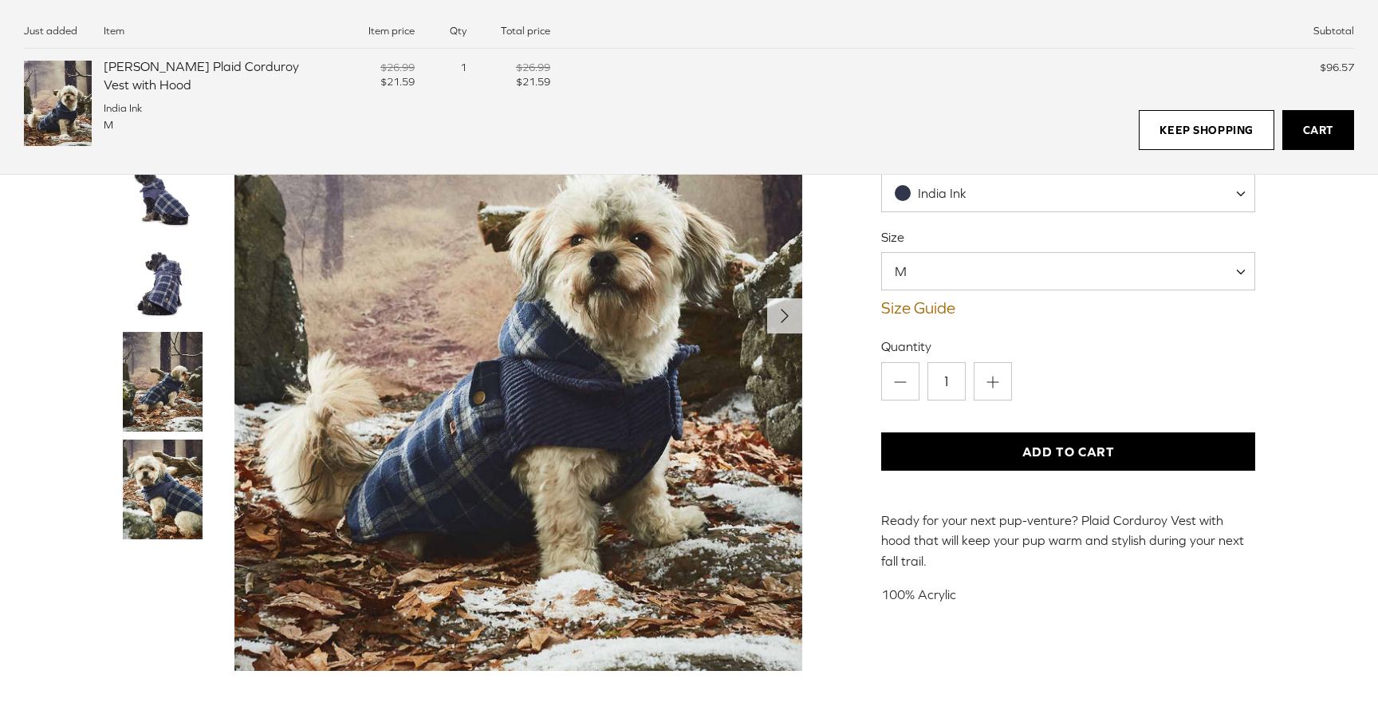
click at [1342, 139] on link "Cart" at bounding box center [1318, 130] width 72 height 40
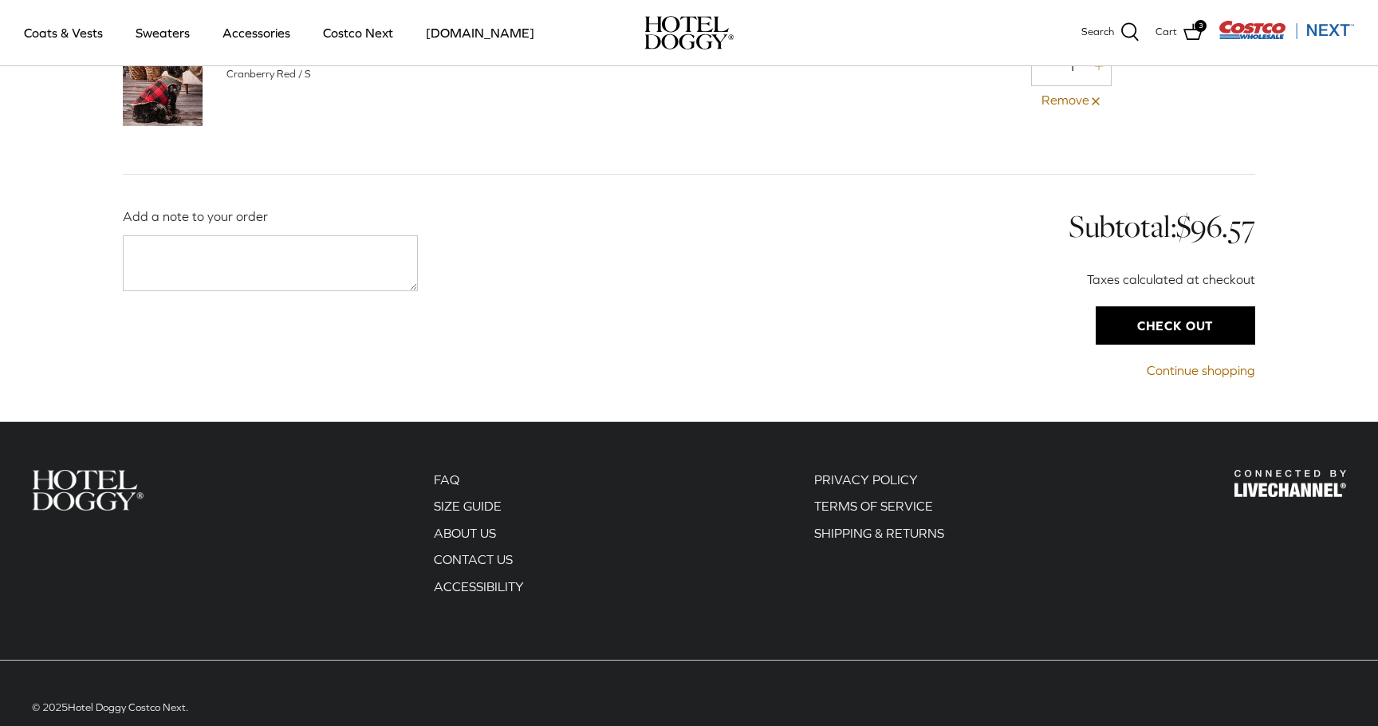
scroll to position [475, 0]
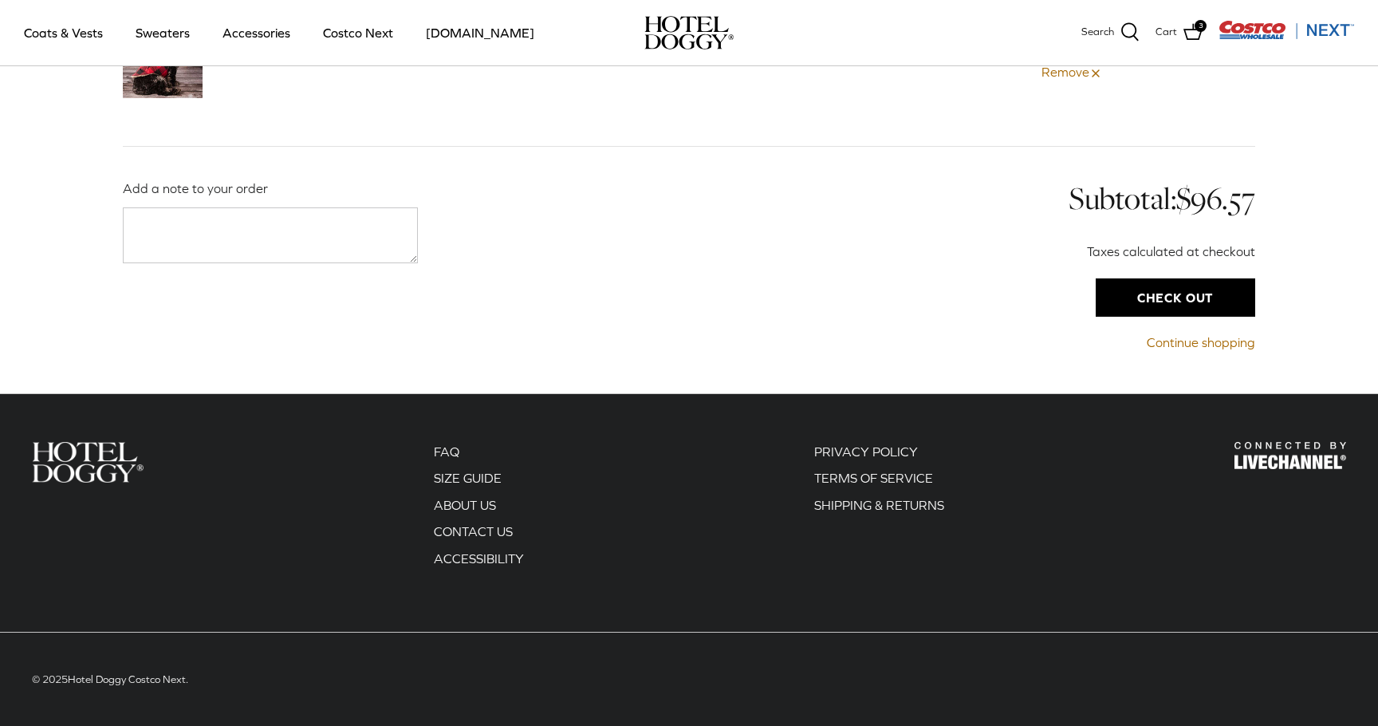
click at [1176, 292] on input "Check out" at bounding box center [1175, 297] width 159 height 38
